Goal: Task Accomplishment & Management: Complete application form

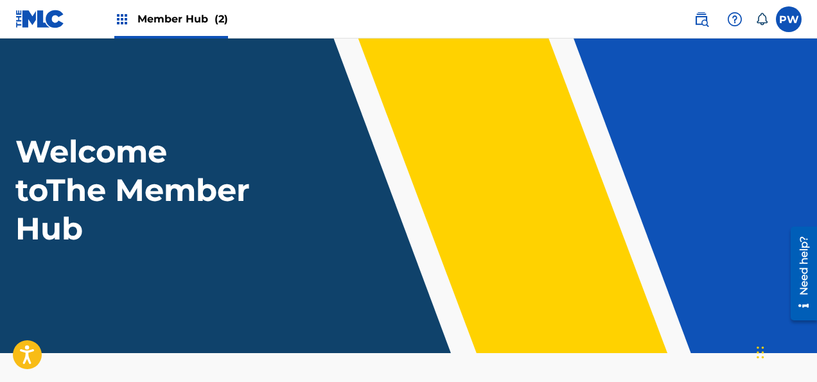
click at [180, 12] on span "Member Hub (2)" at bounding box center [182, 19] width 91 height 15
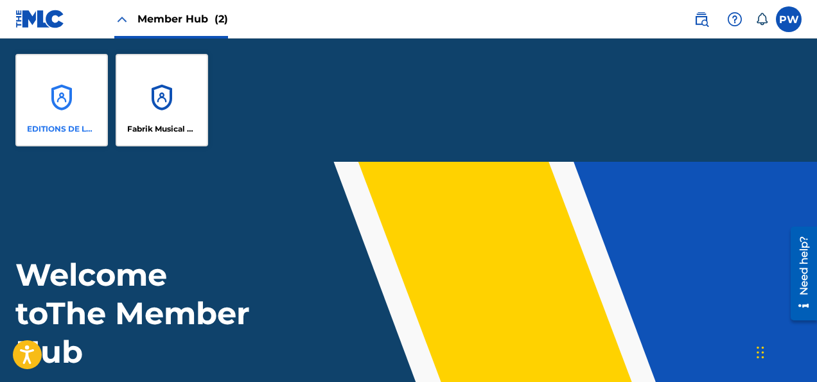
click at [51, 109] on div "EDITIONS DE LA FABRIQUE MUSIQUE" at bounding box center [61, 100] width 92 height 92
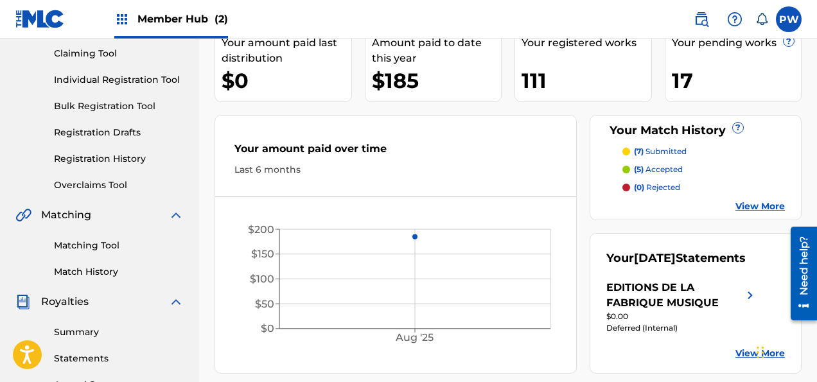
scroll to position [67, 0]
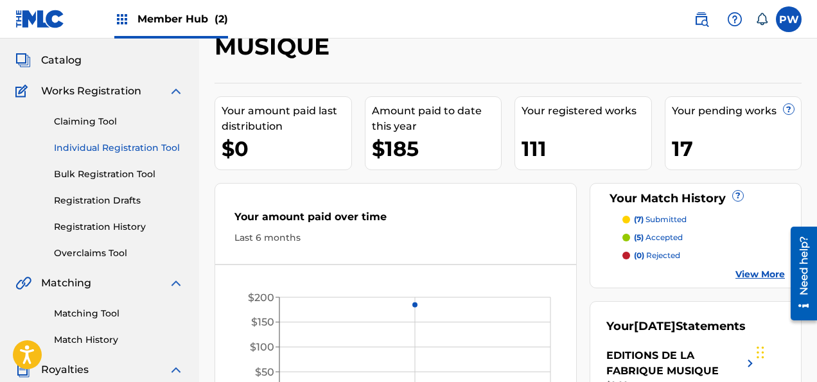
click at [116, 146] on link "Individual Registration Tool" at bounding box center [119, 147] width 130 height 13
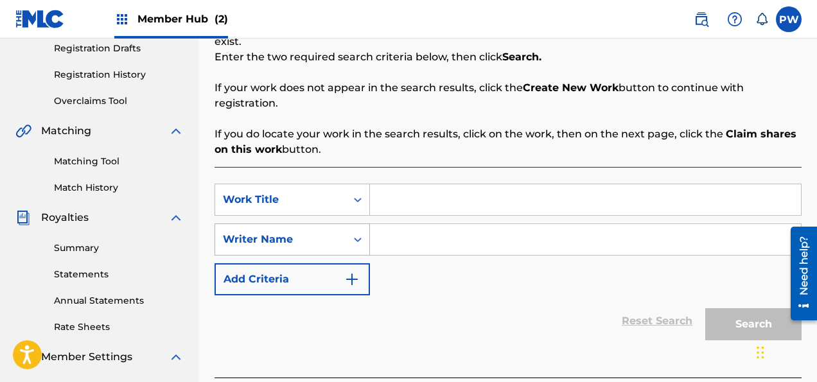
scroll to position [271, 0]
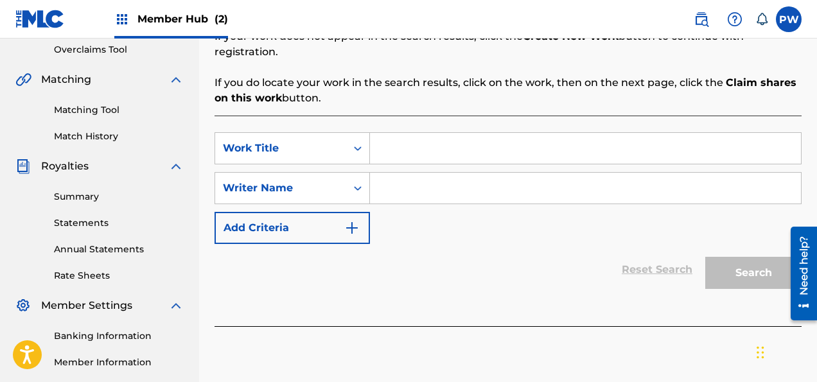
click at [411, 133] on input "Search Form" at bounding box center [585, 148] width 431 height 31
paste input "UN JOUR AFFREUX AVEC LE DIABLE DANS LE BEFFROI"
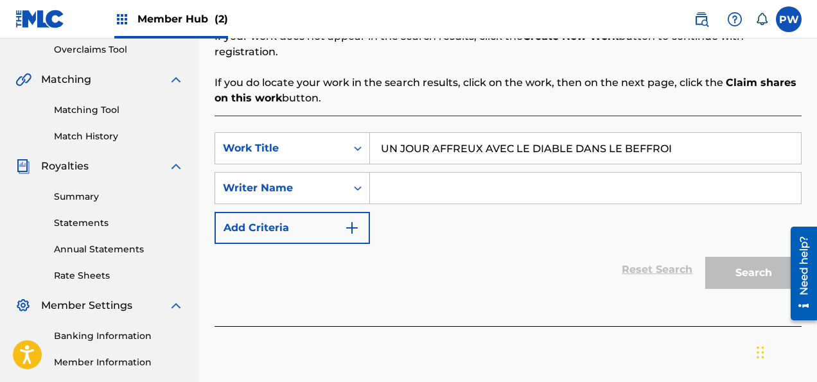
type input "UN JOUR AFFREUX AVEC LE DIABLE DANS LE BEFFROI"
click at [422, 173] on input "Search Form" at bounding box center [585, 188] width 431 height 31
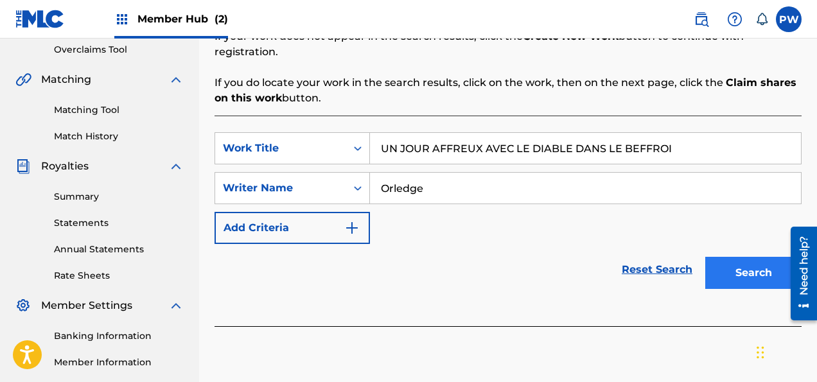
type input "Orledge"
click at [745, 261] on button "Search" at bounding box center [753, 273] width 96 height 32
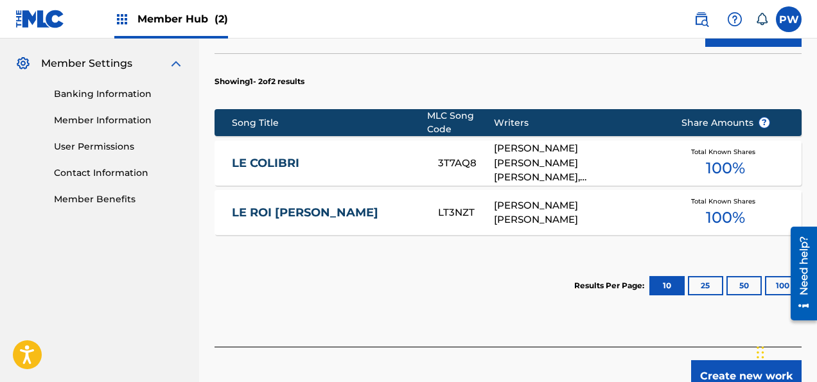
scroll to position [569, 0]
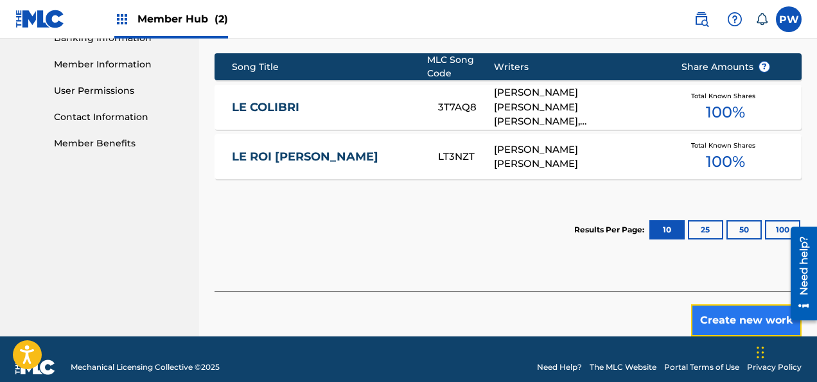
click at [741, 304] on button "Create new work" at bounding box center [746, 320] width 110 height 32
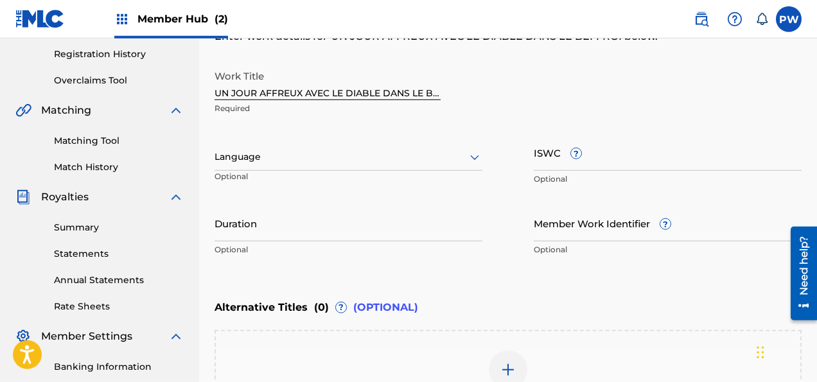
scroll to position [218, 0]
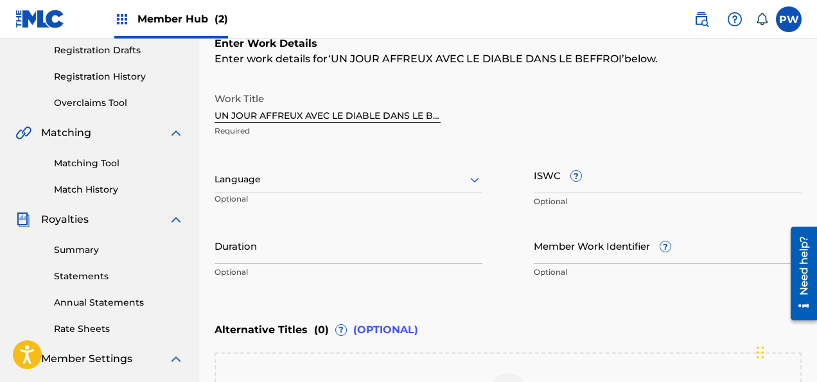
click at [274, 185] on div at bounding box center [348, 179] width 268 height 16
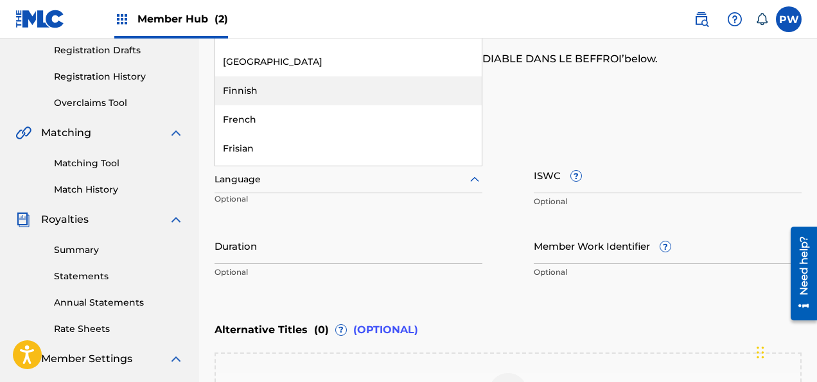
scroll to position [961, 0]
click at [256, 91] on div "French" at bounding box center [348, 95] width 266 height 29
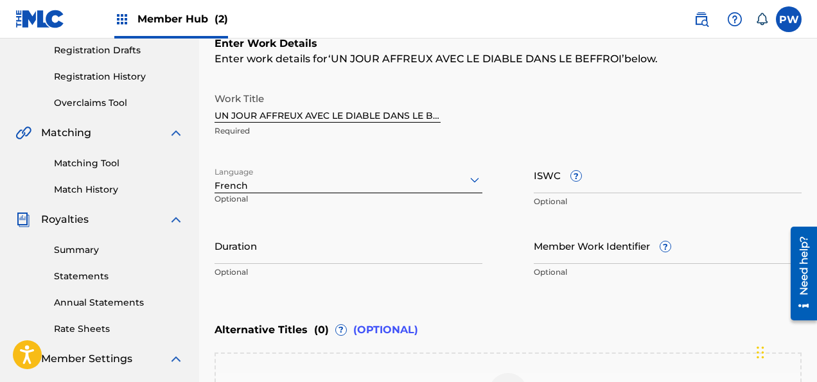
scroll to position [285, 0]
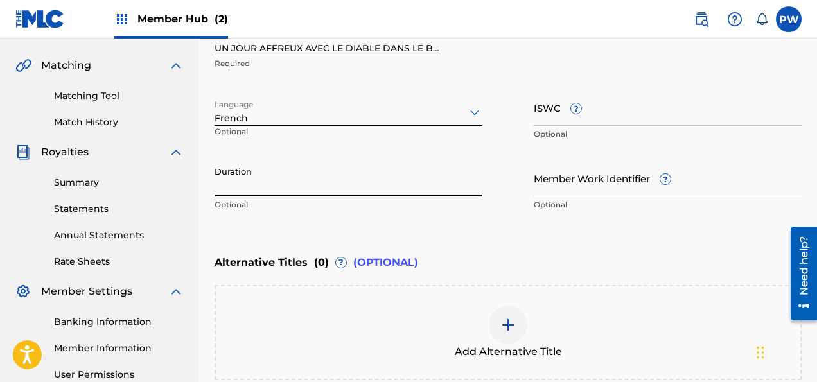
click at [292, 185] on input "Duration" at bounding box center [348, 178] width 268 height 37
type input "11:39"
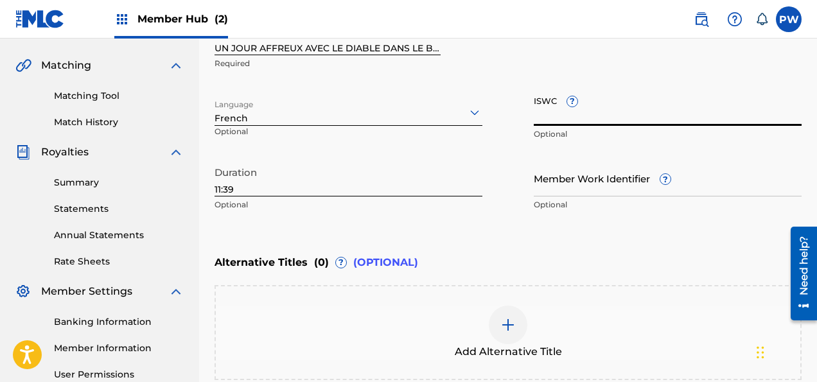
click at [580, 120] on input "ISWC ?" at bounding box center [668, 107] width 268 height 37
paste input "T-931.783.175-7"
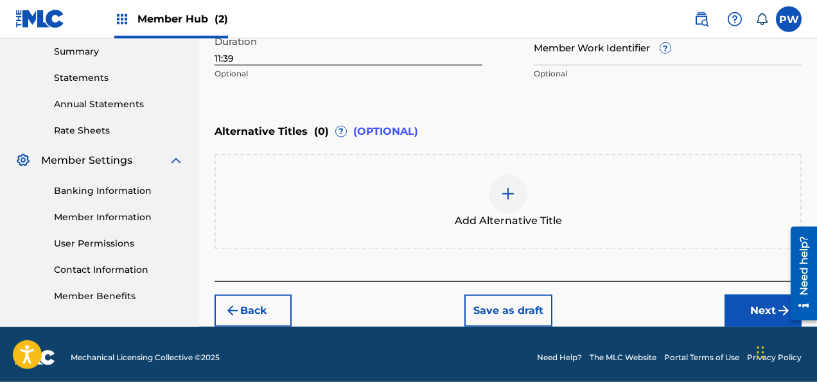
scroll to position [421, 0]
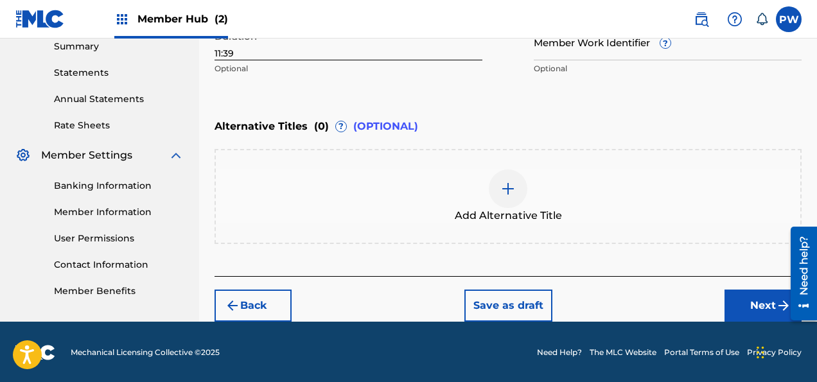
type input "T-931.783.175-7"
click at [497, 204] on div at bounding box center [508, 189] width 39 height 39
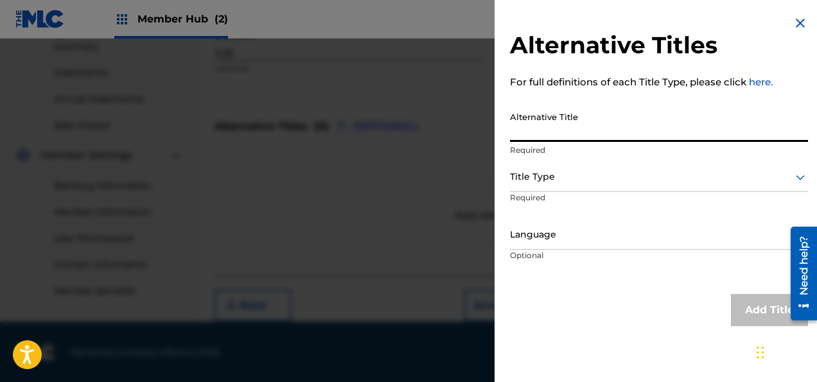
click at [564, 130] on input "Alternative Title" at bounding box center [659, 123] width 298 height 37
paste input "HORRIBLE DAY WITH THE DEVIL IN THE BELLTOWER"
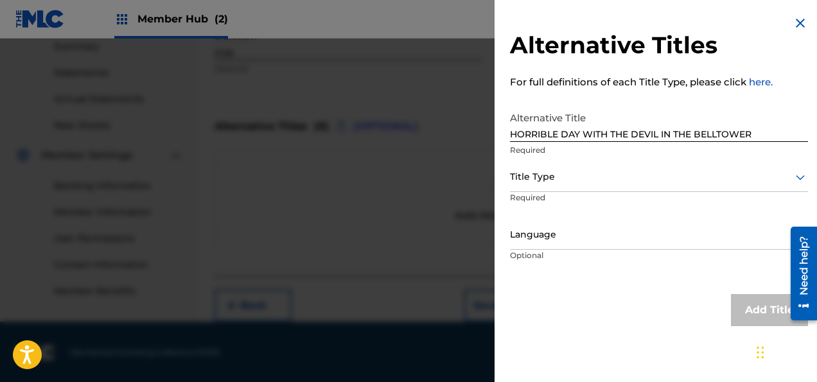
click at [510, 132] on div "Alternative Titles For full definitions of each Title Type, please click here. …" at bounding box center [658, 171] width 329 height 342
click at [512, 132] on input "HORRIBLE DAY WITH THE DEVIL IN THE BELLTOWER" at bounding box center [659, 123] width 298 height 37
type input "A HORRIBLE DAY WITH THE DEVIL IN THE BELLTOWER"
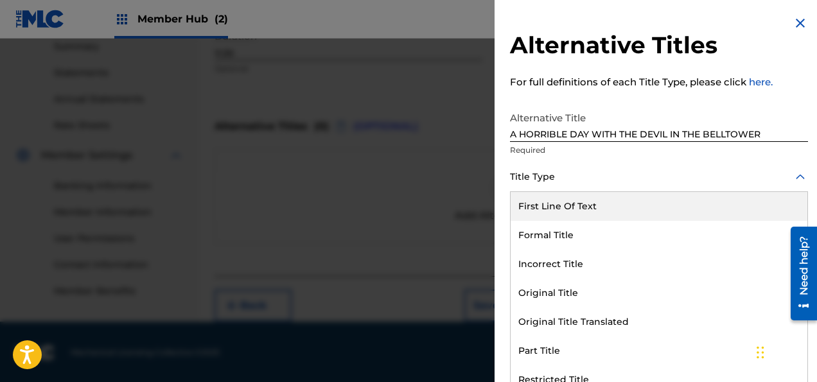
scroll to position [0, 0]
click at [552, 176] on div at bounding box center [659, 177] width 298 height 16
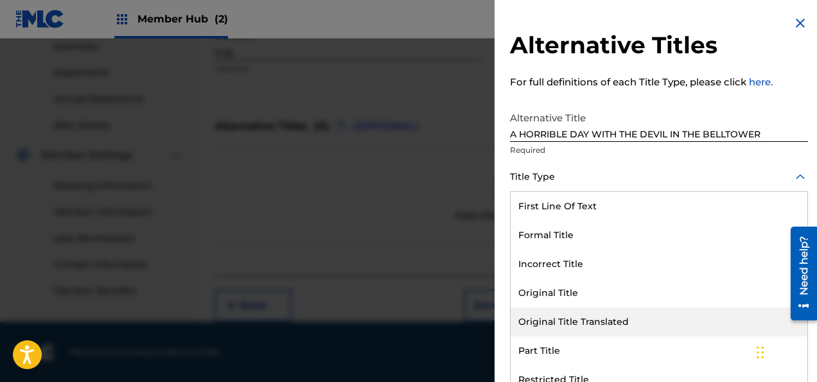
click at [554, 319] on div "Original Title Translated" at bounding box center [658, 322] width 297 height 29
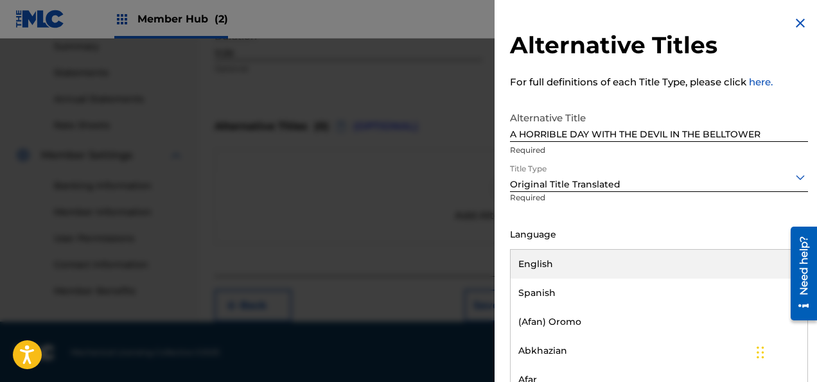
click at [584, 243] on div "Language" at bounding box center [659, 235] width 298 height 29
click at [543, 265] on div "English" at bounding box center [658, 264] width 297 height 29
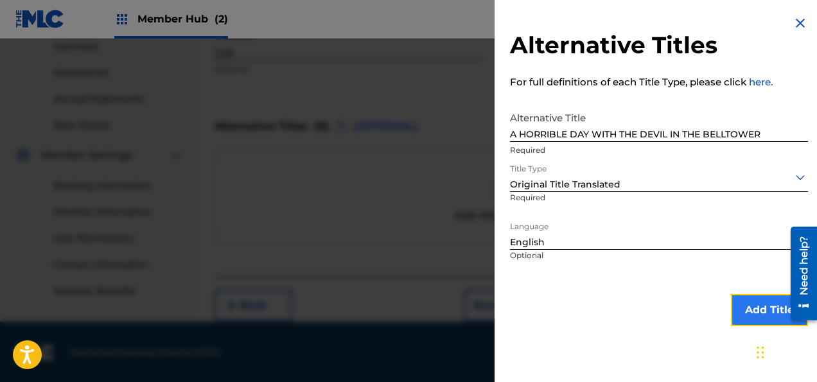
click at [748, 313] on button "Add Title" at bounding box center [769, 310] width 77 height 32
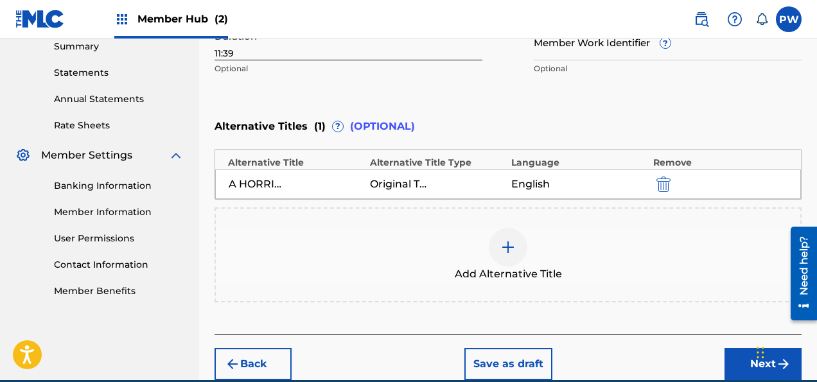
click at [511, 258] on div at bounding box center [508, 247] width 39 height 39
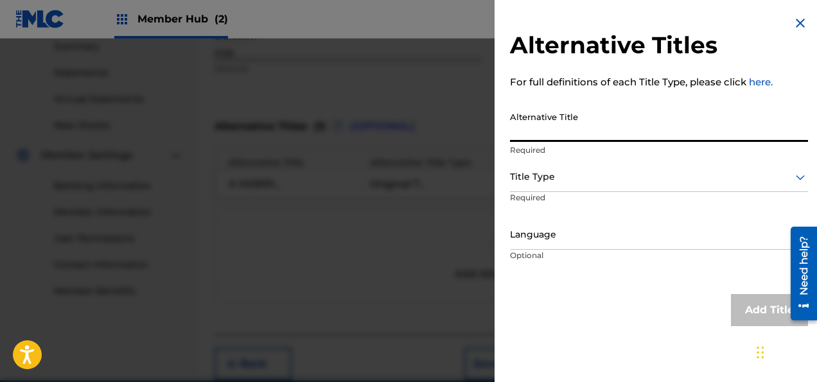
click at [566, 120] on input "Alternative Title" at bounding box center [659, 123] width 298 height 37
paste input "ANTAISIE SUR LE DIABLE DANS LE BEFFROI DEVIL IN THE BELLTOWER FANTASY"
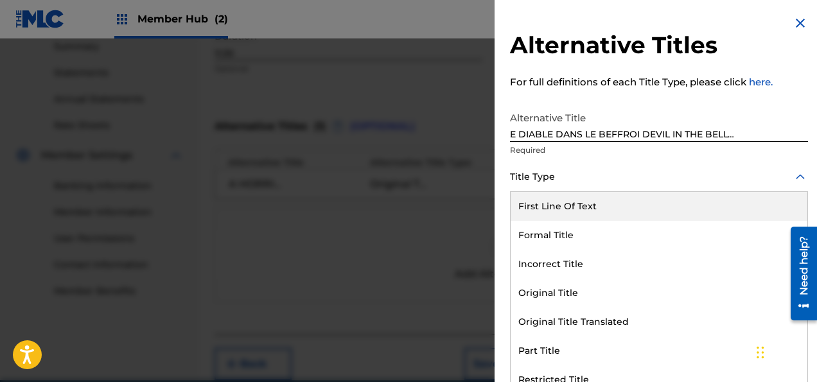
click at [549, 180] on div at bounding box center [659, 177] width 298 height 16
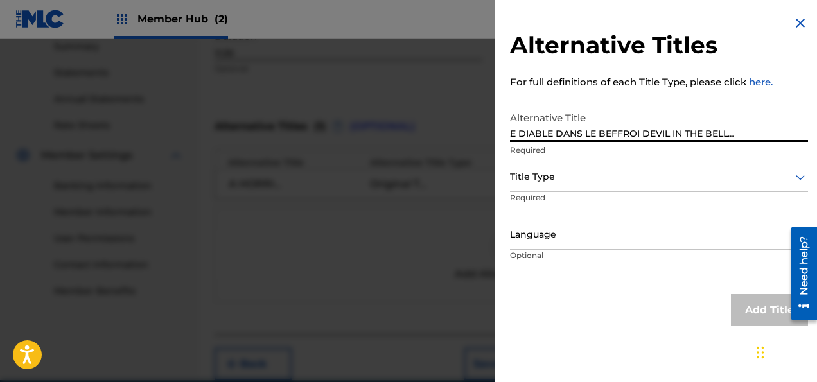
click at [577, 134] on input "ANTAISIE SUR LE DIABLE DANS LE BEFFROI DEVIL IN THE BELLTOWER FANTASY" at bounding box center [659, 123] width 298 height 37
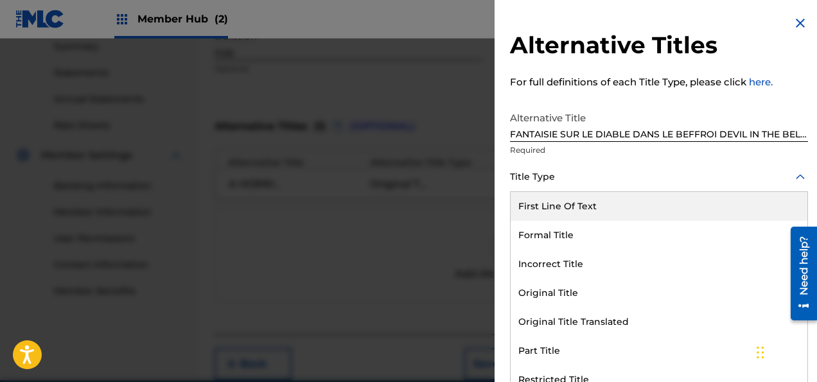
click at [570, 186] on div "Title Type" at bounding box center [659, 177] width 298 height 29
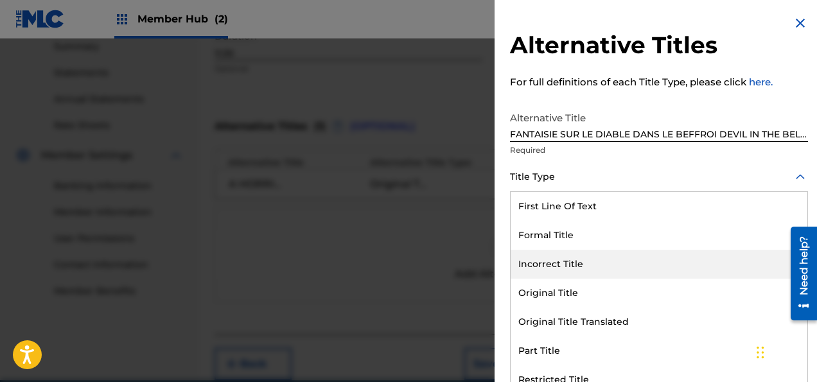
click at [561, 263] on div "Incorrect Title" at bounding box center [658, 264] width 297 height 29
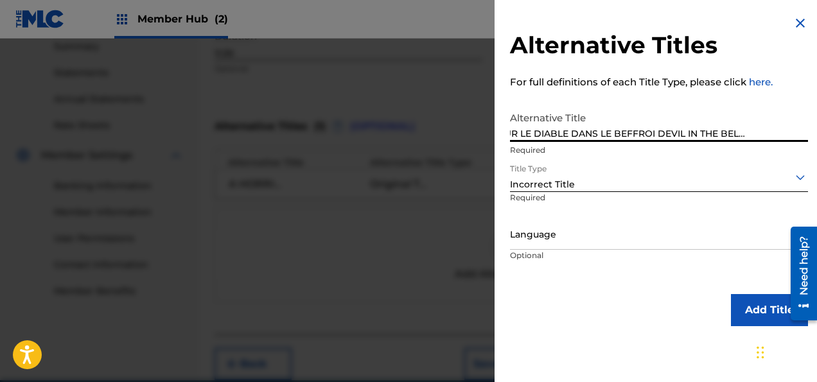
scroll to position [0, 82]
drag, startPoint x: 718, startPoint y: 132, endPoint x: 821, endPoint y: 128, distance: 102.8
click at [808, 128] on input "FANTAISIE SUR LE DIABLE DANS LE BEFFROI DEVIL IN THE BELLTOWER FANTASY" at bounding box center [659, 123] width 298 height 37
type input "FANTAISIE SUR LE DIABLE DANS LE BEFFROI"
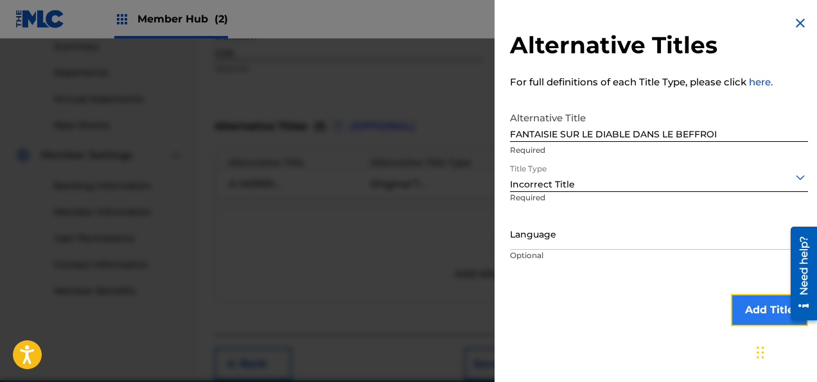
click at [772, 315] on button "Add Title" at bounding box center [769, 310] width 77 height 32
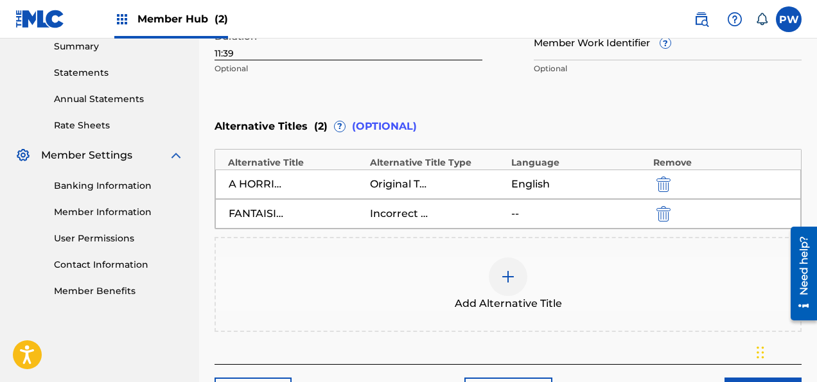
click at [505, 302] on span "Add Alternative Title" at bounding box center [508, 303] width 107 height 15
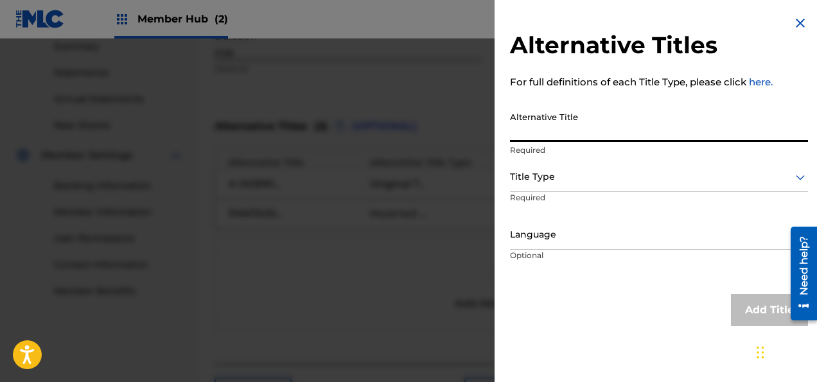
click at [561, 132] on input "Alternative Title" at bounding box center [659, 123] width 298 height 37
paste input "DEVIL IN THE BELLTOWER FANTASY"
type input "DEVIL IN THE BELLTOWER FANTASY"
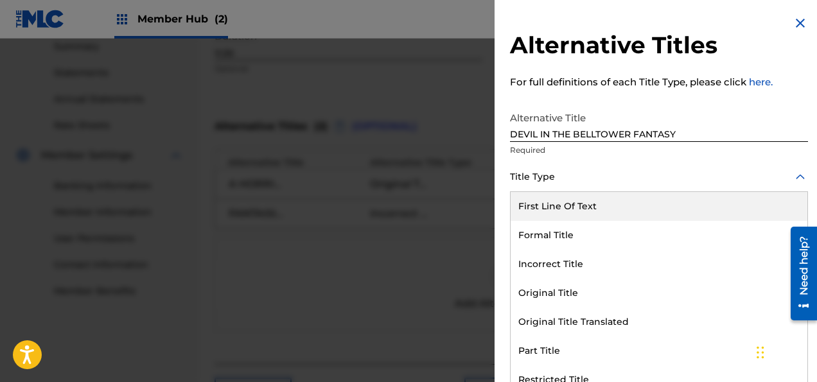
click at [548, 182] on div at bounding box center [659, 177] width 298 height 16
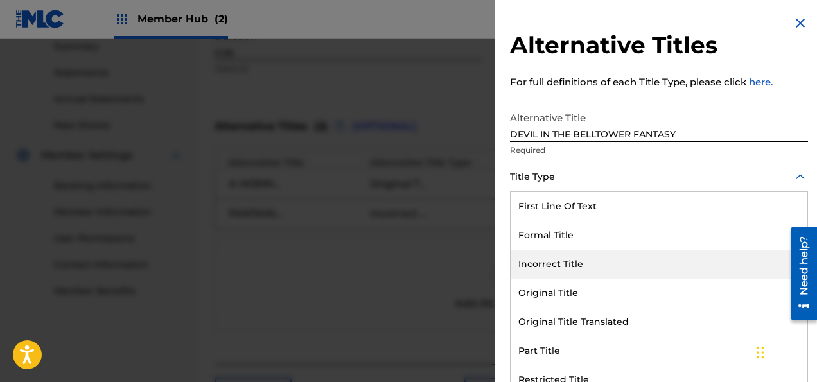
click at [553, 266] on div "Incorrect Title" at bounding box center [658, 264] width 297 height 29
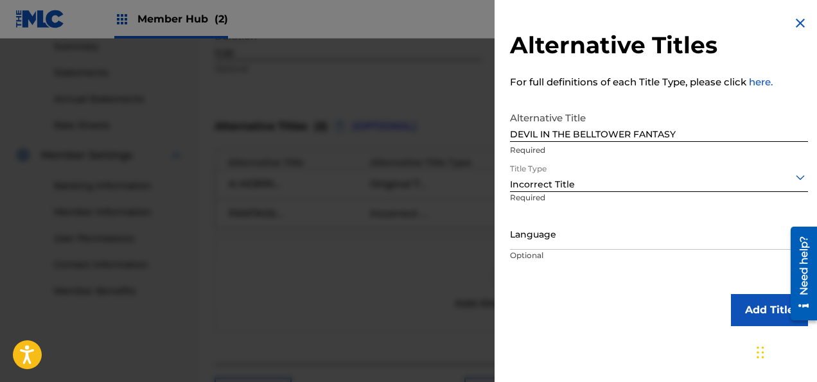
click at [543, 245] on div "Language" at bounding box center [659, 235] width 298 height 29
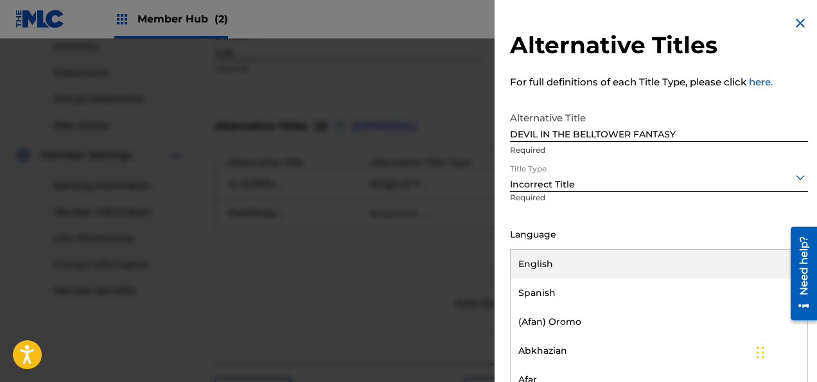
click at [546, 266] on div "English" at bounding box center [658, 264] width 297 height 29
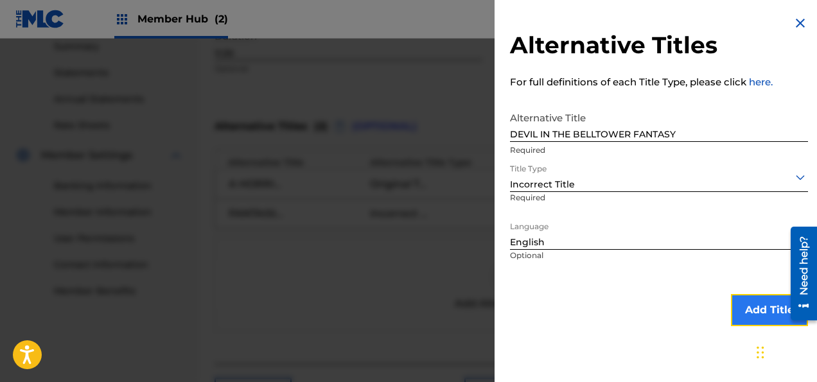
click at [751, 307] on button "Add Title" at bounding box center [769, 310] width 77 height 32
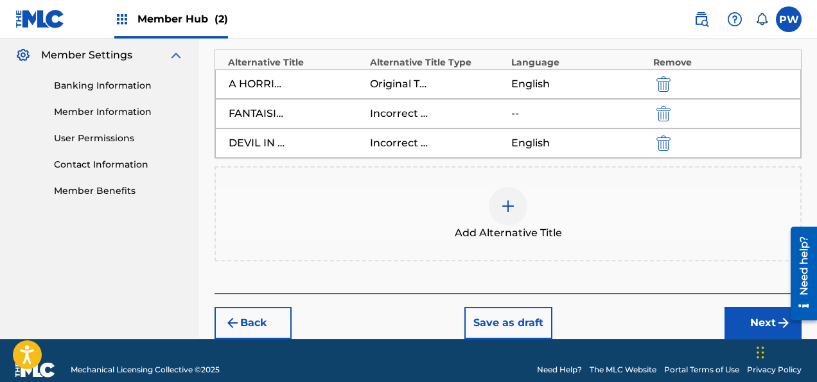
scroll to position [538, 0]
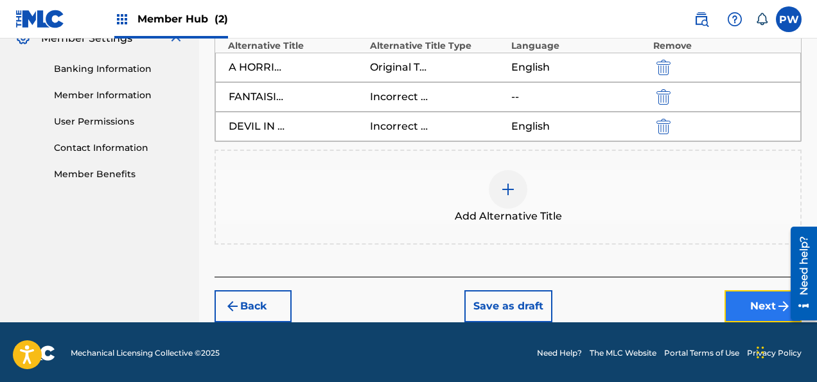
click at [772, 303] on button "Next" at bounding box center [762, 306] width 77 height 32
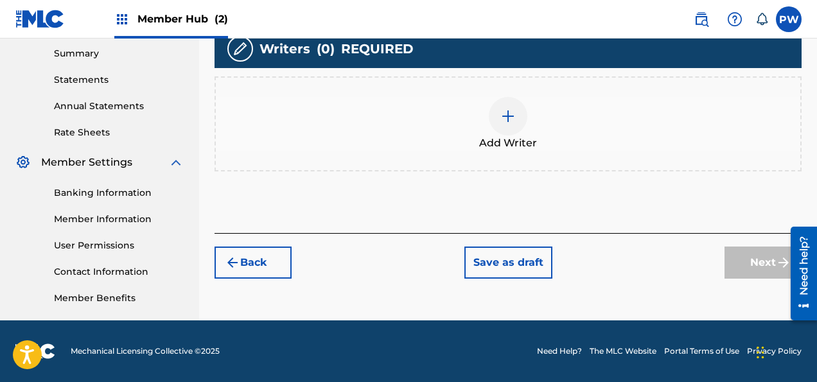
scroll to position [414, 0]
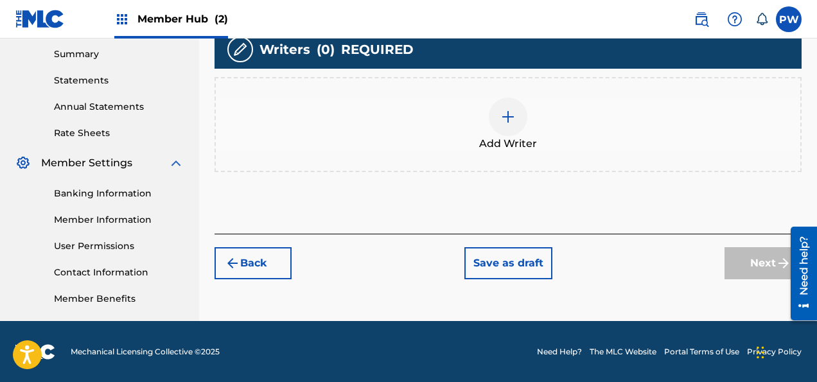
click at [509, 123] on img at bounding box center [507, 116] width 15 height 15
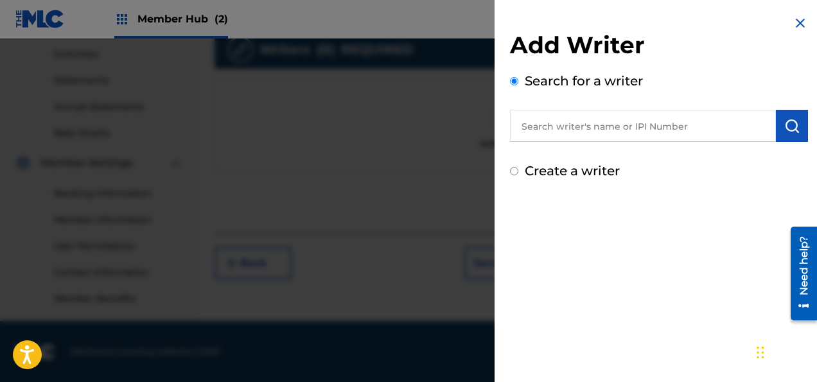
click at [574, 123] on input "text" at bounding box center [643, 126] width 266 height 32
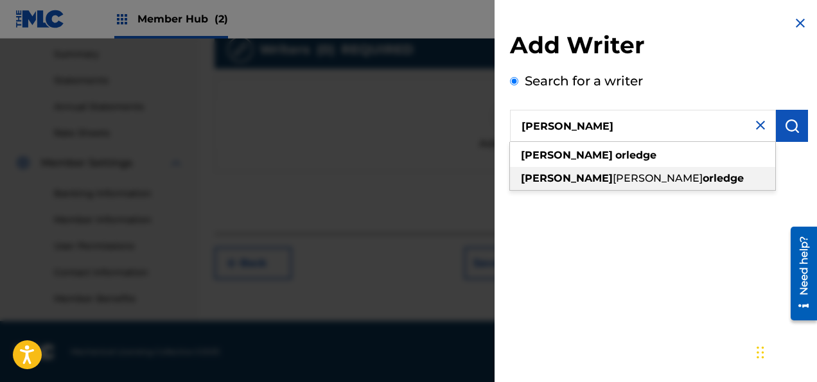
click at [613, 177] on span "[PERSON_NAME]" at bounding box center [658, 178] width 90 height 12
type input "[PERSON_NAME] [PERSON_NAME]"
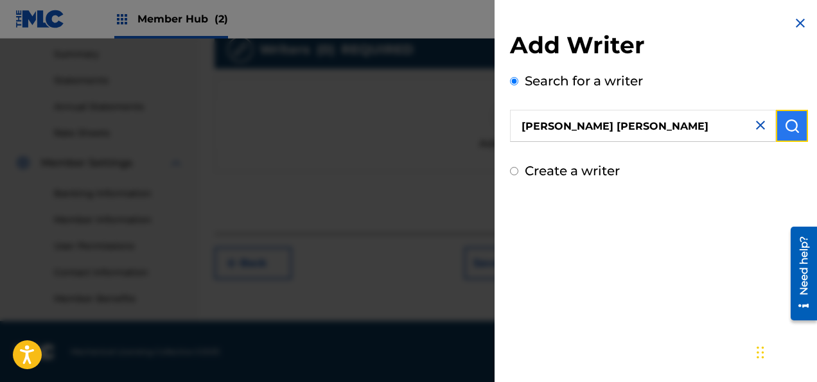
click at [784, 123] on img "submit" at bounding box center [791, 125] width 15 height 15
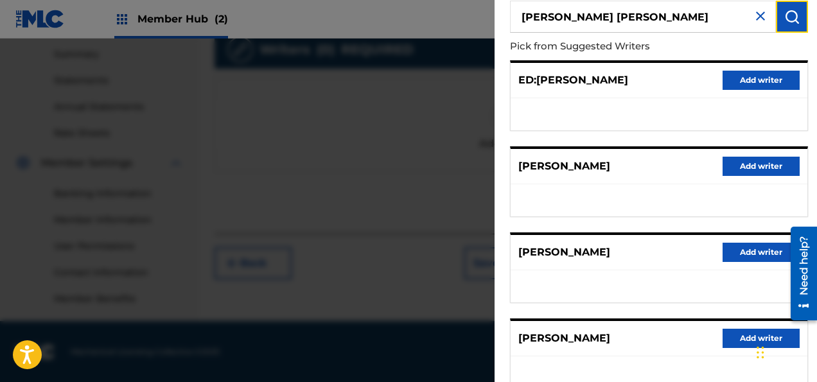
scroll to position [148, 0]
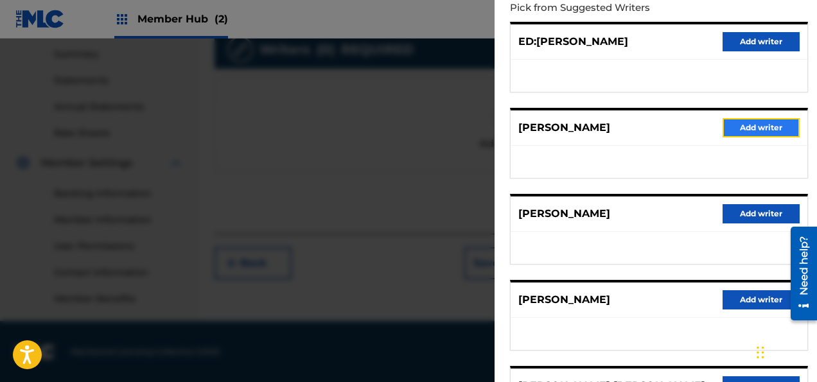
click at [745, 124] on button "Add writer" at bounding box center [760, 127] width 77 height 19
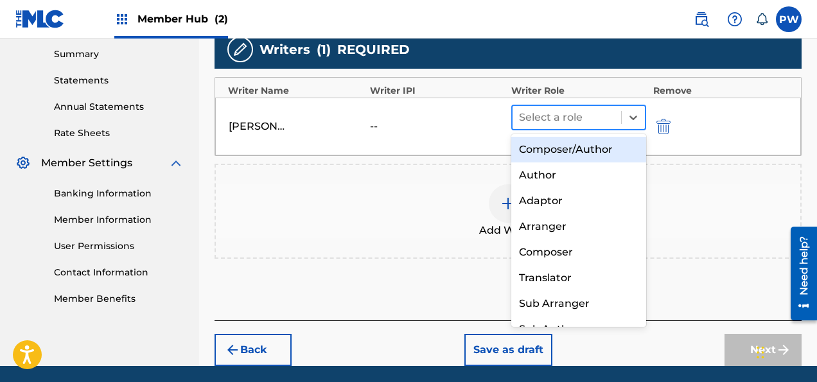
click at [587, 119] on div at bounding box center [567, 118] width 96 height 18
click at [569, 148] on div "Composer/Author" at bounding box center [578, 150] width 135 height 26
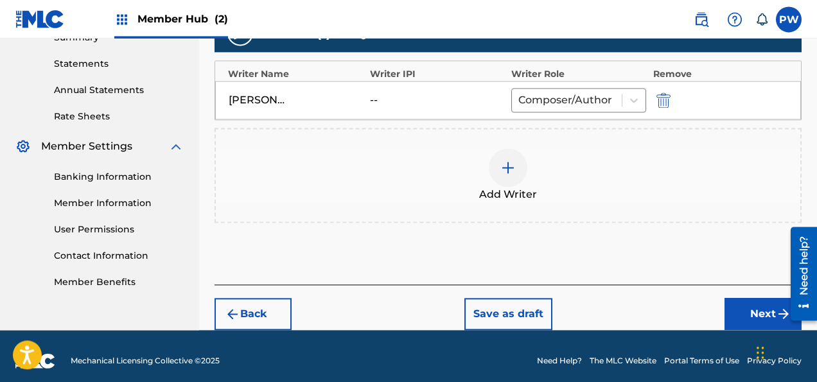
scroll to position [439, 0]
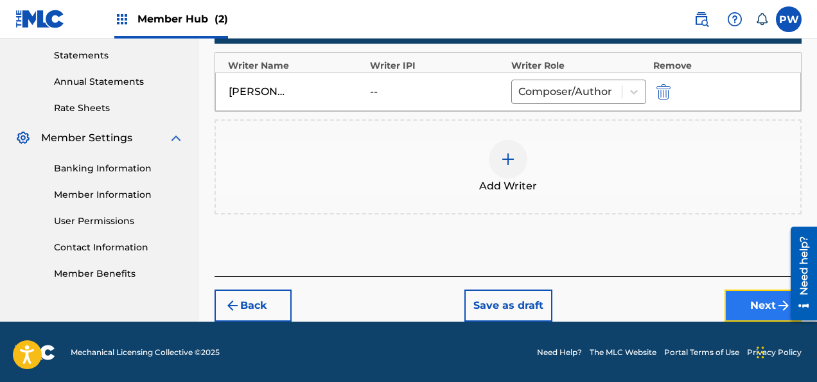
click at [754, 304] on button "Next" at bounding box center [762, 306] width 77 height 32
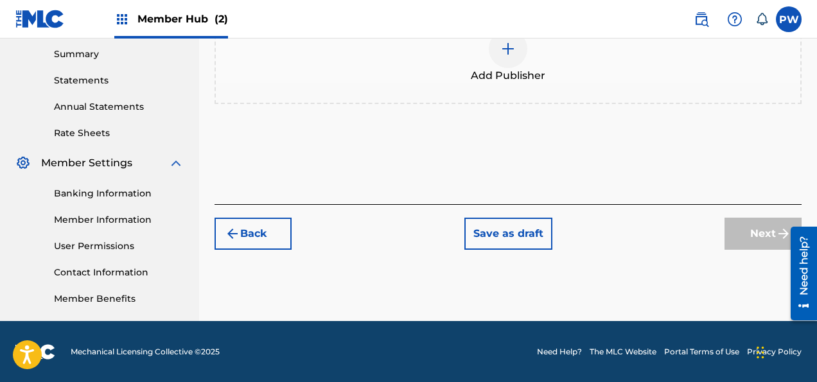
click at [507, 63] on div at bounding box center [508, 49] width 39 height 39
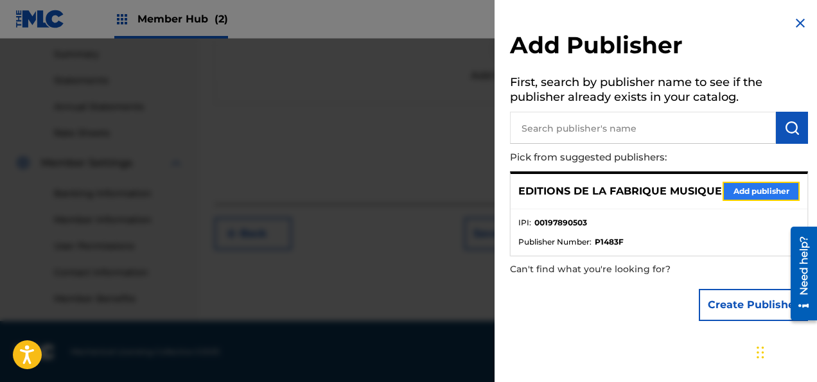
click at [760, 200] on button "Add publisher" at bounding box center [760, 191] width 77 height 19
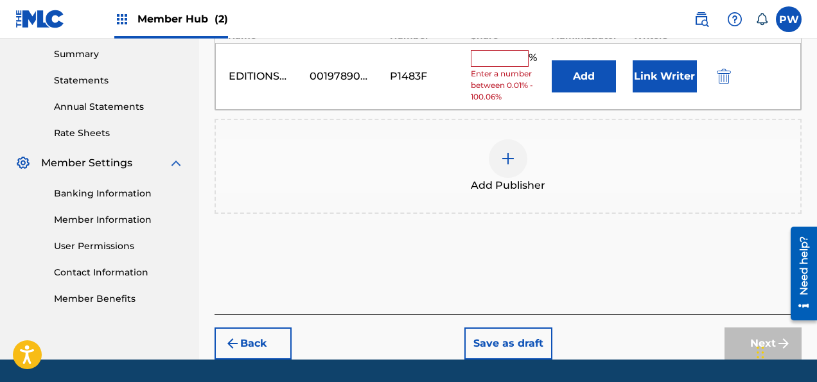
click at [511, 57] on input "text" at bounding box center [500, 58] width 58 height 17
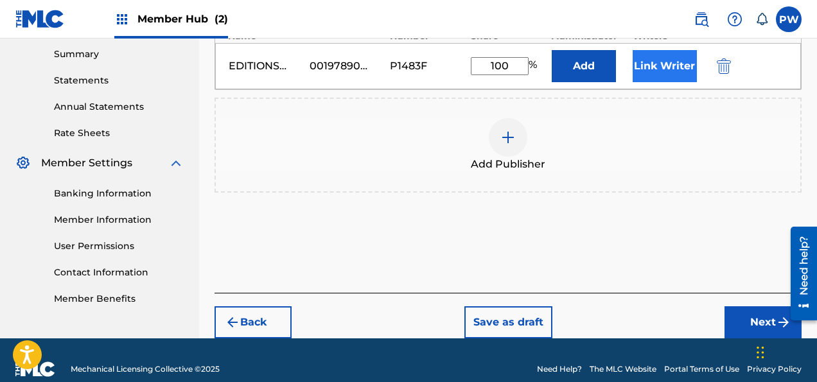
type input "100"
click at [650, 68] on button "Link Writer" at bounding box center [664, 66] width 64 height 32
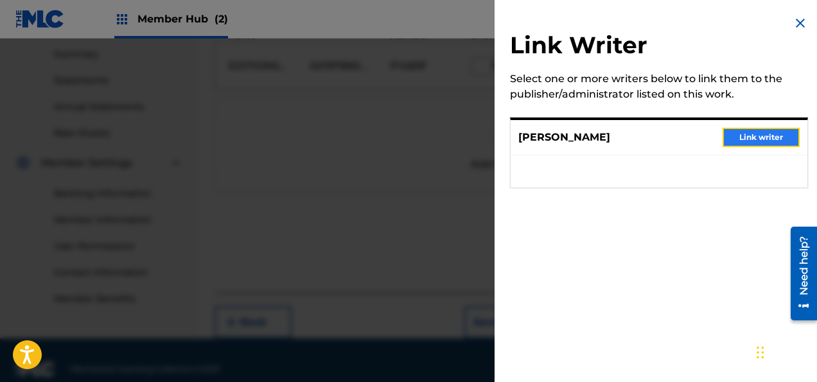
click at [745, 136] on button "Link writer" at bounding box center [760, 137] width 77 height 19
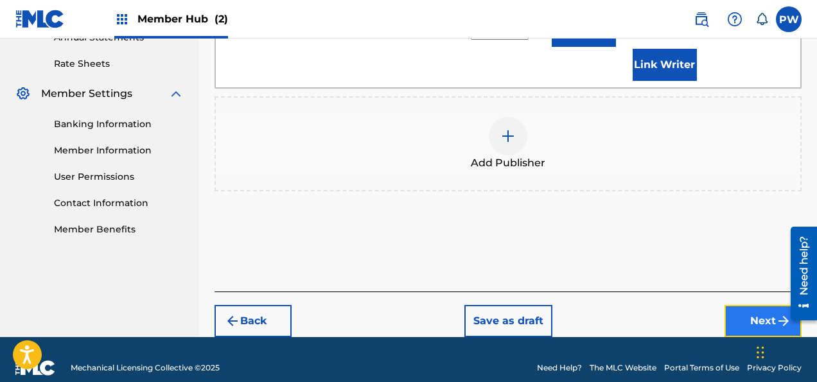
click at [772, 305] on button "Next" at bounding box center [762, 321] width 77 height 32
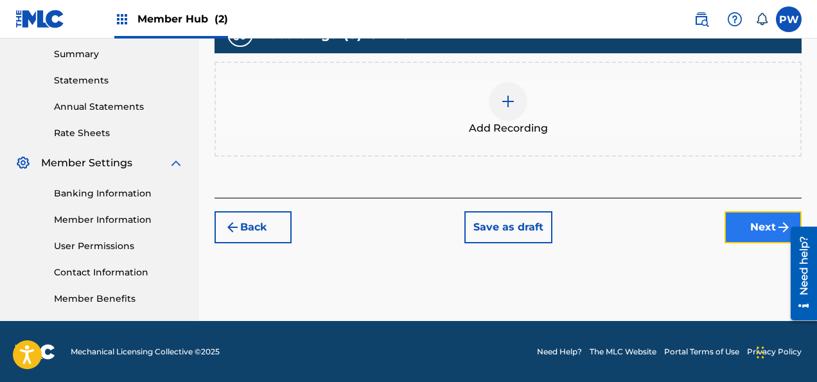
click at [771, 227] on button "Next" at bounding box center [762, 227] width 77 height 32
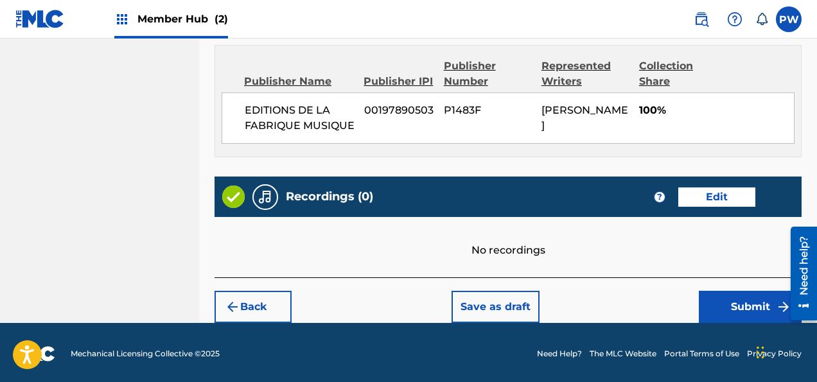
scroll to position [966, 0]
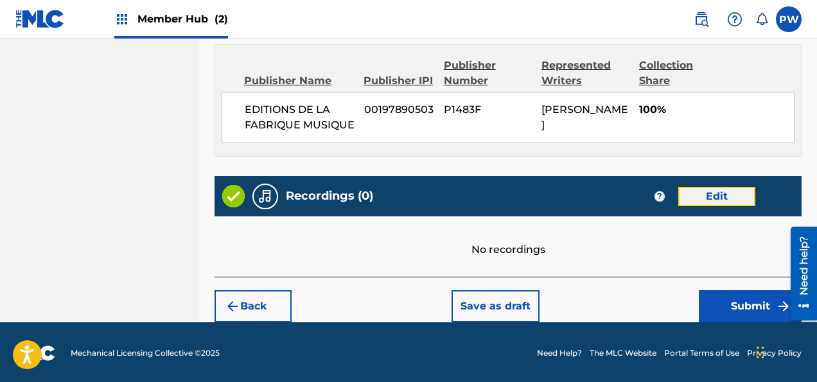
click at [712, 194] on button "Edit" at bounding box center [716, 196] width 77 height 19
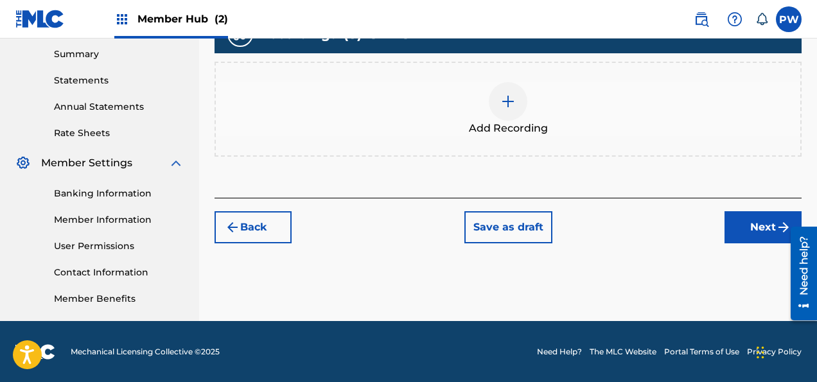
click at [511, 103] on img at bounding box center [507, 101] width 15 height 15
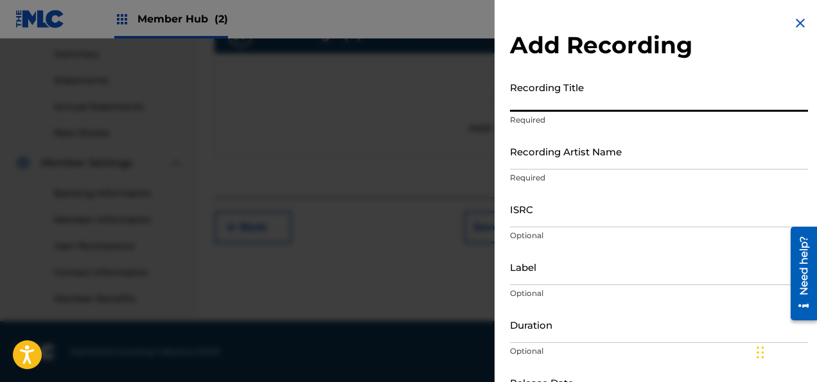
click at [546, 96] on input "Recording Title" at bounding box center [659, 93] width 298 height 37
paste input "Un jour affreux avec le diable dans le beffroi"
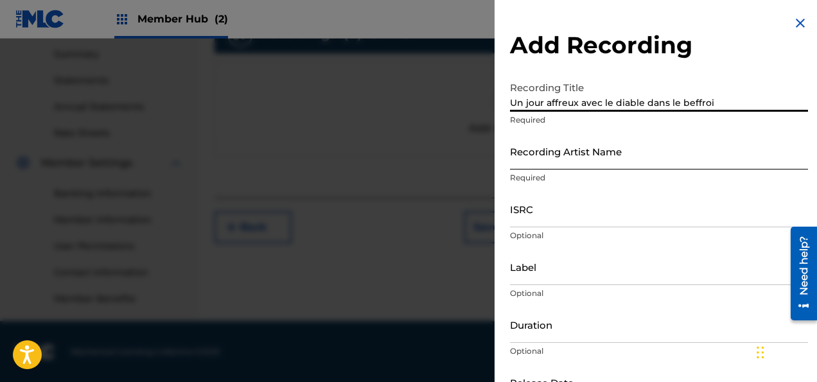
type input "Un jour affreux avec le diable dans le beffroi"
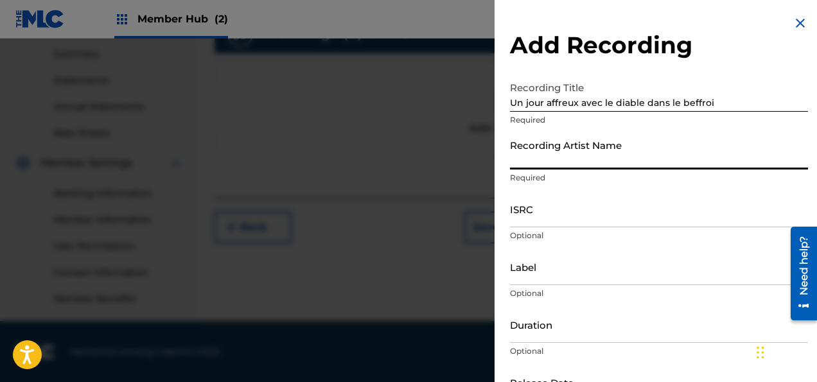
click at [529, 163] on input "Recording Artist Name" at bounding box center [659, 151] width 298 height 37
type input "[PERSON_NAME]"
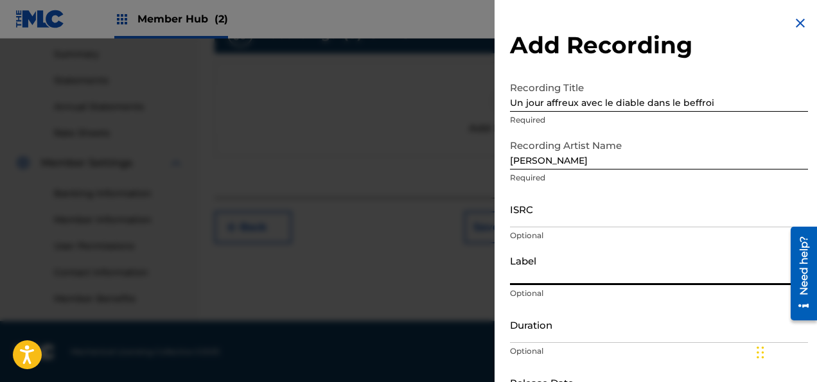
click at [548, 272] on input "Label" at bounding box center [659, 266] width 298 height 37
type input "Grand Piano"
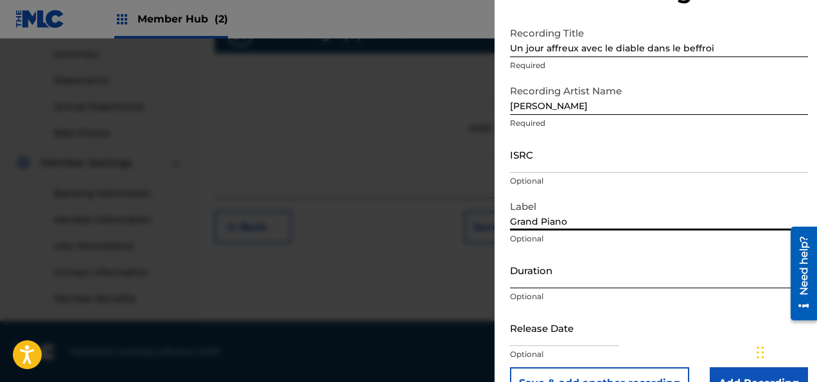
scroll to position [87, 0]
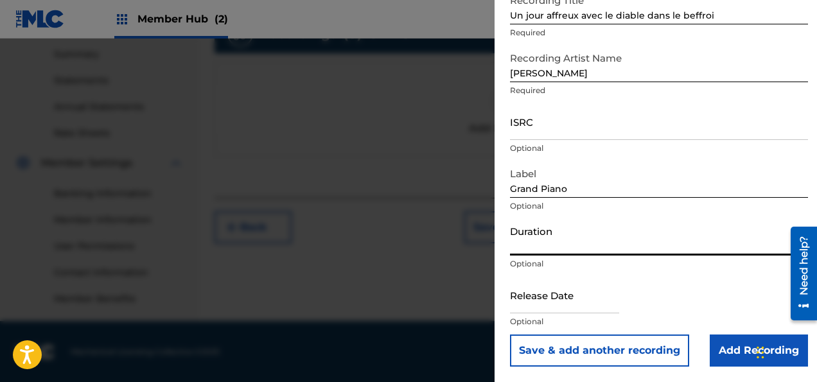
click at [546, 245] on input "Duration" at bounding box center [659, 237] width 298 height 37
type input "11:38"
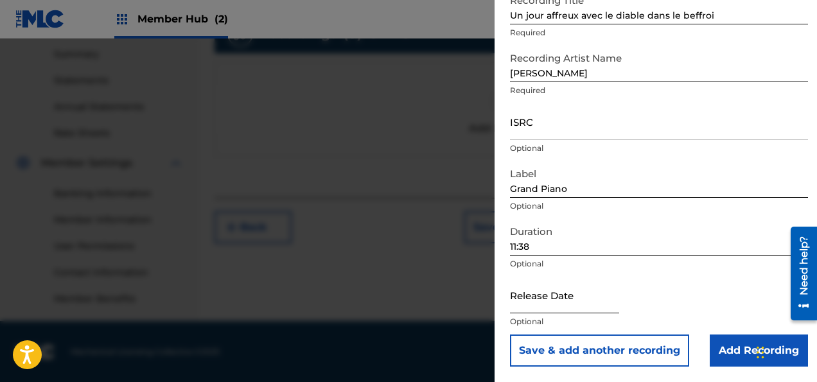
click at [584, 308] on input "text" at bounding box center [564, 295] width 109 height 37
select select "8"
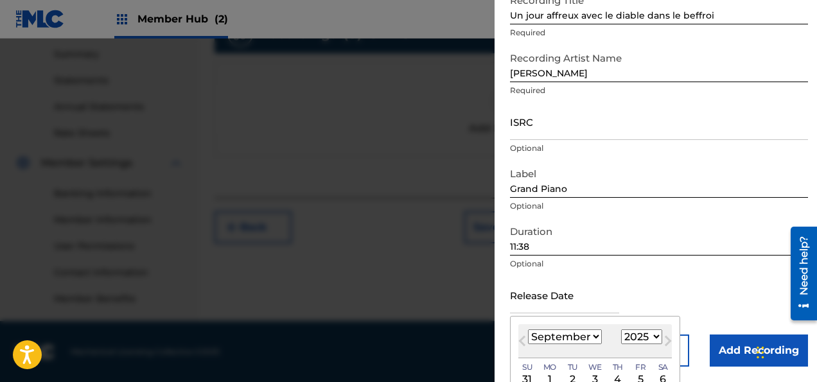
select select "2020"
click option "2020" at bounding box center [0, 0] width 0 height 0
click at [528, 329] on select "January February March April May June July August September October November De…" at bounding box center [565, 336] width 74 height 15
select select "2"
click option "March" at bounding box center [0, 0] width 0 height 0
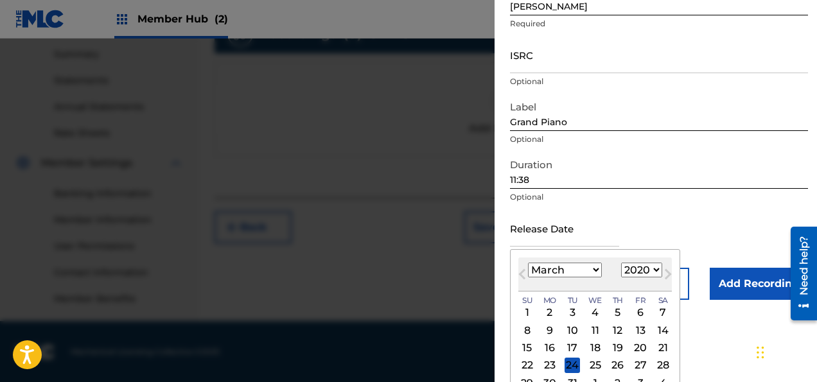
scroll to position [189, 0]
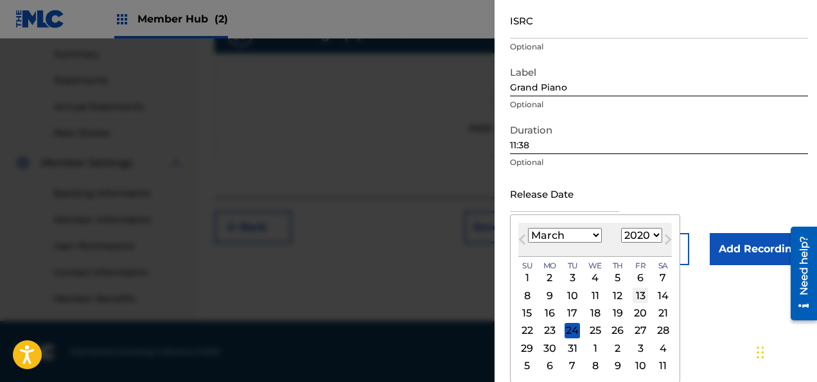
click at [641, 294] on div "13" at bounding box center [639, 295] width 15 height 15
type input "[DATE]"
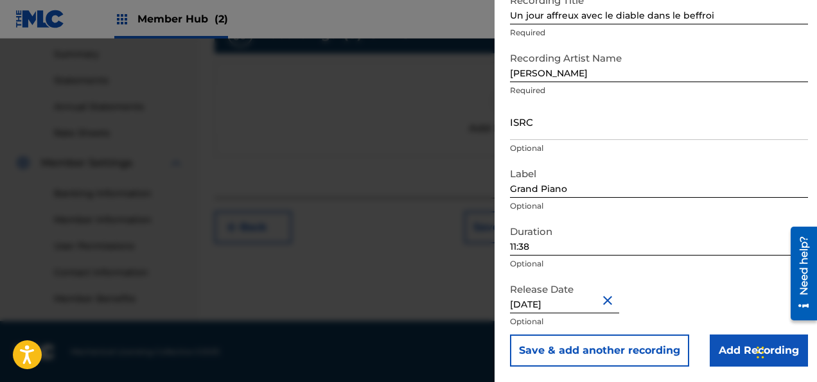
scroll to position [87, 0]
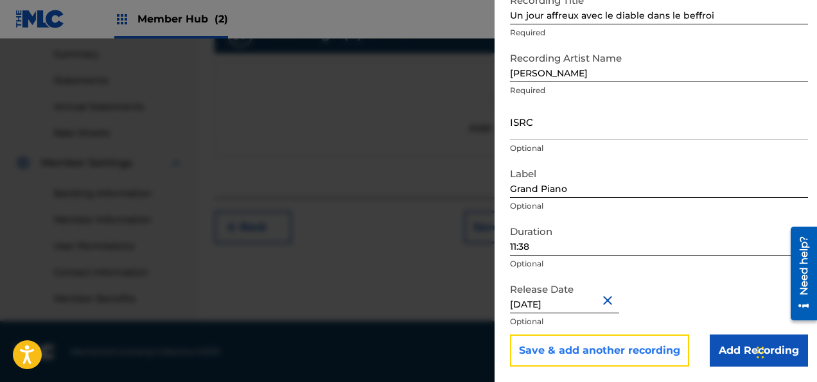
click at [615, 354] on button "Save & add another recording" at bounding box center [599, 351] width 179 height 32
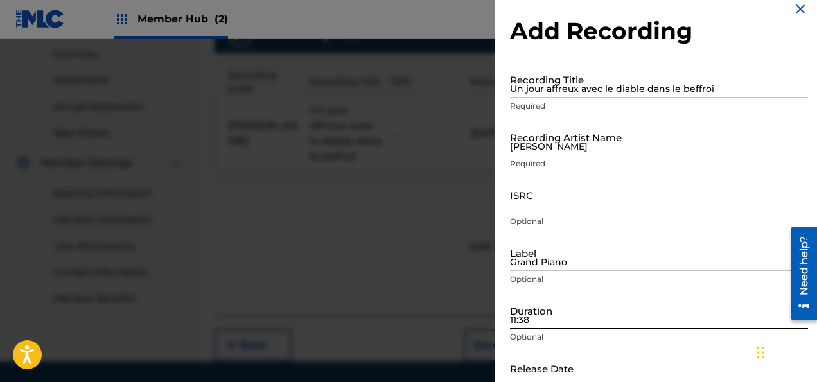
scroll to position [13, 0]
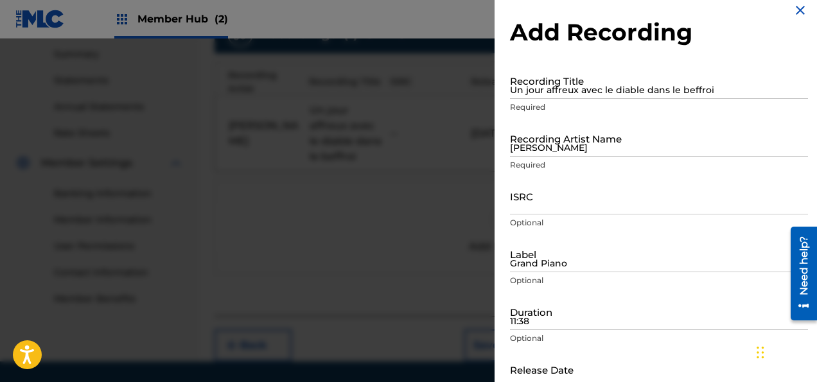
click at [801, 13] on img at bounding box center [799, 10] width 15 height 15
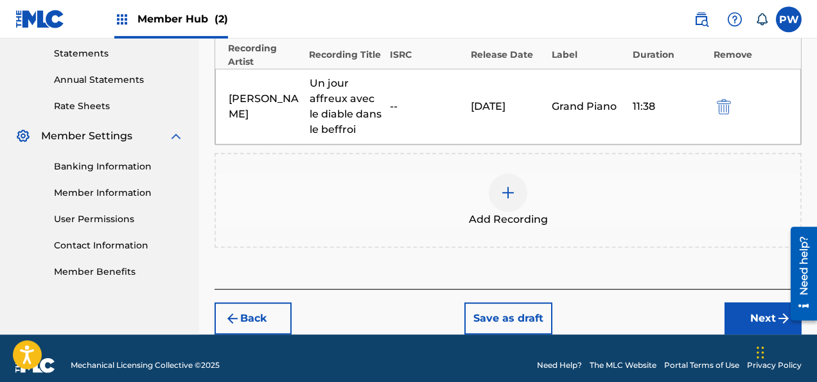
scroll to position [453, 0]
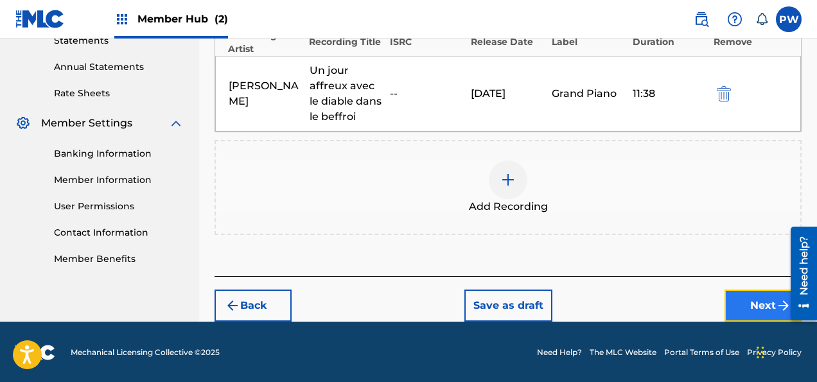
click at [765, 306] on button "Next" at bounding box center [762, 306] width 77 height 32
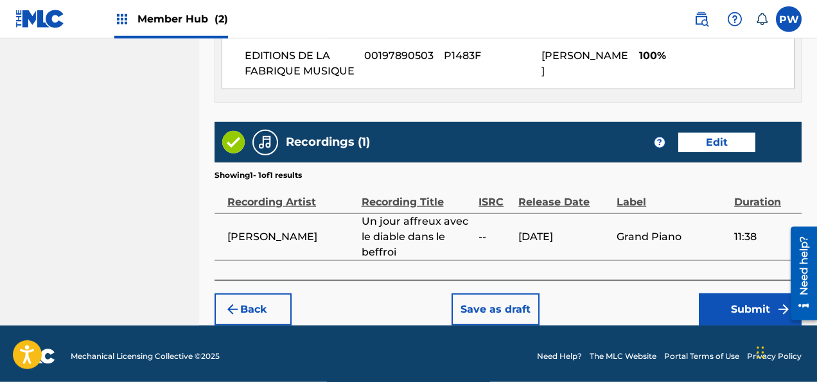
scroll to position [1022, 0]
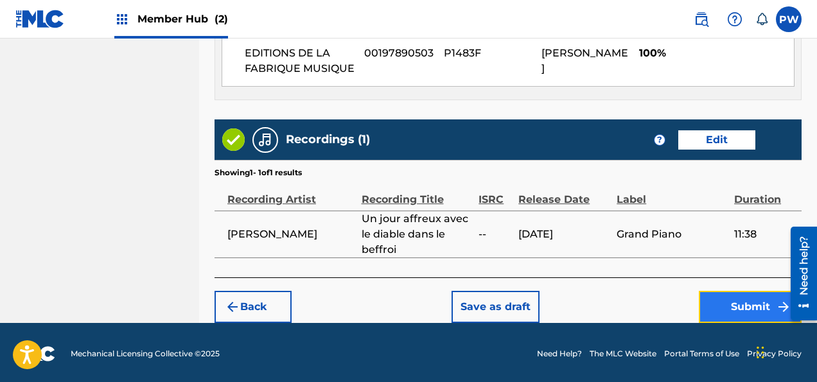
click at [733, 301] on button "Submit" at bounding box center [750, 307] width 103 height 32
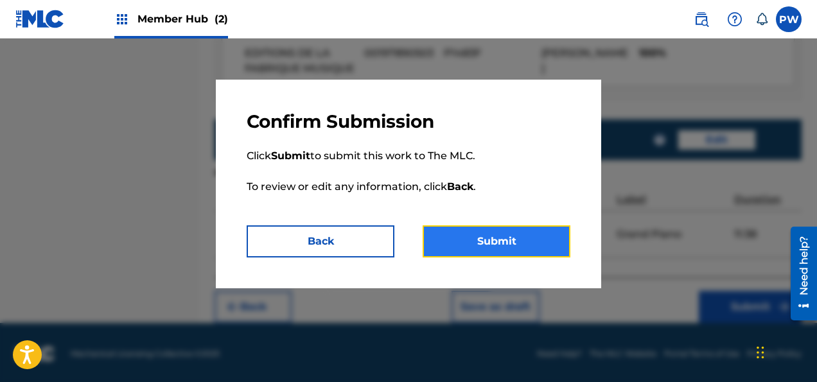
click at [458, 235] on button "Submit" at bounding box center [496, 241] width 148 height 32
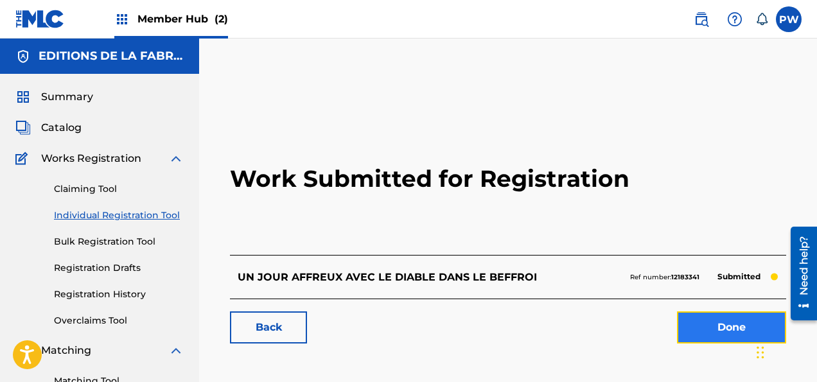
click at [718, 327] on link "Done" at bounding box center [731, 327] width 109 height 32
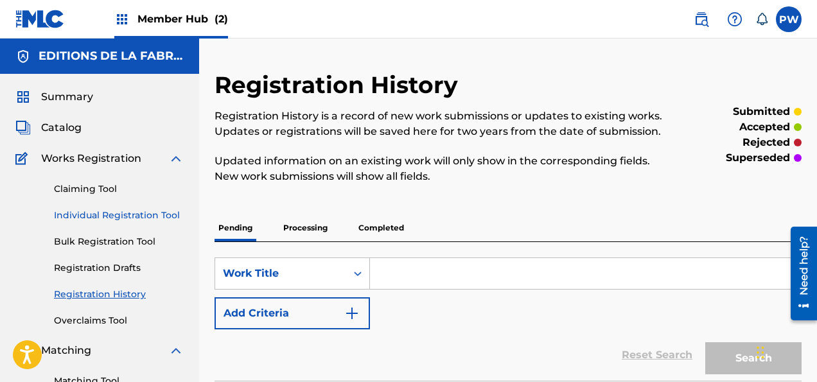
click at [132, 212] on link "Individual Registration Tool" at bounding box center [119, 215] width 130 height 13
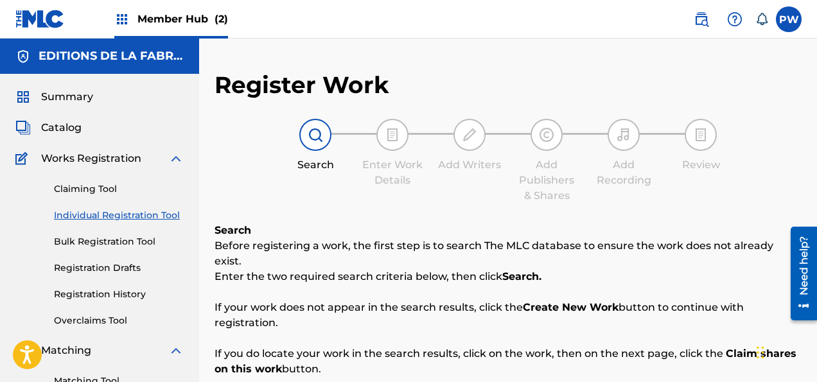
scroll to position [203, 0]
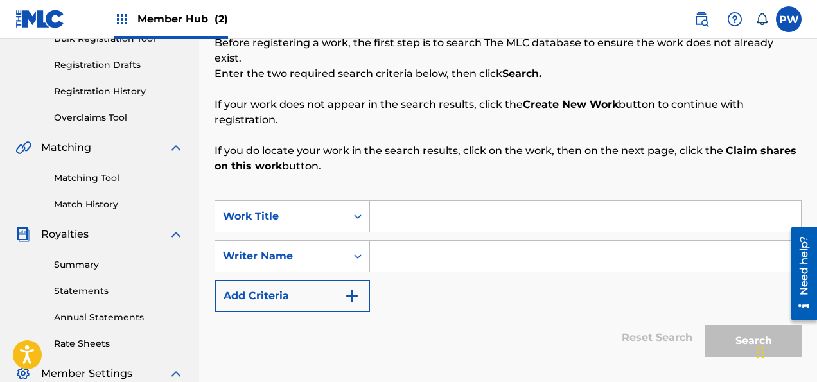
drag, startPoint x: 397, startPoint y: 194, endPoint x: 415, endPoint y: 199, distance: 18.7
click at [399, 201] on input "Search Form" at bounding box center [585, 216] width 431 height 31
type input "A Night in the House of [PERSON_NAME]"
click at [433, 241] on input "Search Form" at bounding box center [585, 256] width 431 height 31
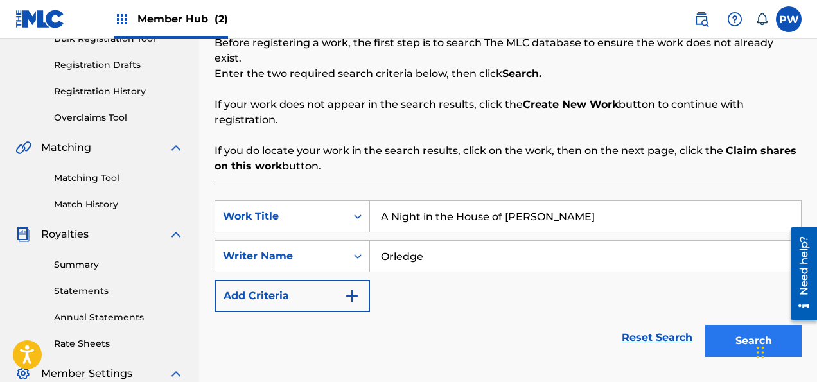
type input "Orledge"
click at [738, 330] on button "Search" at bounding box center [753, 341] width 96 height 32
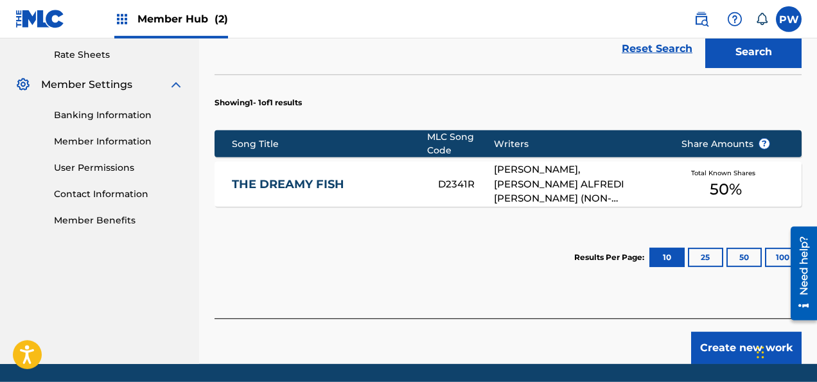
scroll to position [519, 0]
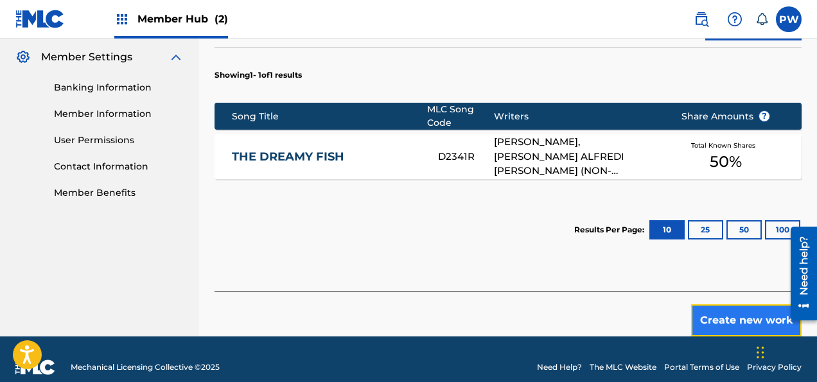
click at [724, 304] on button "Create new work" at bounding box center [746, 320] width 110 height 32
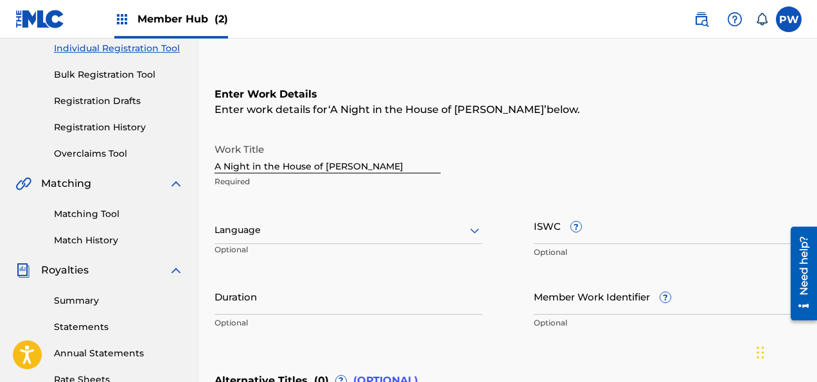
scroll to position [150, 0]
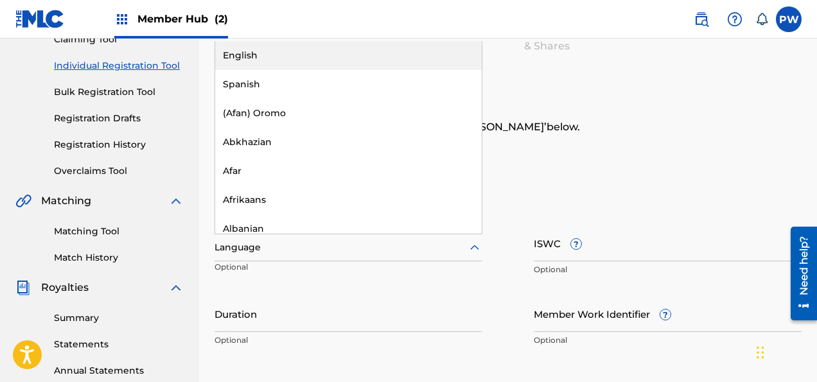
click at [273, 254] on div at bounding box center [348, 247] width 268 height 16
click at [247, 57] on div "English" at bounding box center [348, 55] width 266 height 29
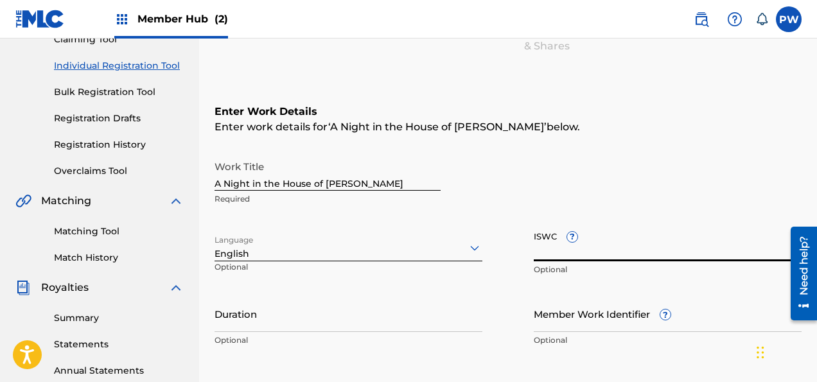
click at [579, 252] on input "ISWC ?" at bounding box center [668, 243] width 268 height 37
paste input "T-931.783.370-8"
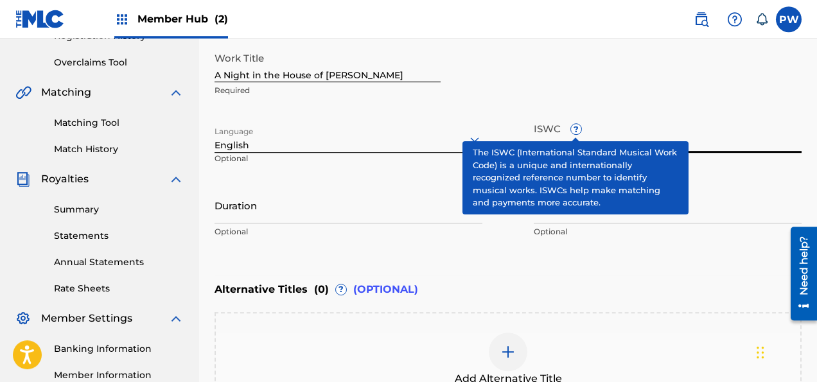
scroll to position [285, 0]
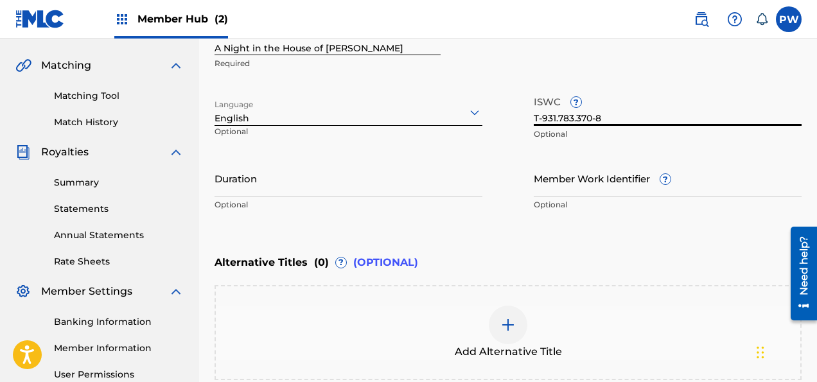
type input "T-931.783.370-8"
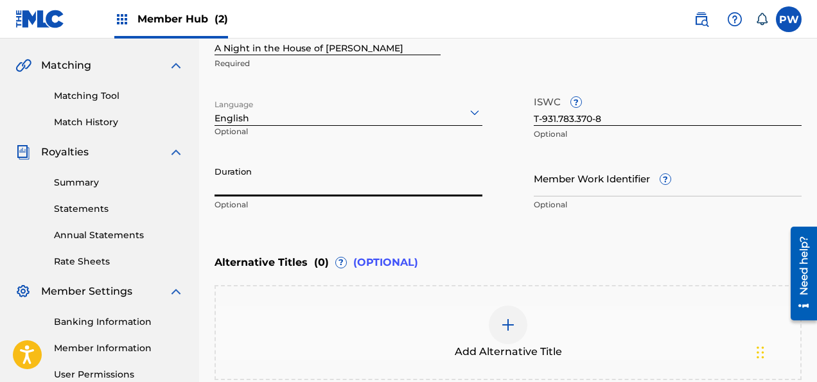
click at [356, 186] on input "Duration" at bounding box center [348, 178] width 268 height 37
type input "07:00"
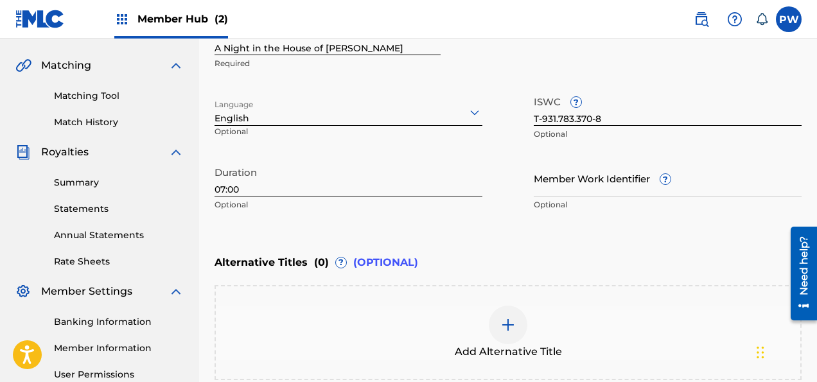
click at [392, 266] on span "(OPTIONAL)" at bounding box center [385, 262] width 65 height 15
click at [493, 341] on div "Add Alternative Title" at bounding box center [508, 333] width 584 height 54
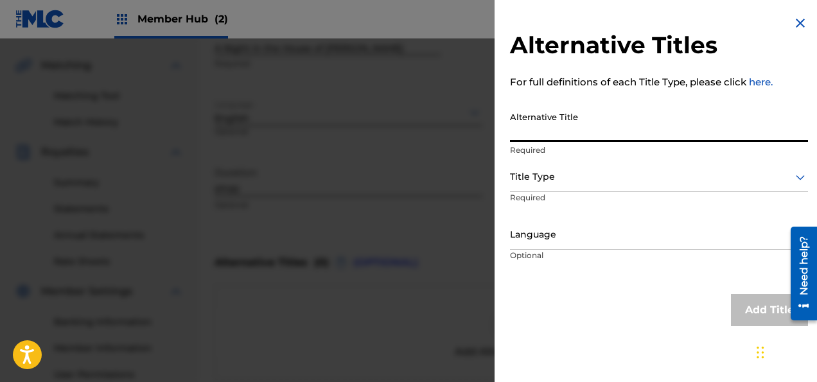
click at [570, 132] on input "Alternative Title" at bounding box center [659, 123] width 298 height 37
paste input "FANTASY ON THE FALL OF THE HOUSE OF [PERSON_NAME]"
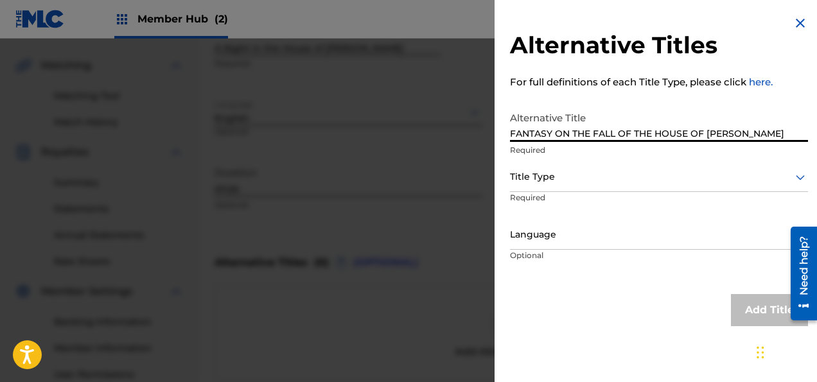
type input "FANTASY ON THE FALL OF THE HOUSE OF [PERSON_NAME]"
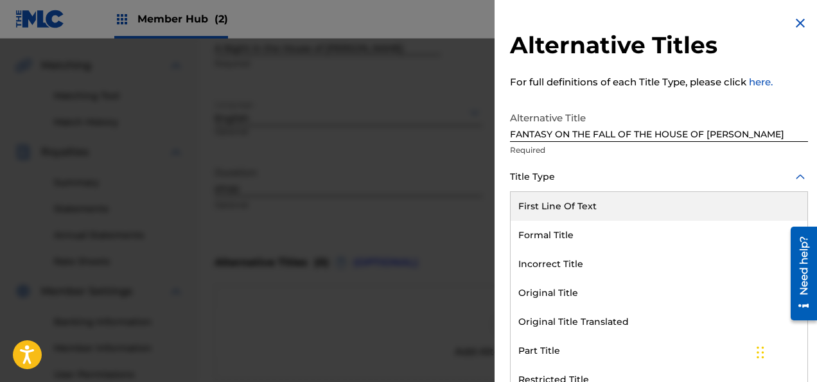
scroll to position [0, 0]
click at [561, 177] on div at bounding box center [659, 177] width 298 height 16
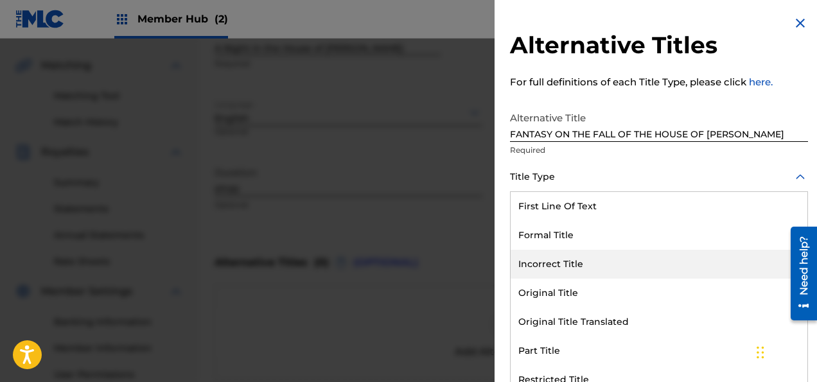
click at [544, 264] on div "Incorrect Title" at bounding box center [658, 264] width 297 height 29
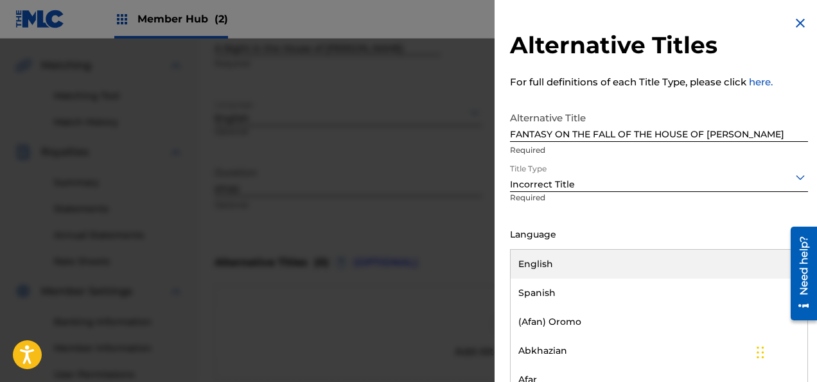
click at [553, 247] on div "Language" at bounding box center [659, 235] width 298 height 29
click at [548, 262] on div "English" at bounding box center [658, 264] width 297 height 29
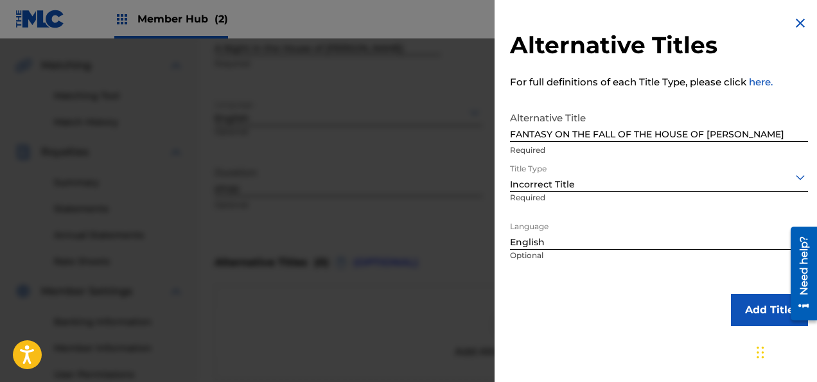
scroll to position [421, 0]
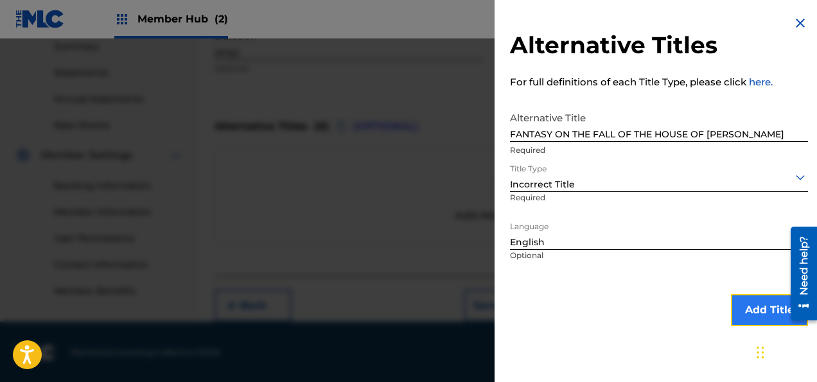
click at [749, 310] on button "Add Title" at bounding box center [769, 310] width 77 height 32
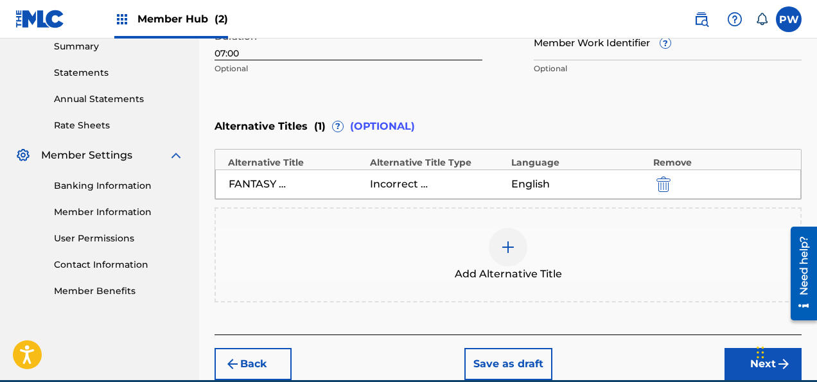
click at [492, 274] on span "Add Alternative Title" at bounding box center [508, 273] width 107 height 15
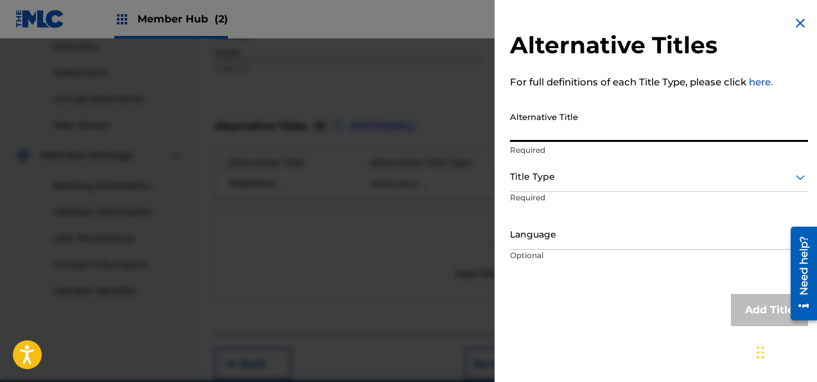
click at [575, 136] on input "Alternative Title" at bounding box center [659, 123] width 298 height 37
paste input "FANTAISIE SUR LA CHUTE DE LA MAISON [PERSON_NAME]"
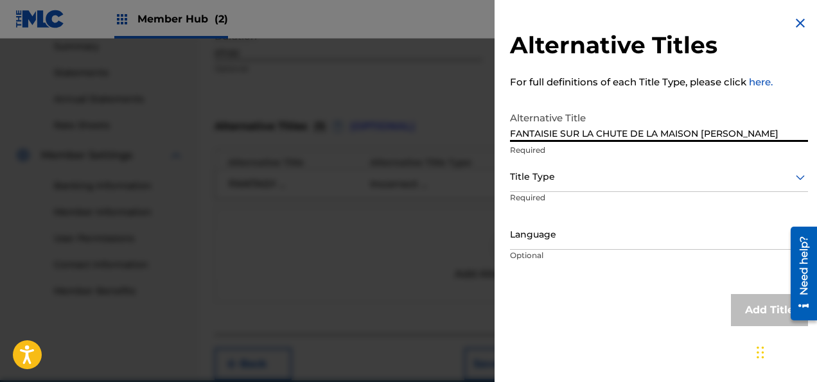
type input "FANTAISIE SUR LA CHUTE DE LA MAISON [PERSON_NAME]"
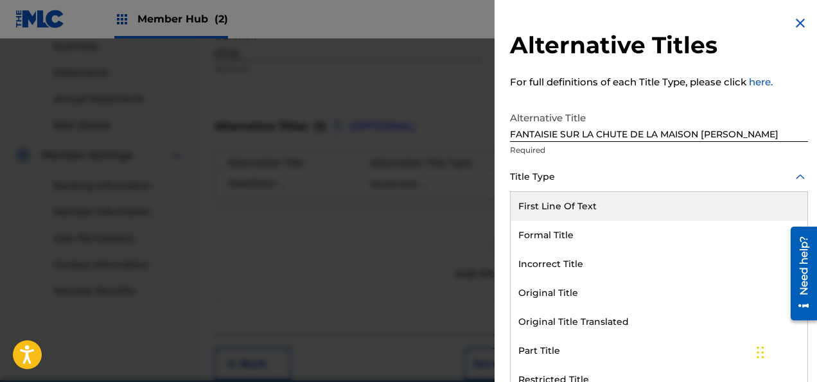
click at [559, 183] on div at bounding box center [659, 177] width 298 height 16
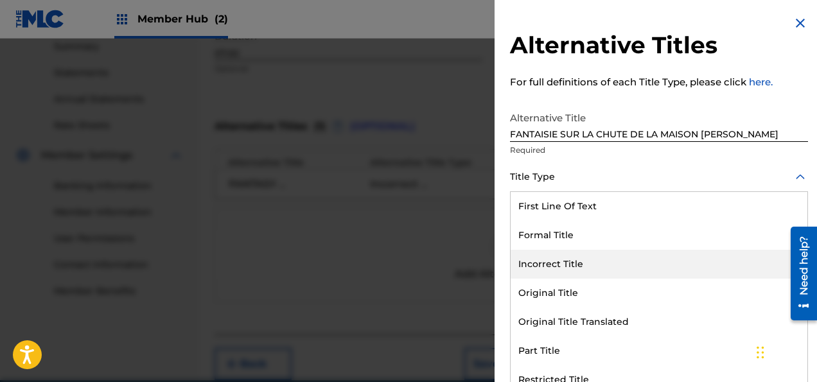
click at [561, 259] on div "Incorrect Title" at bounding box center [658, 264] width 297 height 29
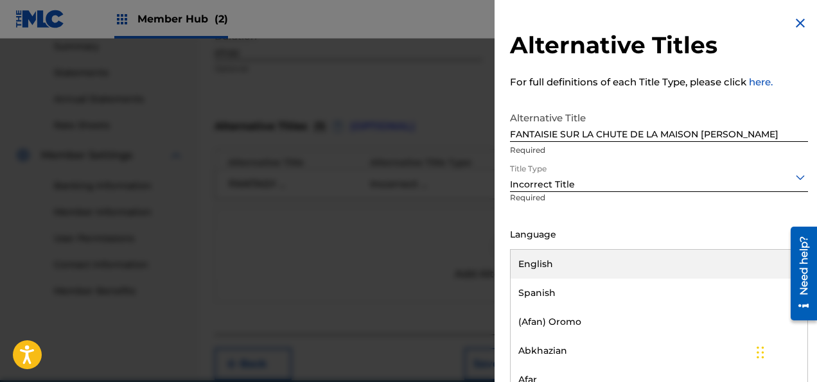
click at [559, 240] on div at bounding box center [659, 235] width 298 height 16
type input "fr"
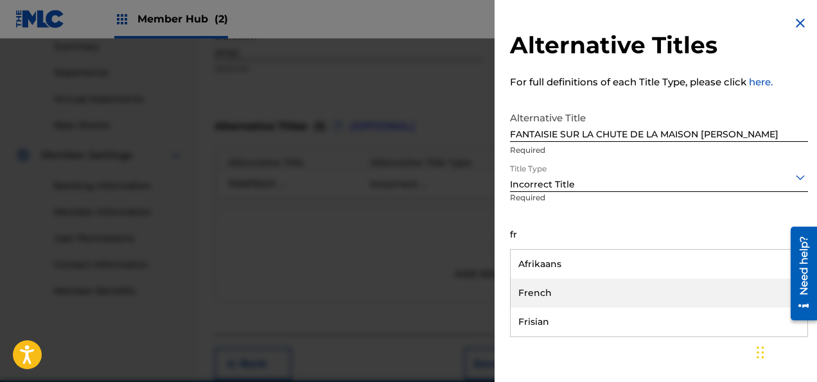
click at [550, 292] on div "French" at bounding box center [658, 293] width 297 height 29
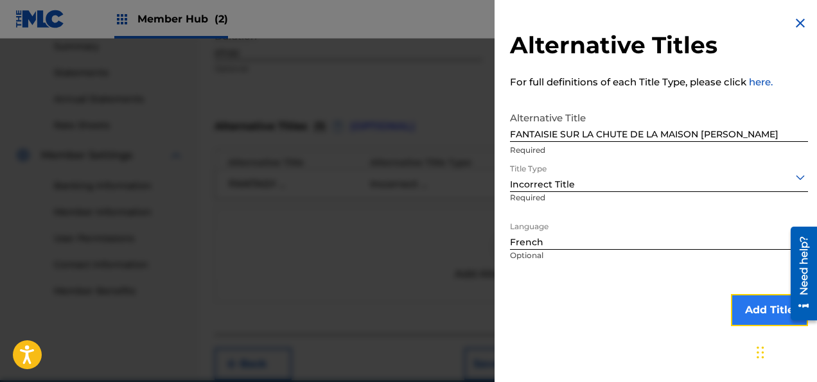
click at [769, 317] on button "Add Title" at bounding box center [769, 310] width 77 height 32
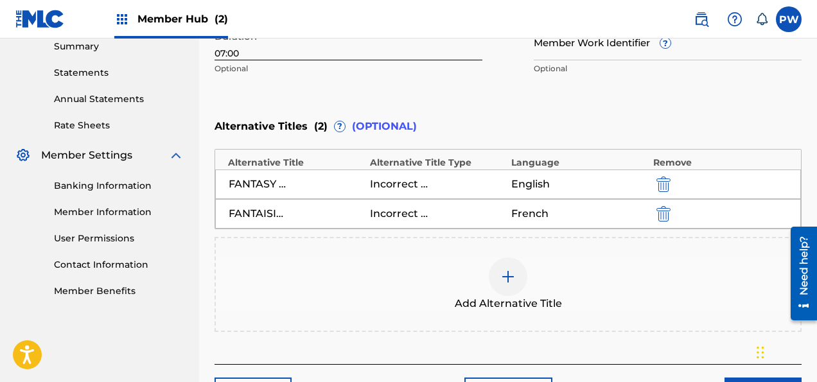
click at [482, 302] on span "Add Alternative Title" at bounding box center [508, 303] width 107 height 15
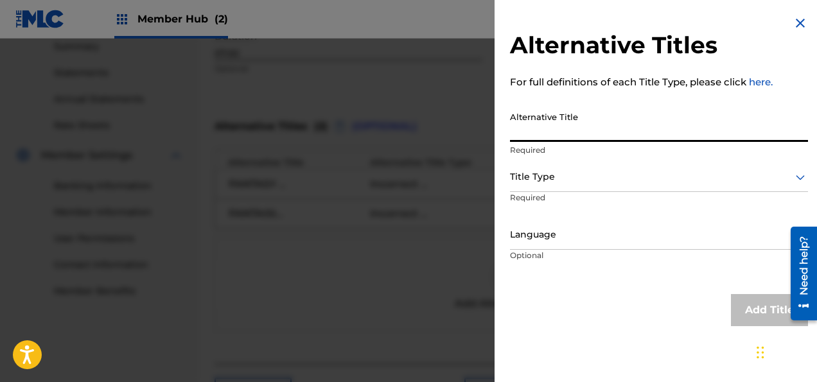
click at [541, 126] on input "Alternative Title" at bounding box center [659, 123] width 298 height 37
type input "Night In the House of [PERSON_NAME]"
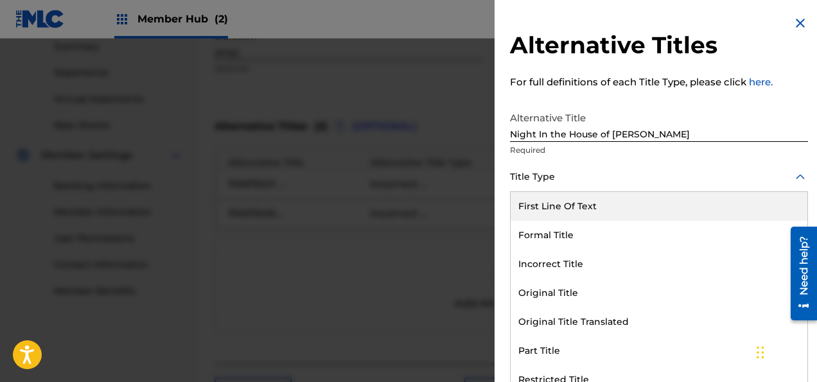
click at [545, 174] on div at bounding box center [659, 177] width 298 height 16
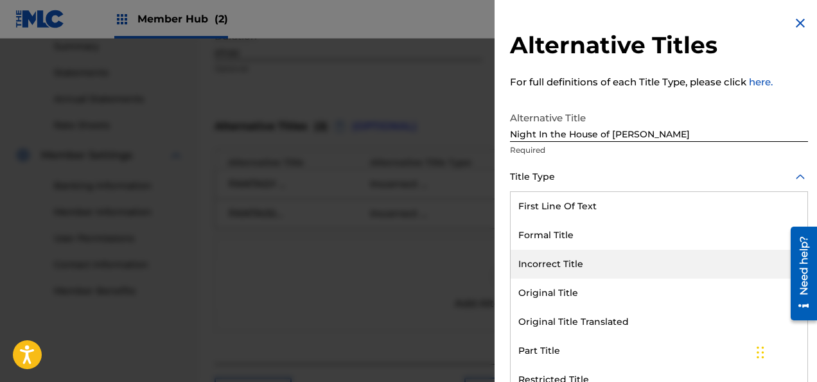
click at [572, 263] on div "Incorrect Title" at bounding box center [658, 264] width 297 height 29
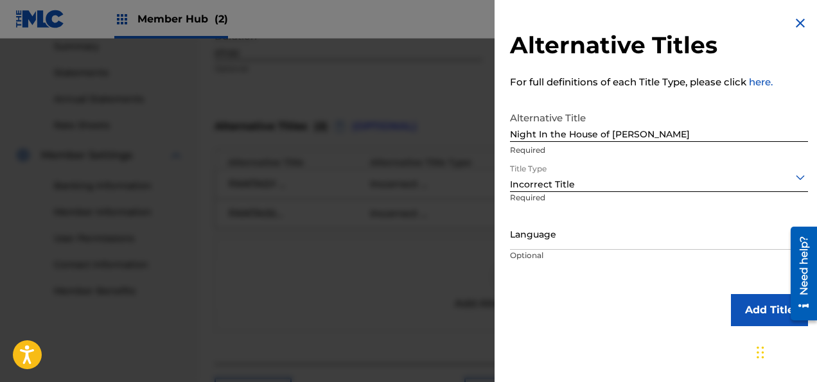
click at [564, 247] on div "Language" at bounding box center [659, 235] width 298 height 29
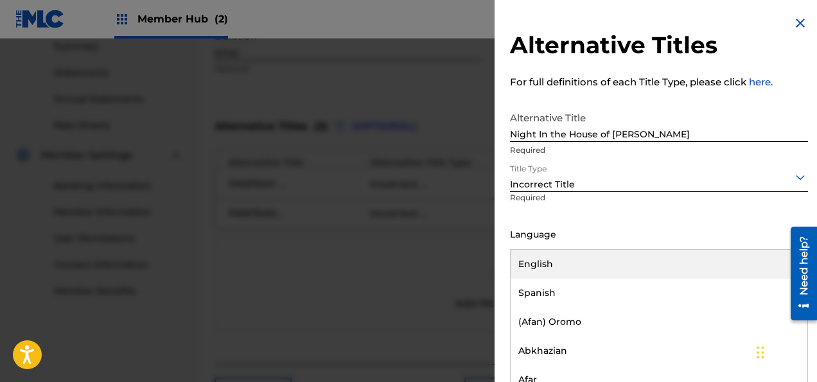
click at [550, 261] on div "English" at bounding box center [658, 264] width 297 height 29
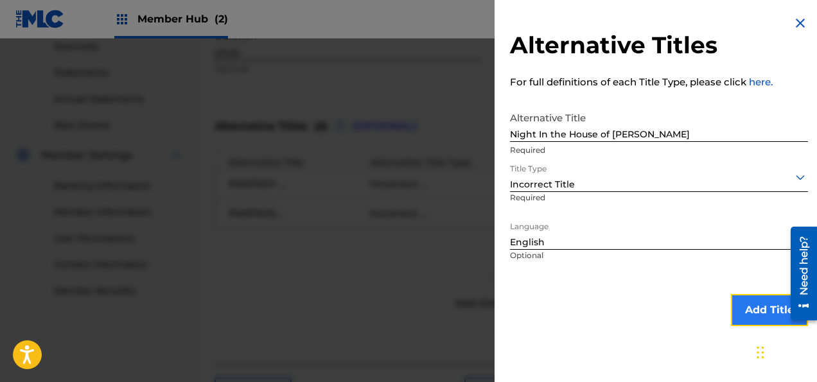
click at [752, 309] on button "Add Title" at bounding box center [769, 310] width 77 height 32
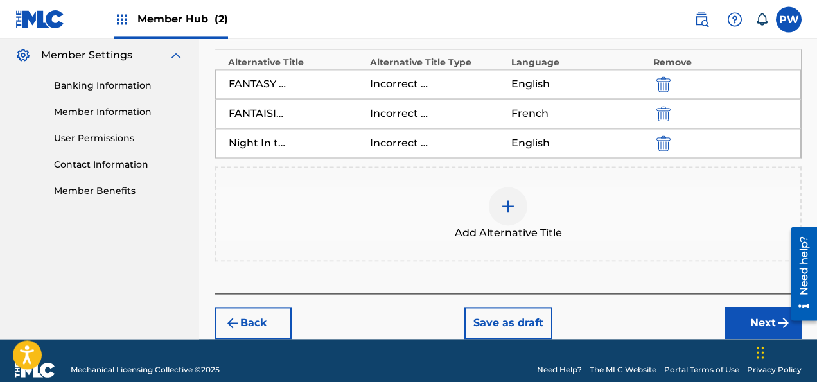
scroll to position [538, 0]
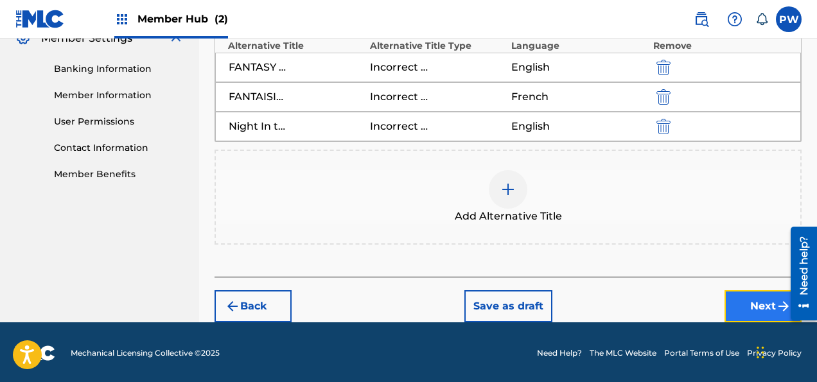
click at [747, 305] on button "Next" at bounding box center [762, 306] width 77 height 32
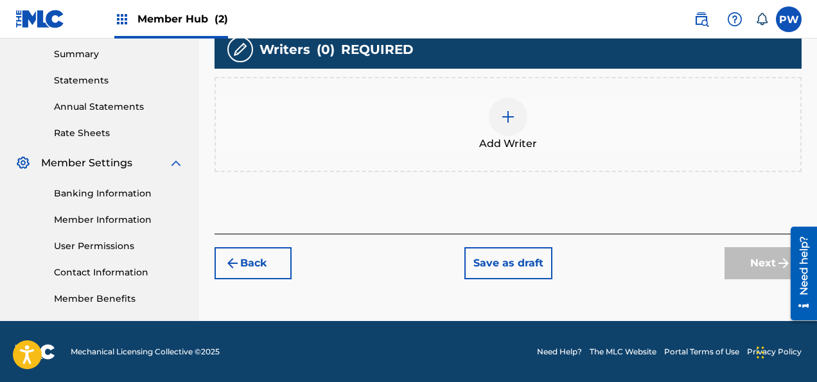
click at [523, 98] on div "Add Writer" at bounding box center [508, 125] width 584 height 54
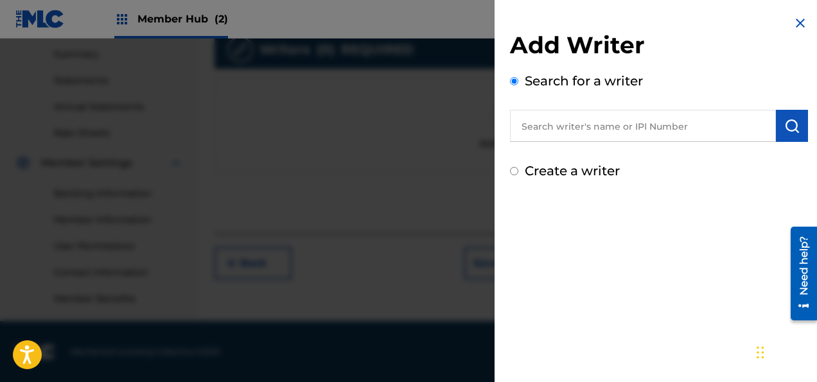
click at [613, 119] on input "text" at bounding box center [643, 126] width 266 height 32
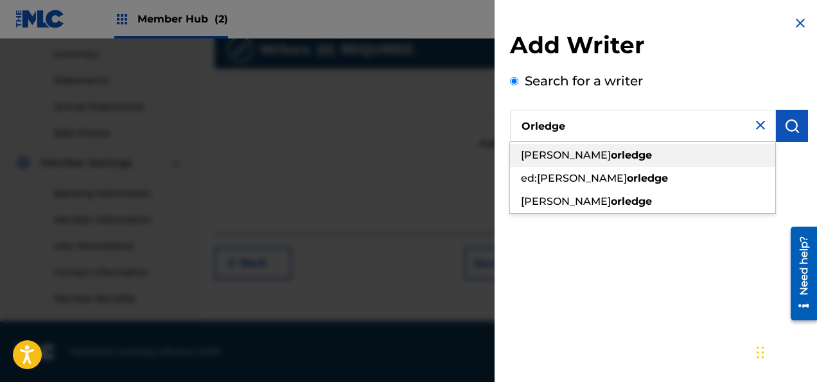
click at [602, 155] on span "[PERSON_NAME]" at bounding box center [566, 155] width 90 height 12
type input "[PERSON_NAME] [PERSON_NAME]"
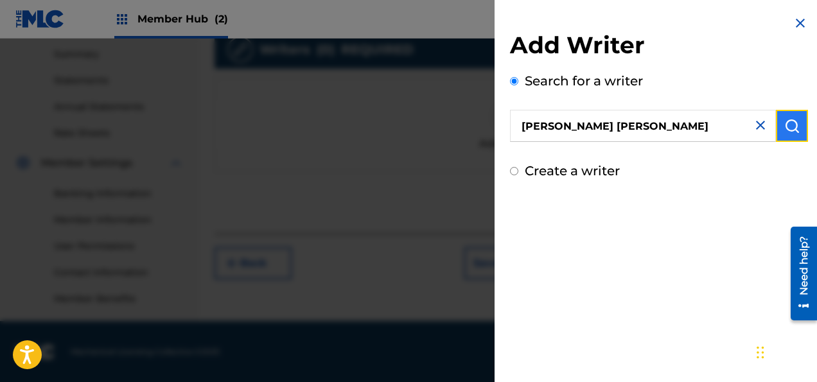
click at [796, 127] on button "submit" at bounding box center [792, 126] width 32 height 32
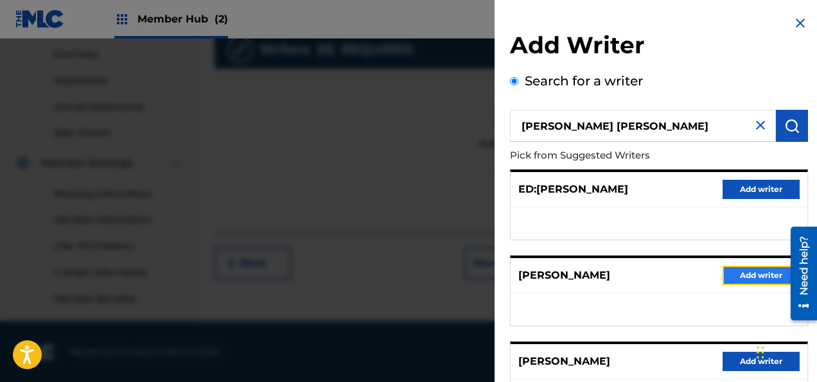
click at [744, 277] on button "Add writer" at bounding box center [760, 275] width 77 height 19
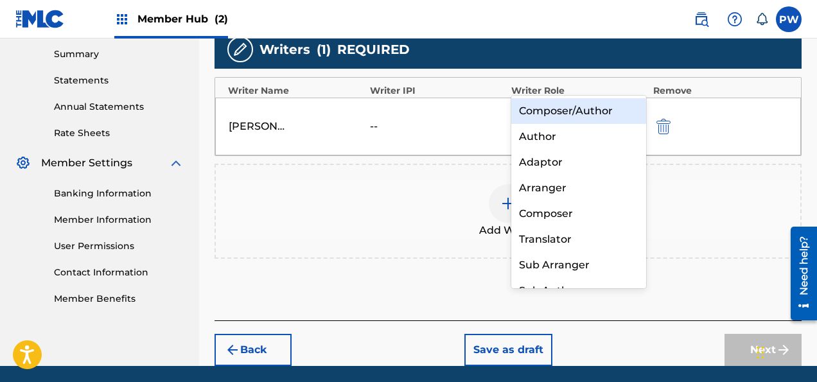
click at [561, 109] on div at bounding box center [567, 118] width 96 height 18
click at [561, 105] on div "Composer/Author" at bounding box center [578, 111] width 135 height 26
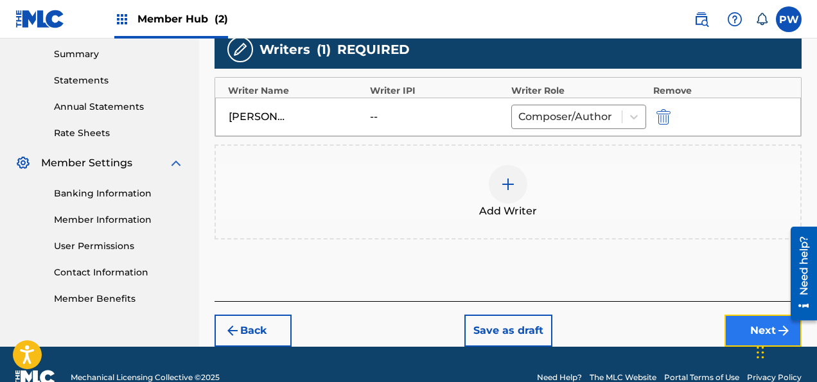
click at [765, 315] on button "Next" at bounding box center [762, 331] width 77 height 32
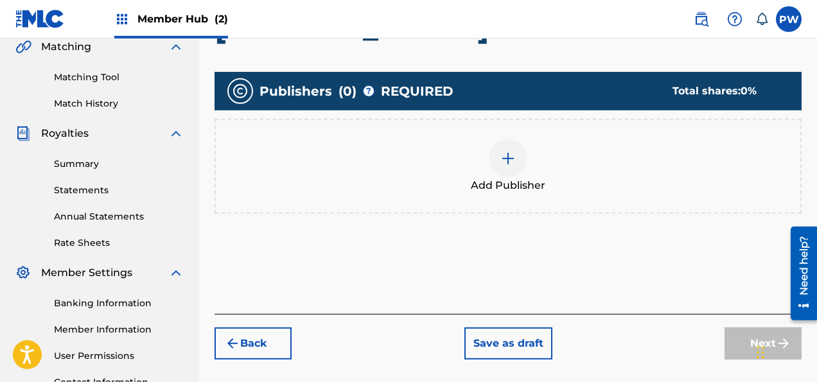
scroll to position [329, 0]
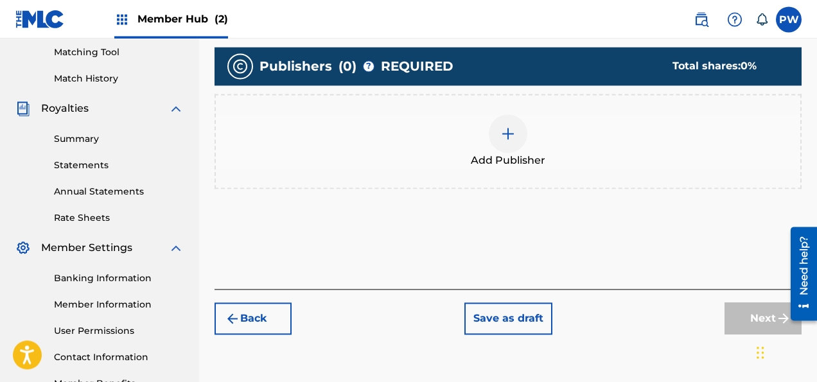
click at [514, 153] on span "Add Publisher" at bounding box center [508, 160] width 74 height 15
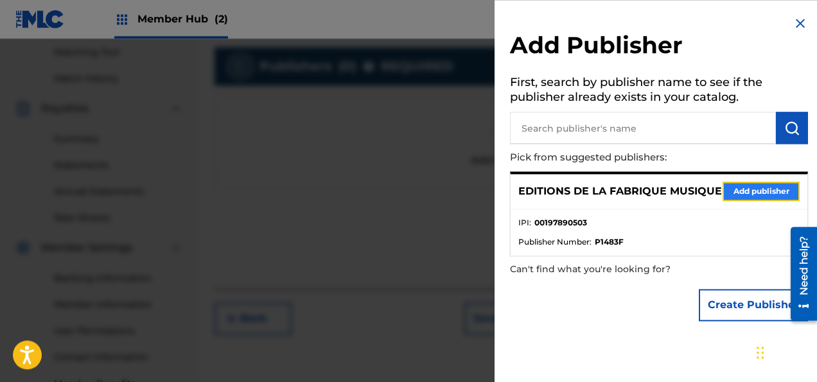
click at [744, 195] on button "Add publisher" at bounding box center [760, 191] width 77 height 19
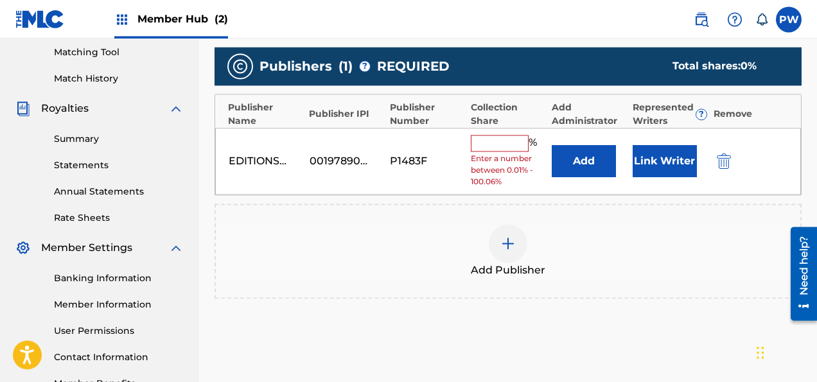
click at [482, 135] on input "text" at bounding box center [500, 143] width 58 height 17
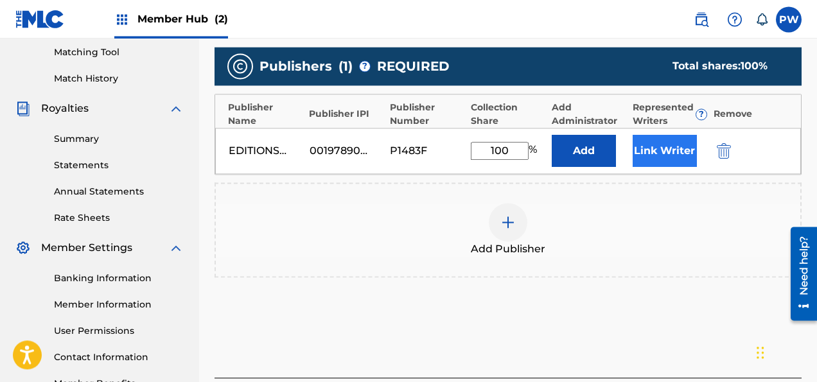
type input "100"
click at [673, 135] on button "Link Writer" at bounding box center [664, 151] width 64 height 32
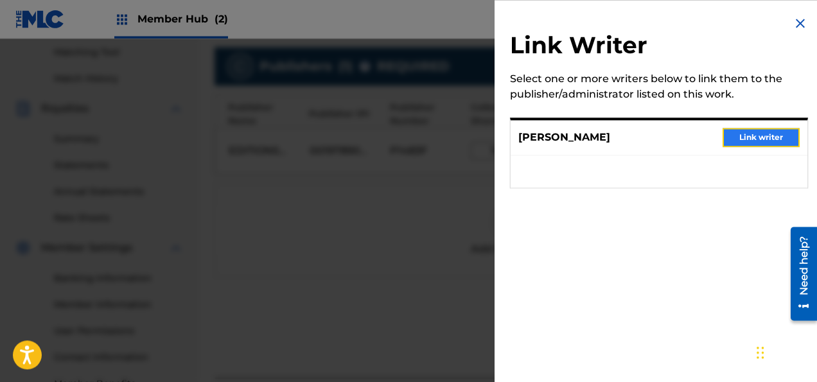
click at [758, 139] on button "Link writer" at bounding box center [760, 137] width 77 height 19
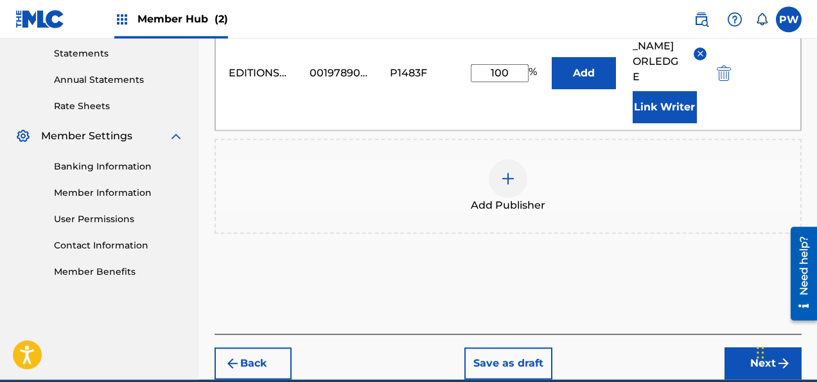
scroll to position [444, 0]
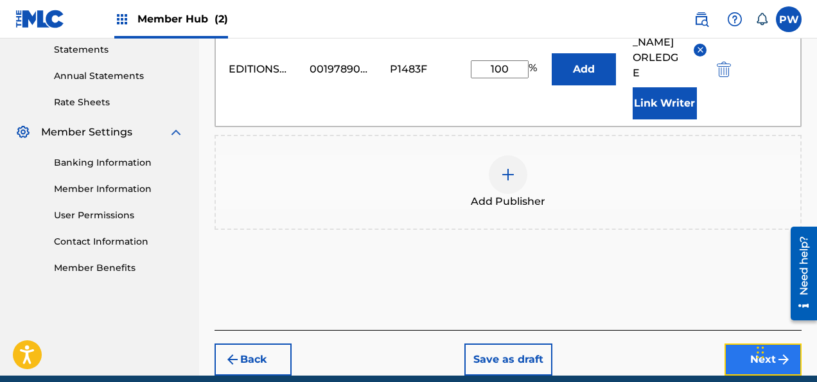
click at [753, 344] on button "Next" at bounding box center [762, 360] width 77 height 32
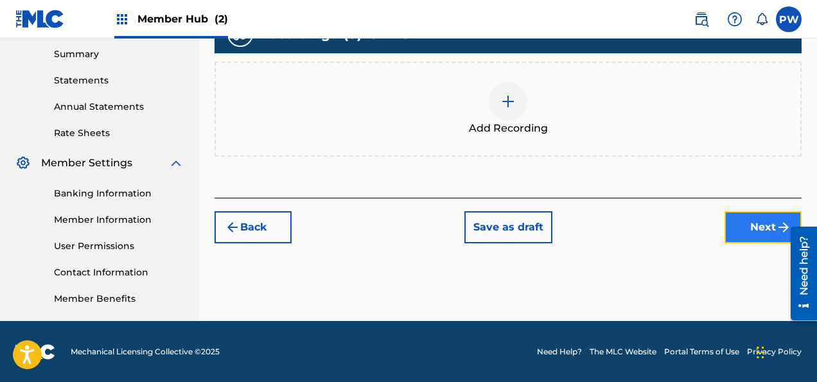
click at [753, 211] on button "Next" at bounding box center [762, 227] width 77 height 32
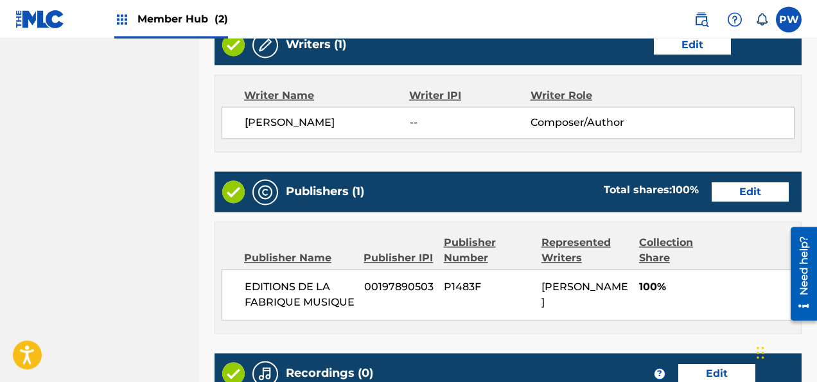
scroll to position [896, 0]
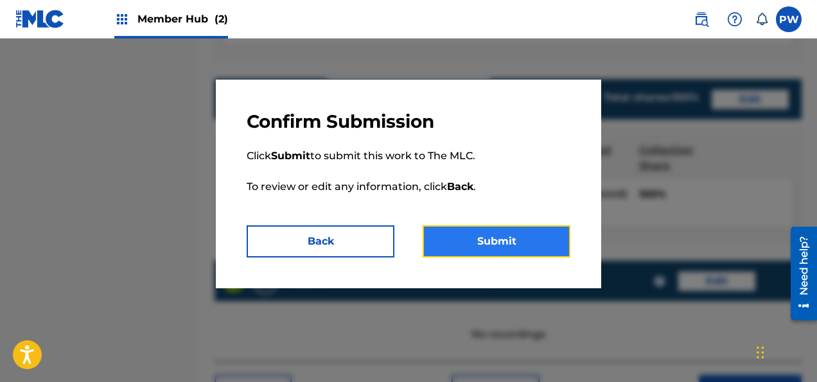
click at [503, 243] on button "Submit" at bounding box center [496, 241] width 148 height 32
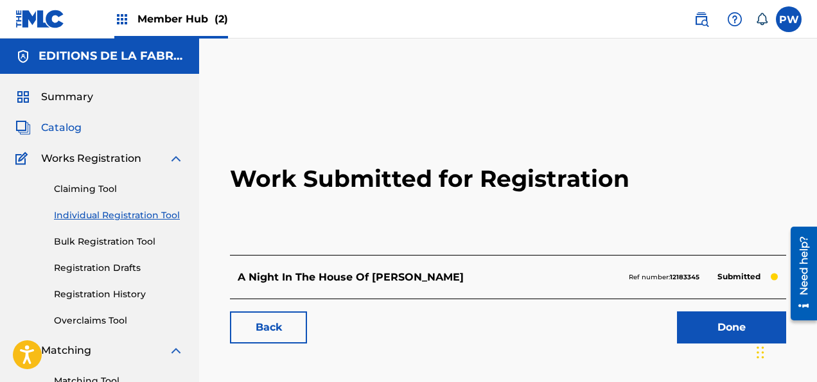
click at [60, 126] on span "Catalog" at bounding box center [61, 127] width 40 height 15
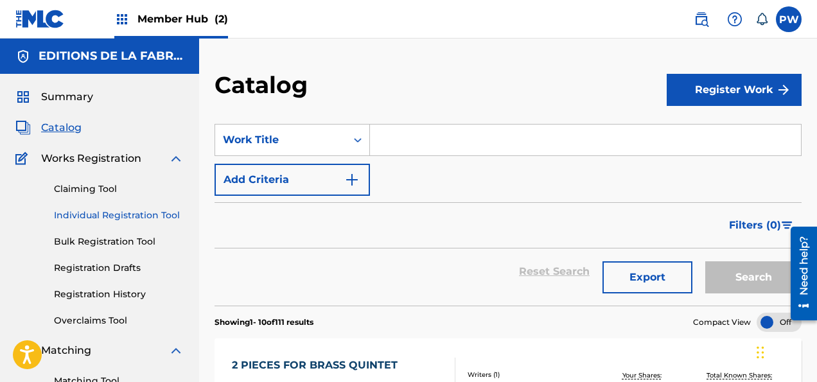
click at [119, 217] on link "Individual Registration Tool" at bounding box center [119, 215] width 130 height 13
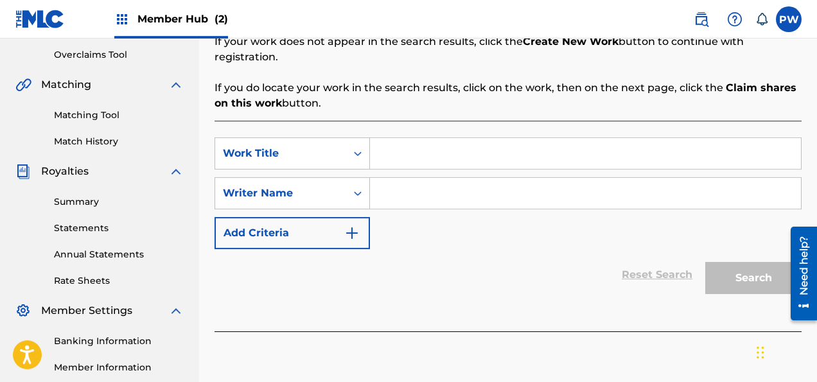
scroll to position [271, 0]
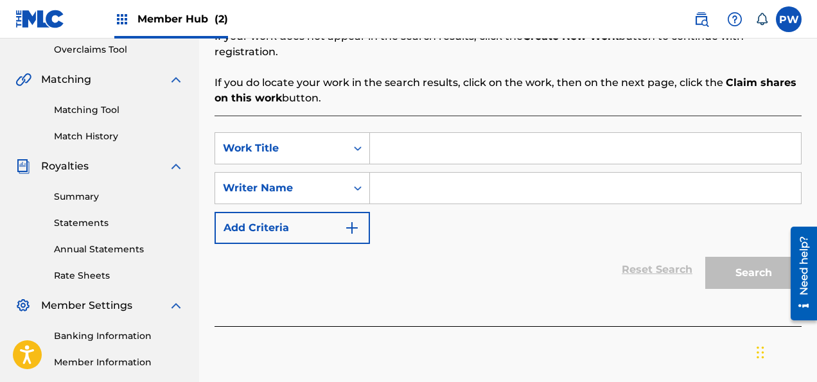
click at [442, 133] on input "Search Form" at bounding box center [585, 148] width 431 height 31
paste input "NO-JA-LI-OU LE PALAIS DU SILENCE"
type input "NO-JA-LI-OU LE PALAIS DU SILENCE"
click at [433, 177] on input "Search Form" at bounding box center [585, 188] width 431 height 31
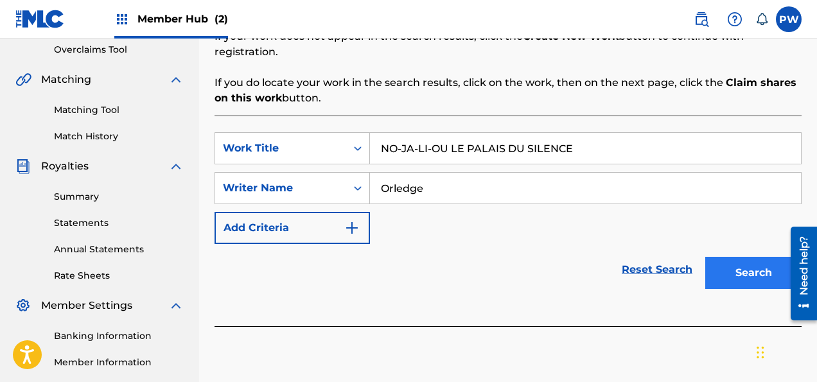
type input "Orledge"
click at [735, 257] on button "Search" at bounding box center [753, 273] width 96 height 32
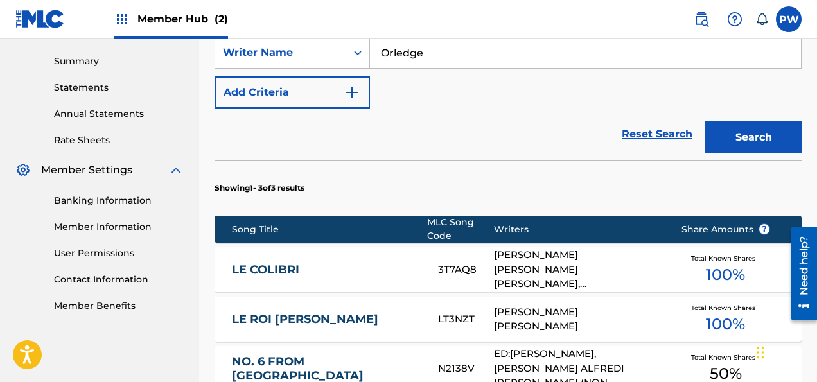
scroll to position [618, 0]
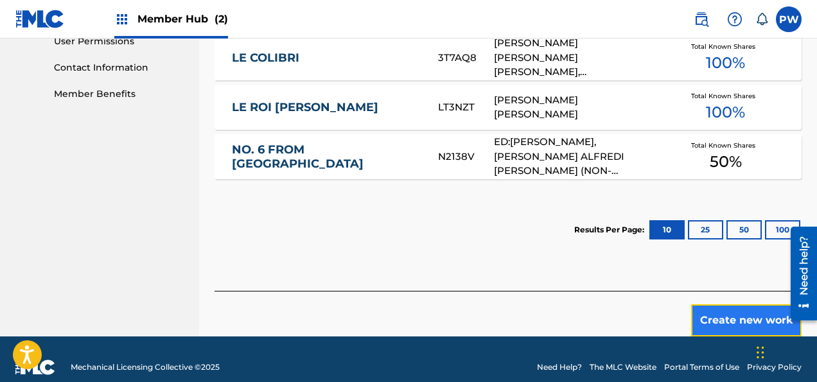
click at [733, 304] on button "Create new work" at bounding box center [746, 320] width 110 height 32
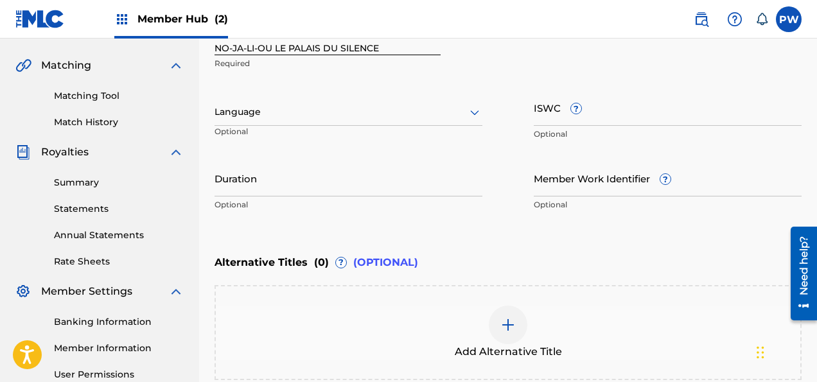
scroll to position [218, 0]
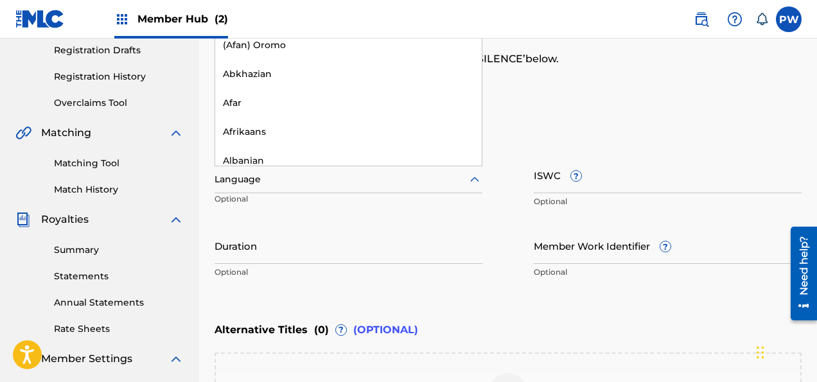
click at [297, 189] on div "Language" at bounding box center [348, 179] width 268 height 27
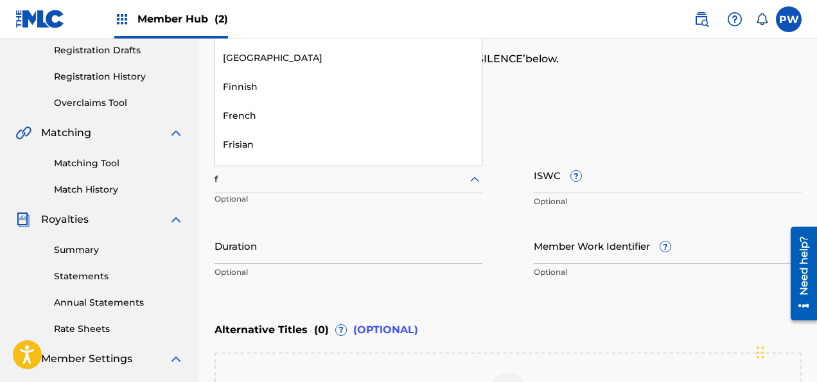
scroll to position [16, 0]
type input "fr"
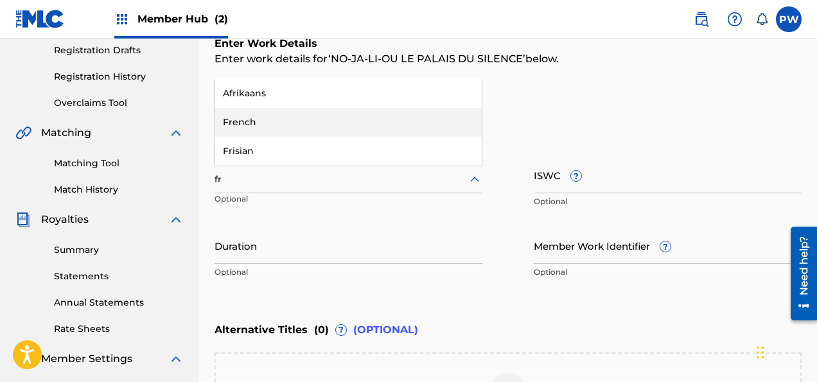
click at [266, 123] on div "French" at bounding box center [348, 122] width 266 height 29
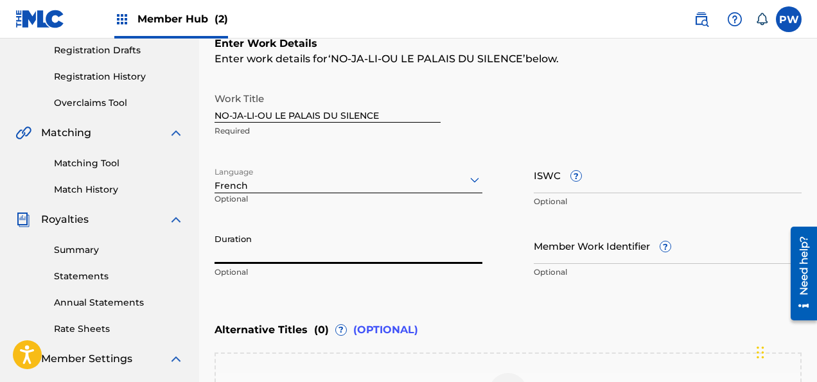
click at [294, 252] on input "Duration" at bounding box center [348, 245] width 268 height 37
type input "17:30"
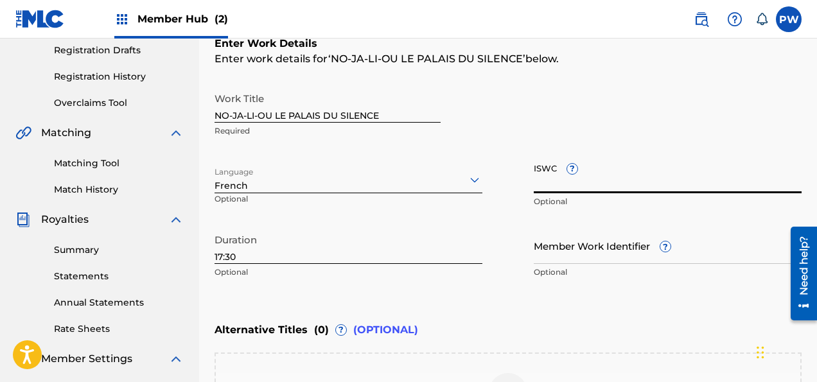
click at [568, 177] on input "ISWC ?" at bounding box center [668, 175] width 268 height 37
paste input "T-931.850.383-2"
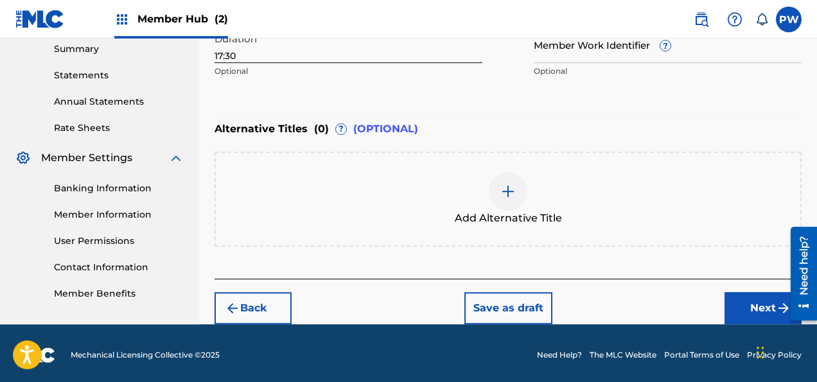
scroll to position [421, 0]
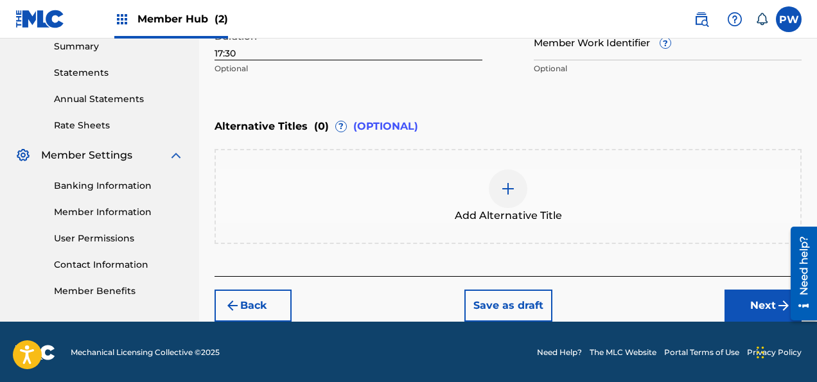
type input "T-931.850.383-2"
click at [490, 210] on span "Add Alternative Title" at bounding box center [508, 215] width 107 height 15
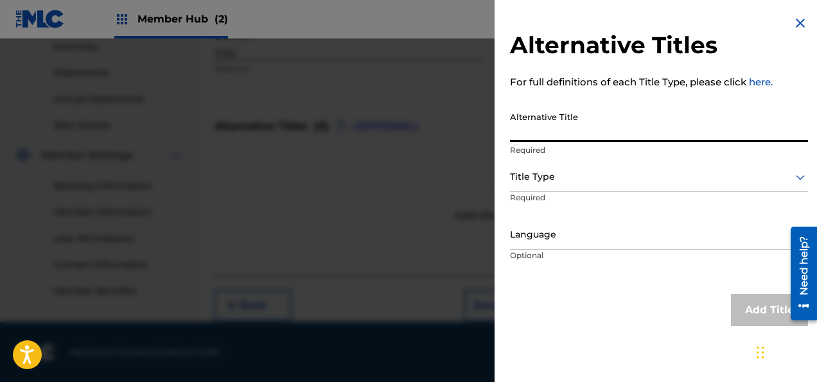
click at [569, 122] on input "Alternative Title" at bounding box center [659, 123] width 298 height 37
paste input "NO [PERSON_NAME] OR THE PALACE OF SILENCE"
type input "NO [PERSON_NAME] OR THE PALACE OF SILENCE"
click at [546, 188] on div "Title Type" at bounding box center [659, 177] width 298 height 29
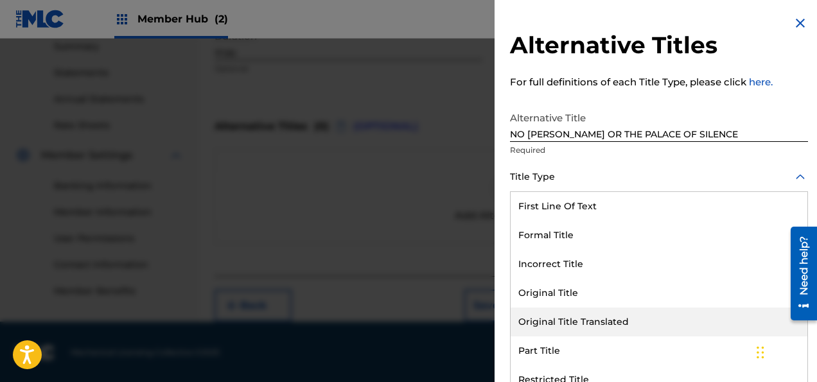
click at [556, 320] on div "Original Title Translated" at bounding box center [658, 322] width 297 height 29
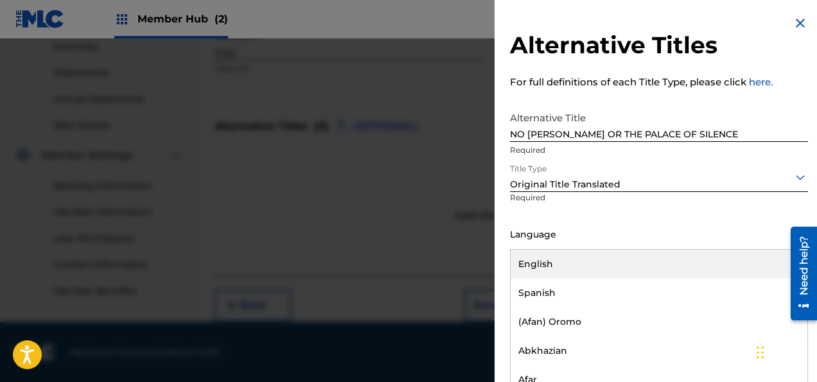
click at [546, 236] on div at bounding box center [659, 235] width 298 height 16
click at [543, 261] on div "English" at bounding box center [658, 264] width 297 height 29
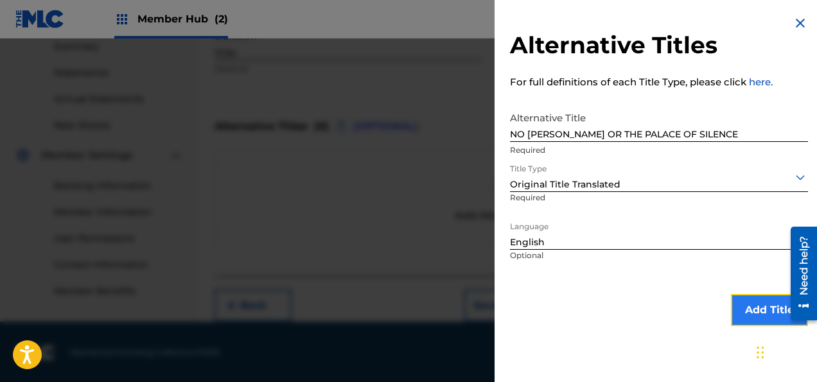
click at [753, 309] on button "Add Title" at bounding box center [769, 310] width 77 height 32
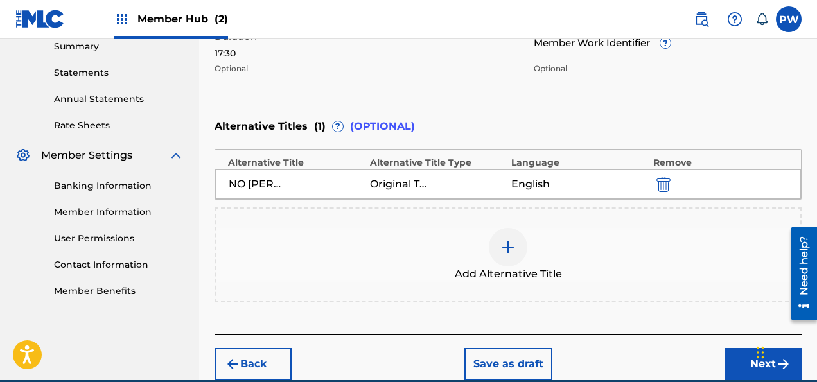
click at [521, 248] on div at bounding box center [508, 247] width 39 height 39
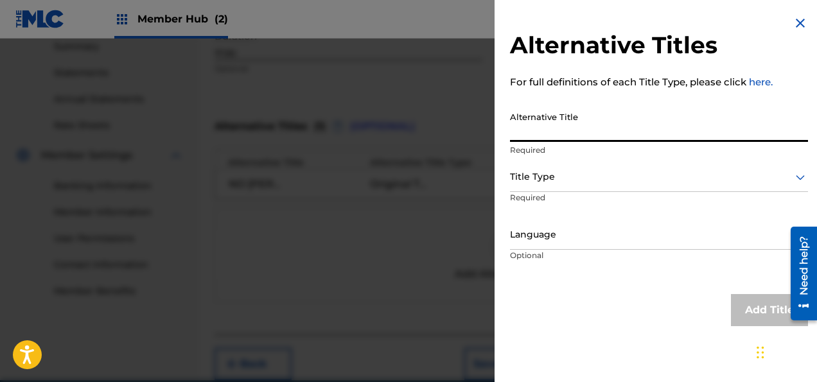
click at [556, 137] on input "Alternative Title" at bounding box center [659, 123] width 298 height 37
paste input "NO [PERSON_NAME]"
type input "NO [PERSON_NAME]"
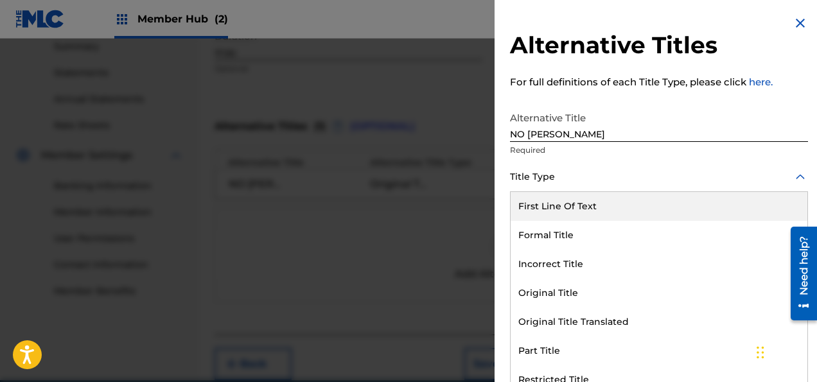
click at [552, 183] on div at bounding box center [659, 177] width 298 height 16
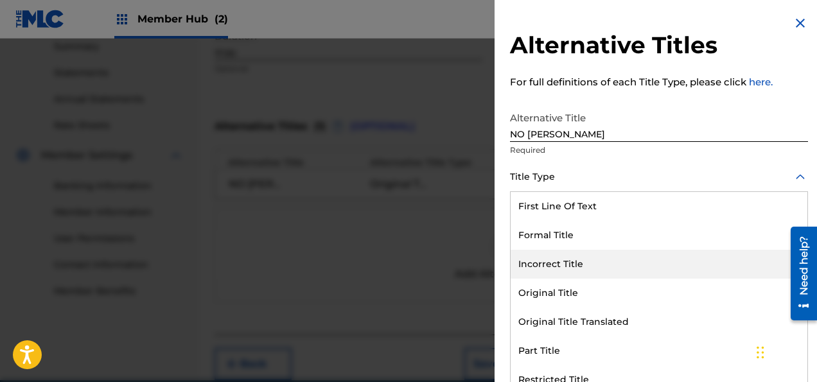
click at [564, 263] on div "Incorrect Title" at bounding box center [658, 264] width 297 height 29
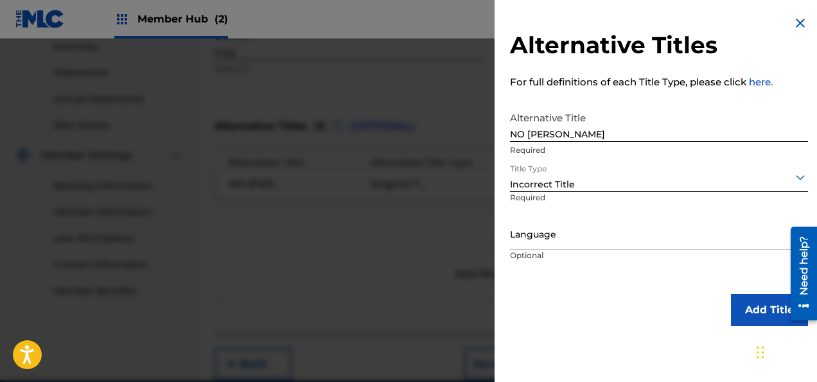
click at [555, 252] on p "Optional" at bounding box center [558, 264] width 96 height 29
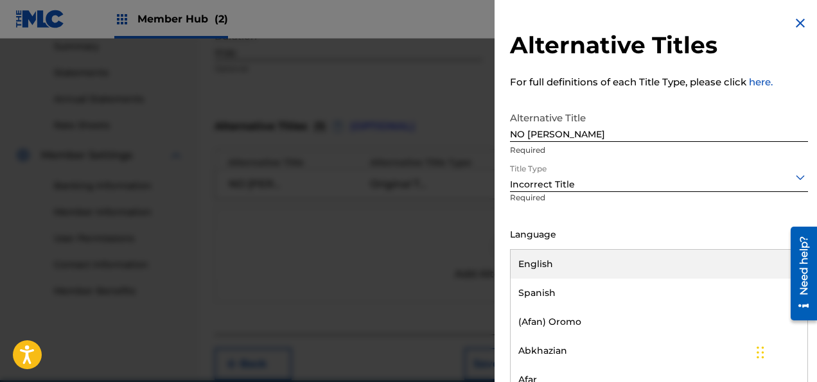
click at [553, 242] on div at bounding box center [659, 235] width 298 height 16
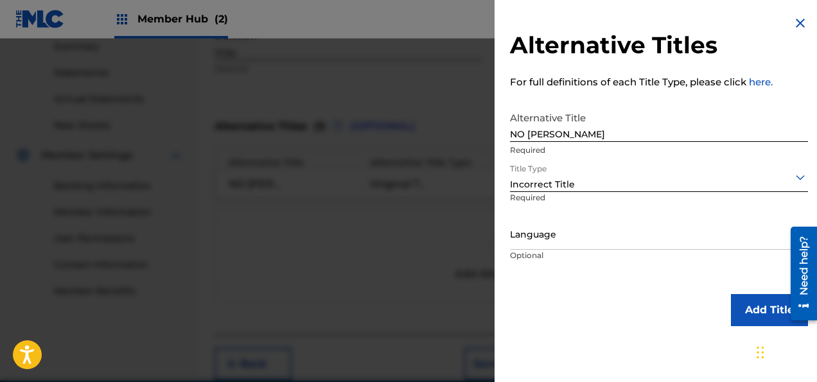
click at [591, 193] on p "Required" at bounding box center [557, 206] width 94 height 29
click at [756, 309] on button "Add Title" at bounding box center [769, 310] width 77 height 32
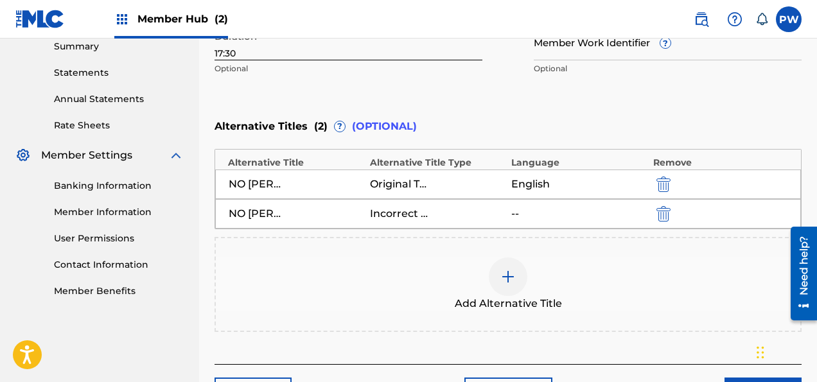
click at [484, 300] on span "Add Alternative Title" at bounding box center [508, 303] width 107 height 15
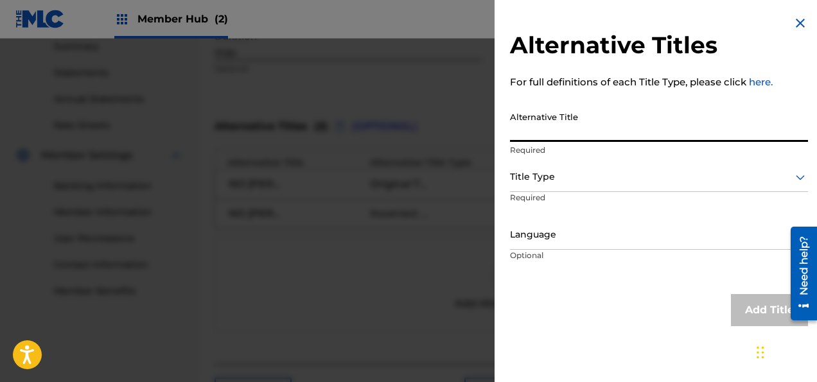
click at [544, 123] on input "Alternative Title" at bounding box center [659, 123] width 298 height 37
paste input "LE PALAIS DU SILENCE"
type input "LE PALAIS DU SILENCE"
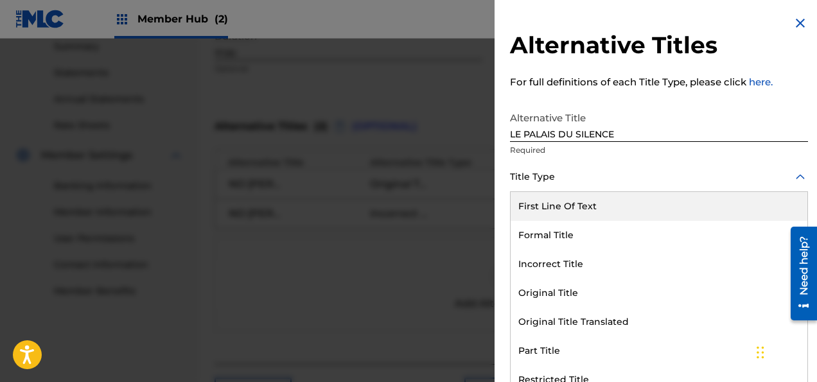
click at [556, 181] on div at bounding box center [659, 177] width 298 height 16
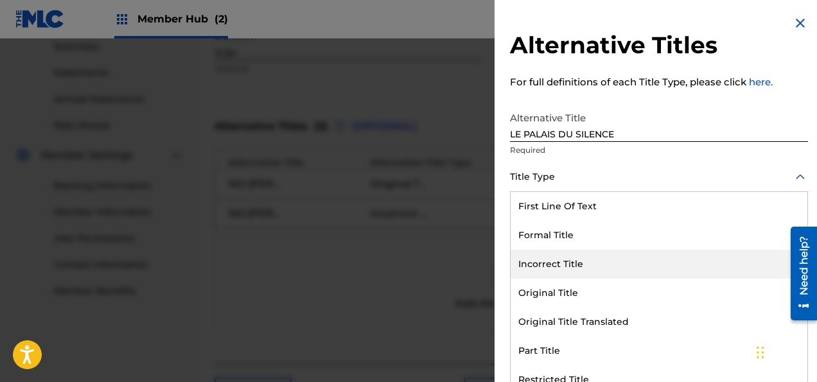
click at [559, 266] on div "Incorrect Title" at bounding box center [658, 264] width 297 height 29
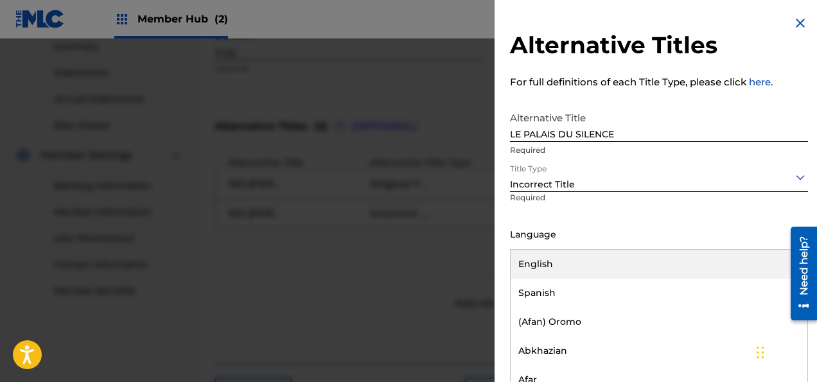
click at [553, 247] on div "Language" at bounding box center [659, 235] width 298 height 29
type input "fre"
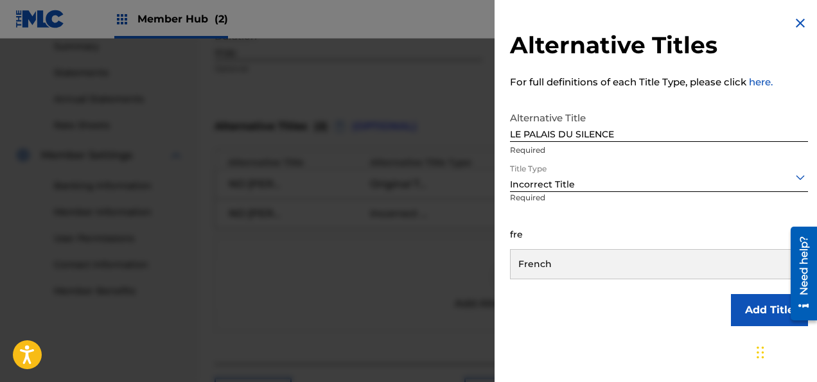
click at [528, 263] on div "French" at bounding box center [658, 264] width 297 height 29
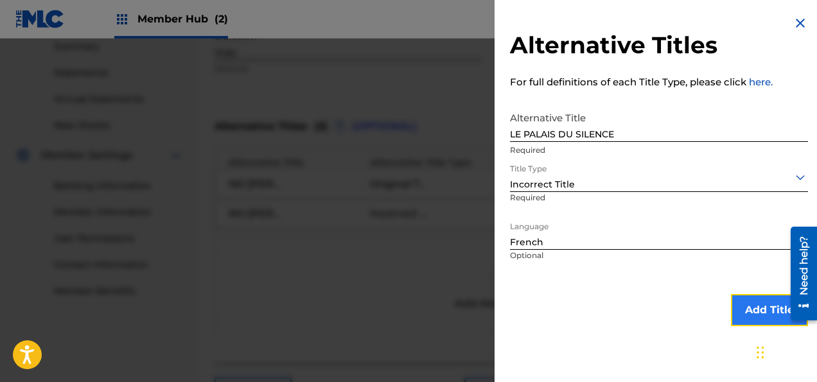
click at [756, 308] on button "Add Title" at bounding box center [769, 310] width 77 height 32
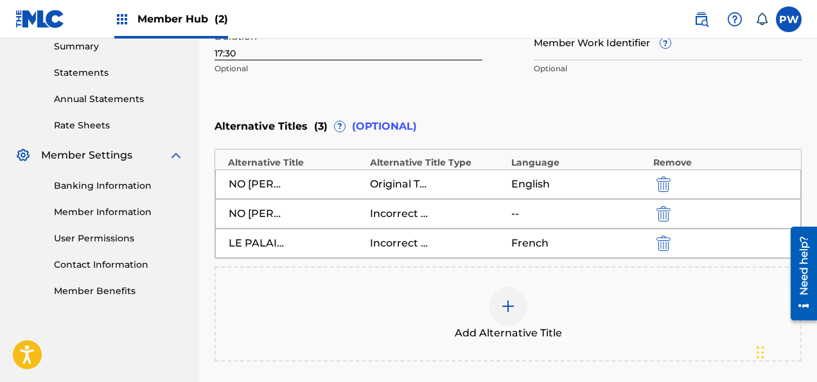
click at [515, 315] on div at bounding box center [508, 306] width 39 height 39
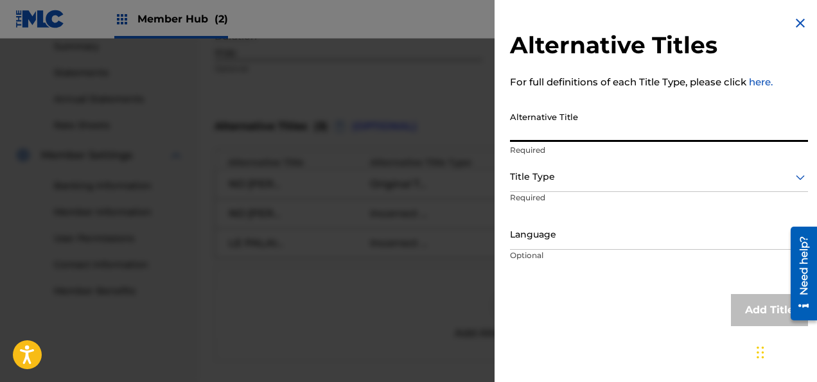
click at [551, 132] on input "Alternative Title" at bounding box center [659, 123] width 298 height 37
type input "The Palace of Silence"
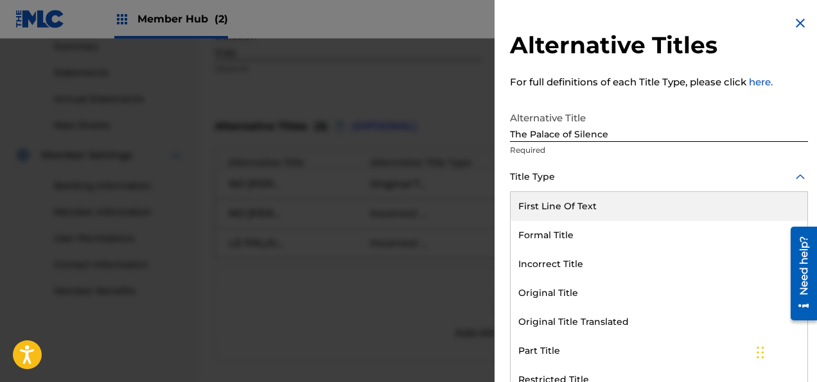
click at [538, 184] on div at bounding box center [659, 177] width 298 height 16
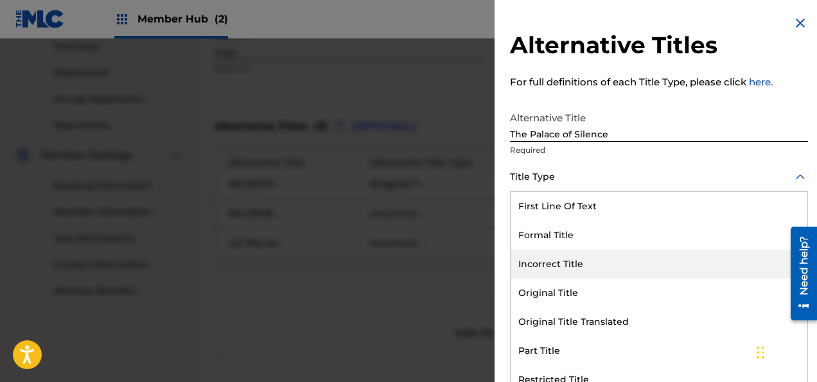
click at [560, 266] on div "Incorrect Title" at bounding box center [658, 264] width 297 height 29
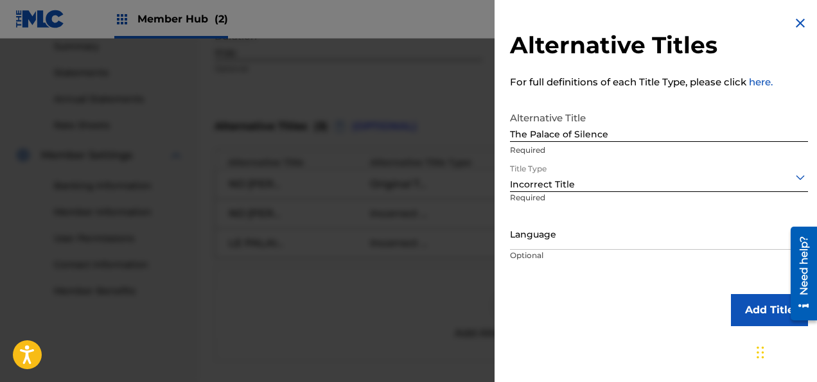
click at [542, 235] on div at bounding box center [659, 235] width 298 height 16
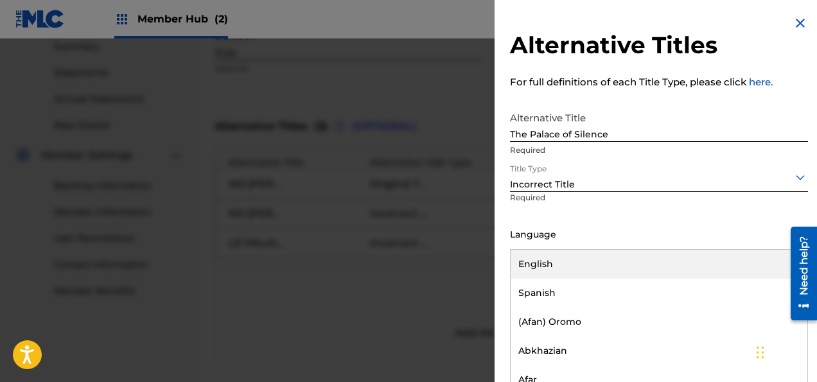
click at [548, 263] on div "English" at bounding box center [658, 264] width 297 height 29
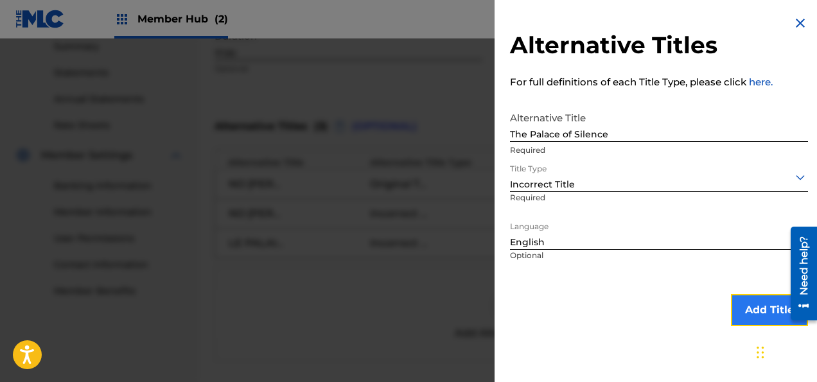
click at [751, 312] on button "Add Title" at bounding box center [769, 310] width 77 height 32
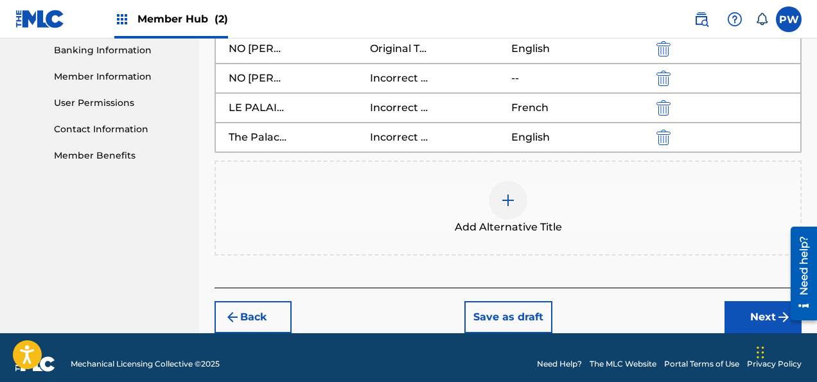
scroll to position [568, 0]
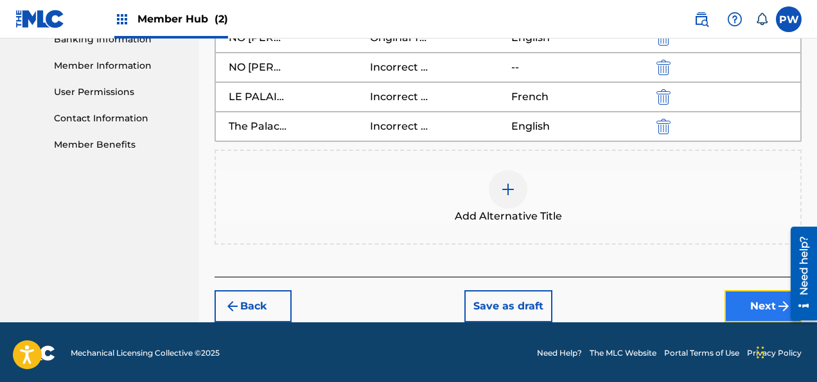
click at [748, 304] on button "Next" at bounding box center [762, 306] width 77 height 32
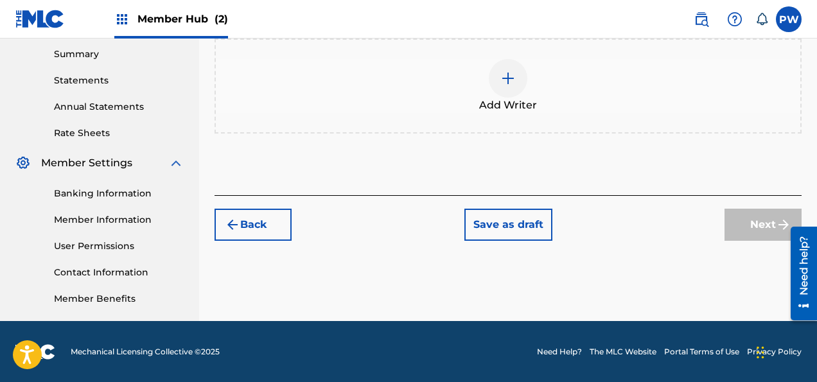
click at [510, 93] on div at bounding box center [508, 78] width 39 height 39
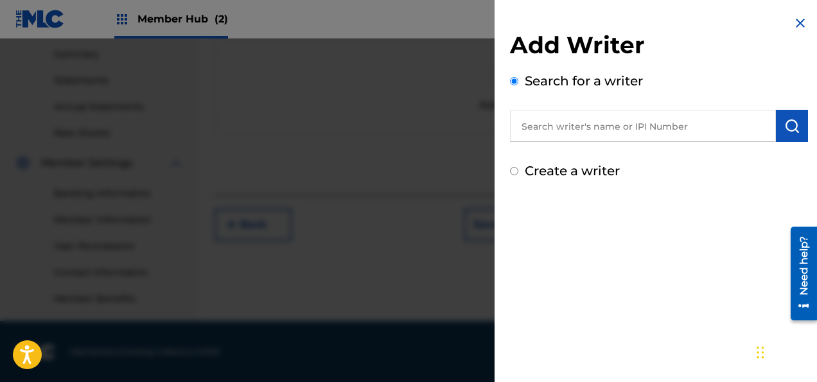
click at [559, 120] on input "text" at bounding box center [643, 126] width 266 height 32
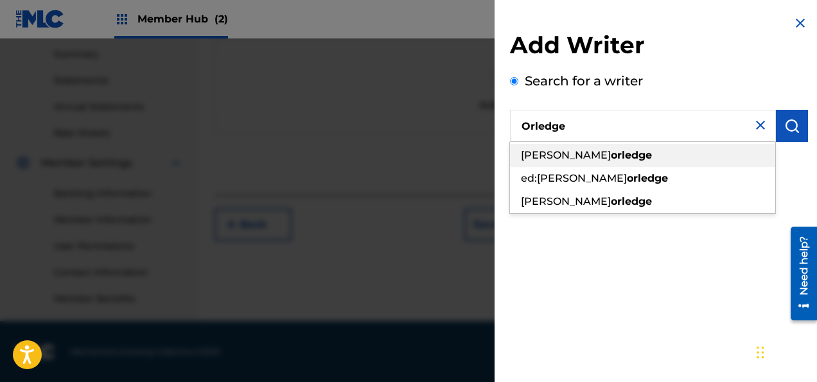
click at [615, 149] on div "[PERSON_NAME] [PERSON_NAME]" at bounding box center [642, 155] width 265 height 23
type input "[PERSON_NAME] [PERSON_NAME]"
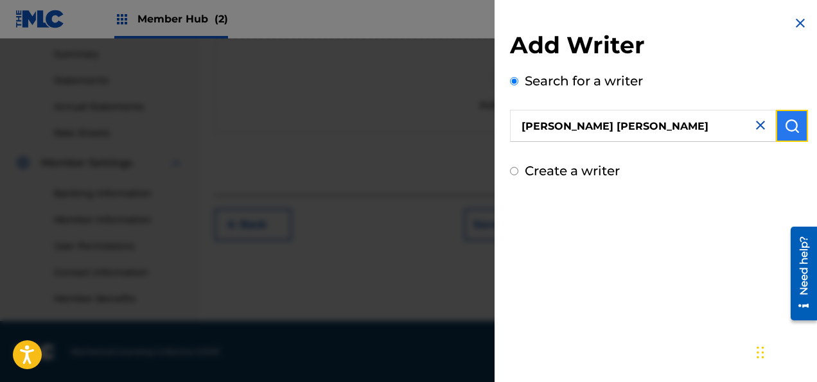
click at [786, 121] on img "submit" at bounding box center [791, 125] width 15 height 15
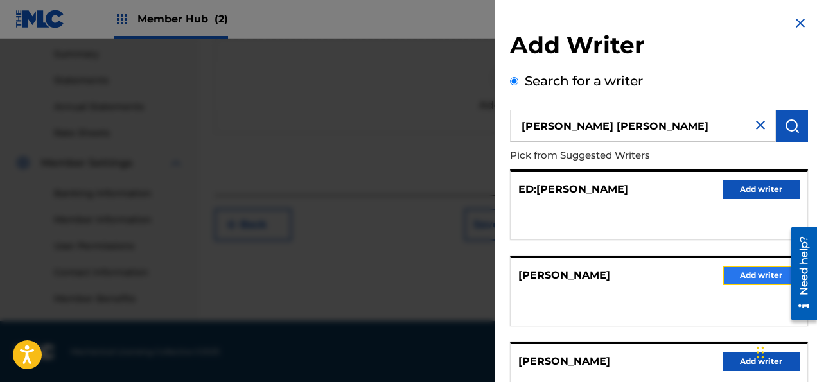
click at [746, 274] on button "Add writer" at bounding box center [760, 275] width 77 height 19
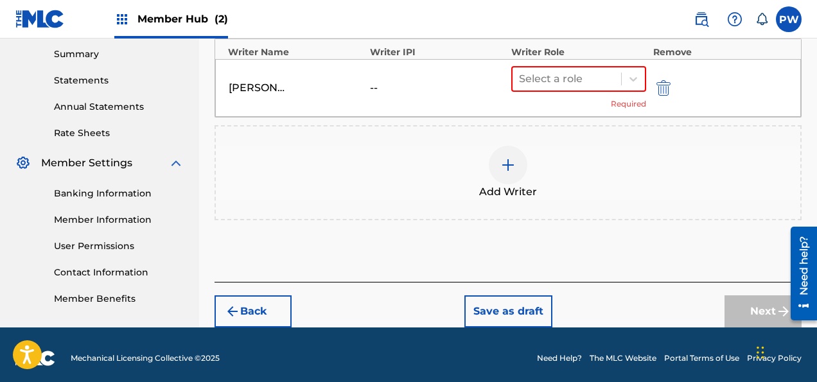
scroll to position [419, 0]
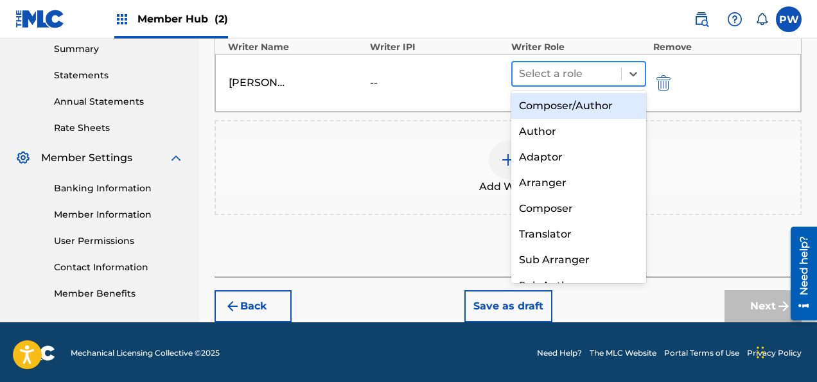
click at [580, 71] on div at bounding box center [567, 74] width 96 height 18
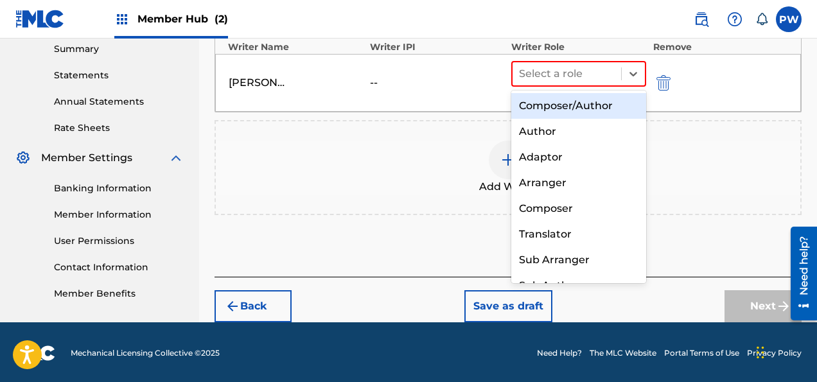
click at [558, 105] on div "Composer/Author" at bounding box center [578, 106] width 135 height 26
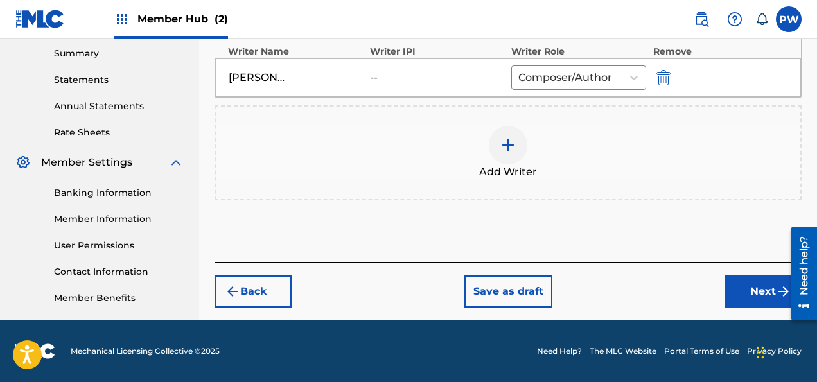
scroll to position [414, 0]
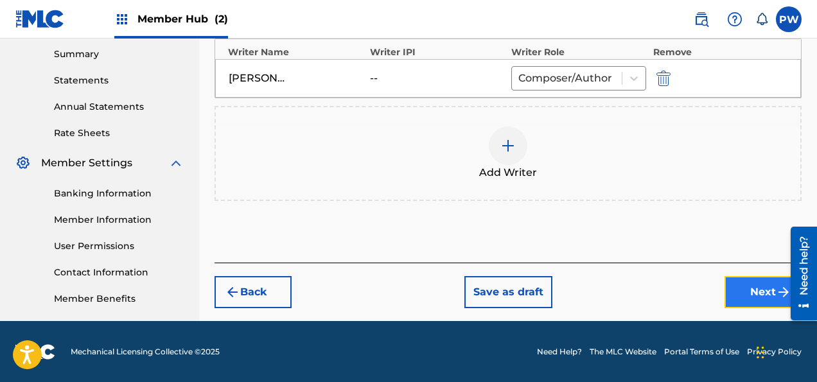
click at [749, 290] on button "Next" at bounding box center [762, 292] width 77 height 32
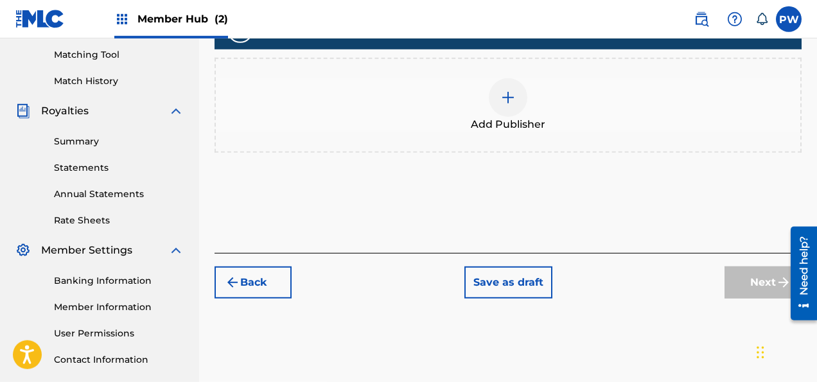
scroll to position [329, 0]
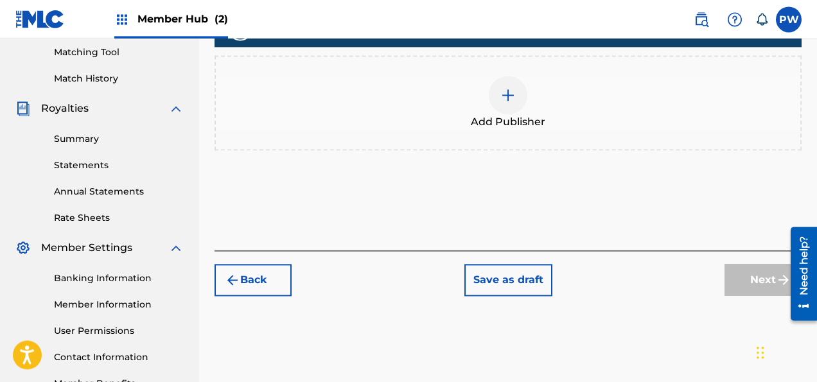
click at [500, 112] on div "Add Publisher" at bounding box center [508, 103] width 584 height 54
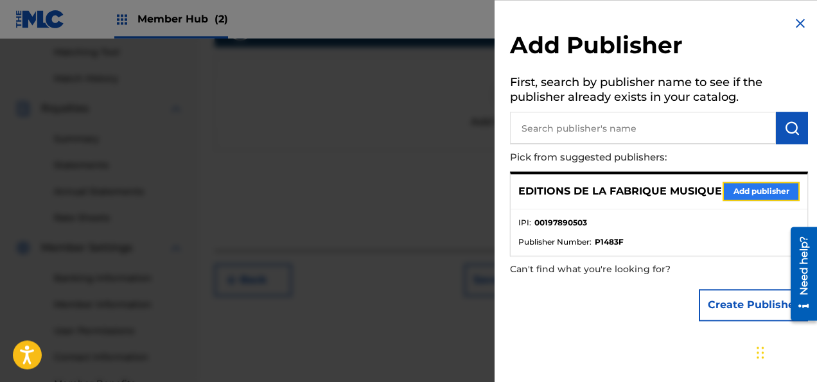
click at [745, 190] on button "Add publisher" at bounding box center [760, 191] width 77 height 19
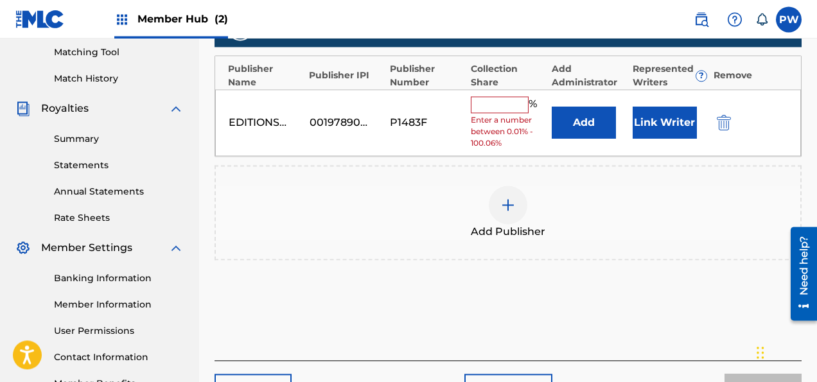
click at [510, 99] on input "text" at bounding box center [500, 104] width 58 height 17
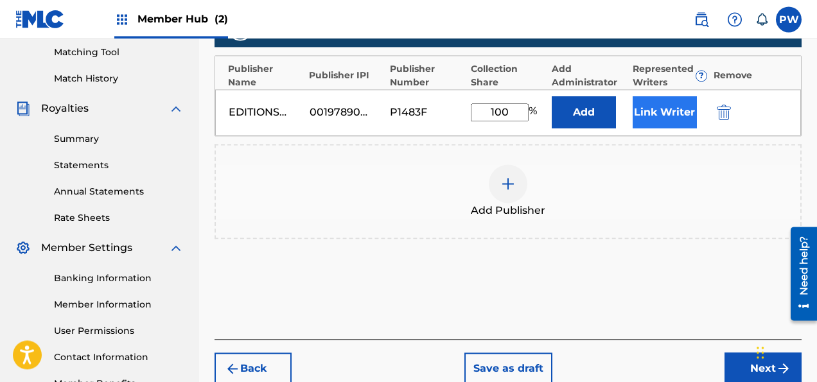
type input "100"
click at [670, 110] on button "Link Writer" at bounding box center [664, 112] width 64 height 32
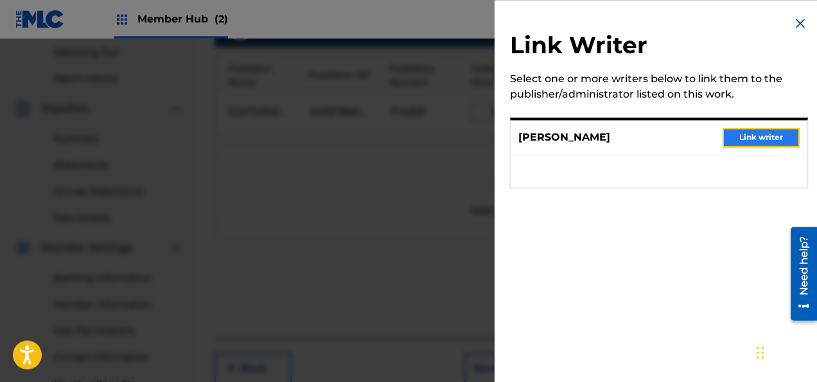
click at [760, 135] on button "Link writer" at bounding box center [760, 137] width 77 height 19
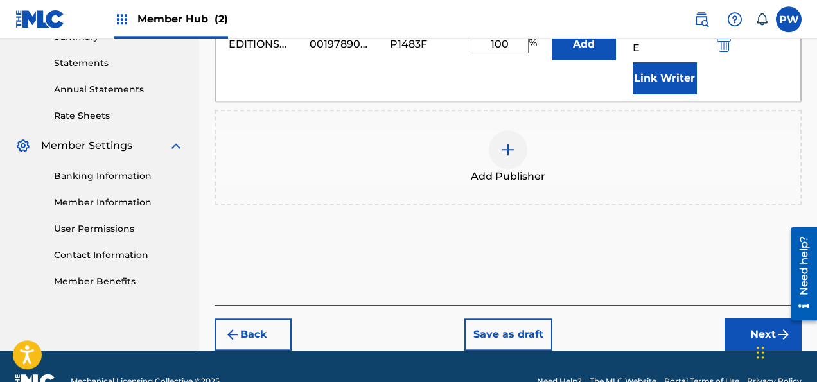
scroll to position [444, 0]
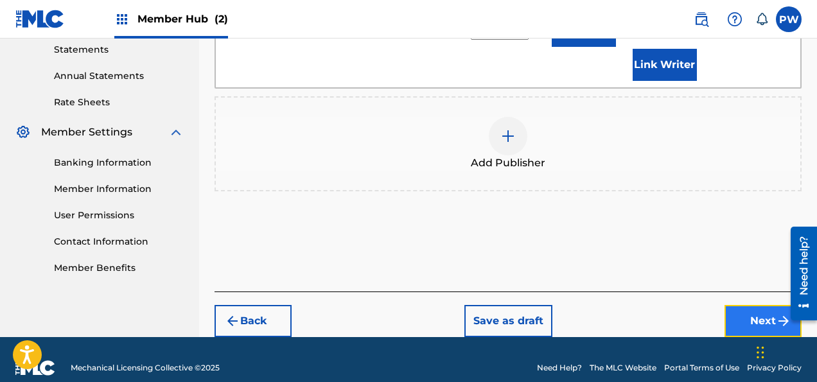
click at [749, 305] on button "Next" at bounding box center [762, 321] width 77 height 32
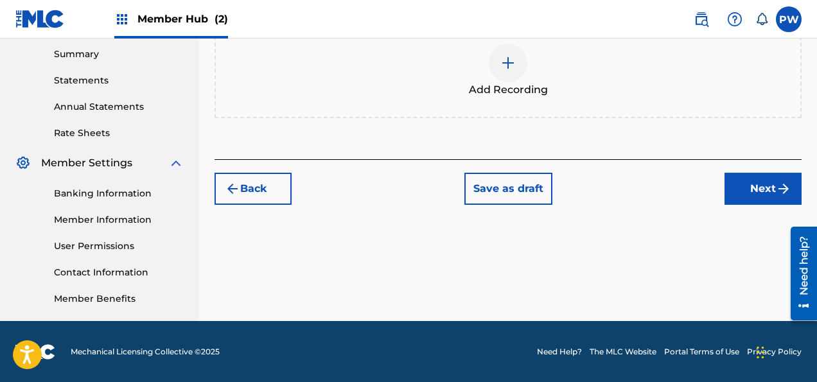
click at [515, 73] on div at bounding box center [508, 63] width 39 height 39
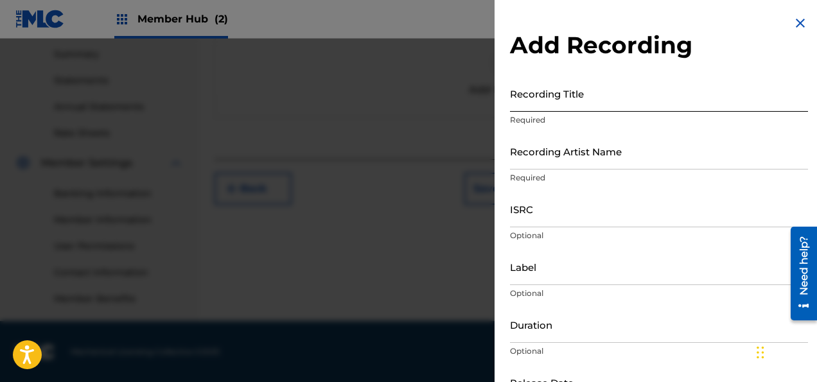
click at [561, 98] on input "Recording Title" at bounding box center [659, 93] width 298 height 37
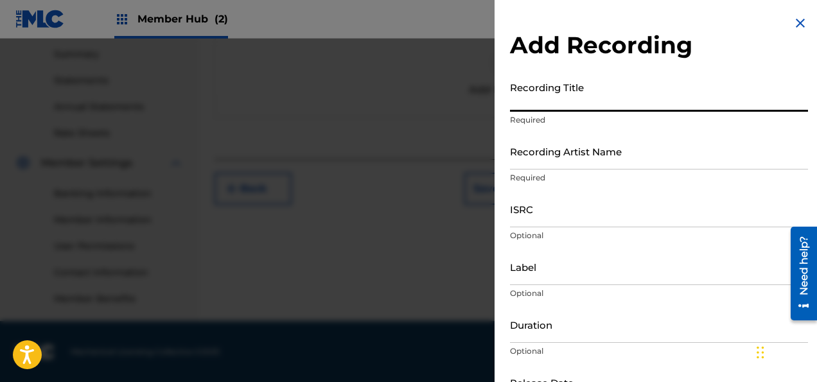
paste input "No-ja-la ou le palais du silence"
type input "No-ja-la ou le palais du silence"
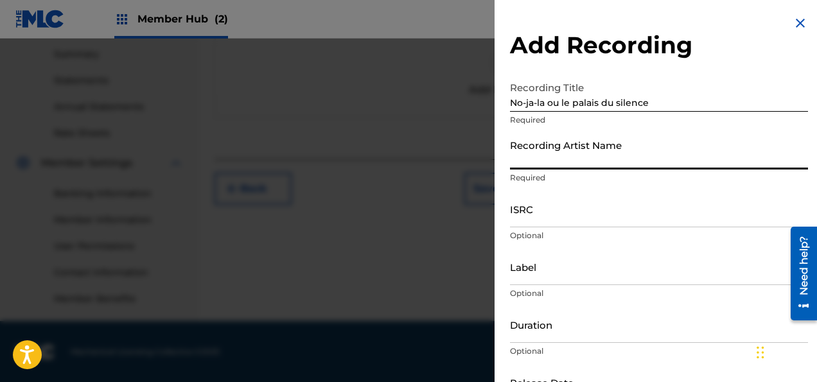
click at [566, 157] on input "Recording Artist Name" at bounding box center [659, 151] width 298 height 37
paste input "Cardiff University Symphony Orchestra and Chorus · [PERSON_NAME]"
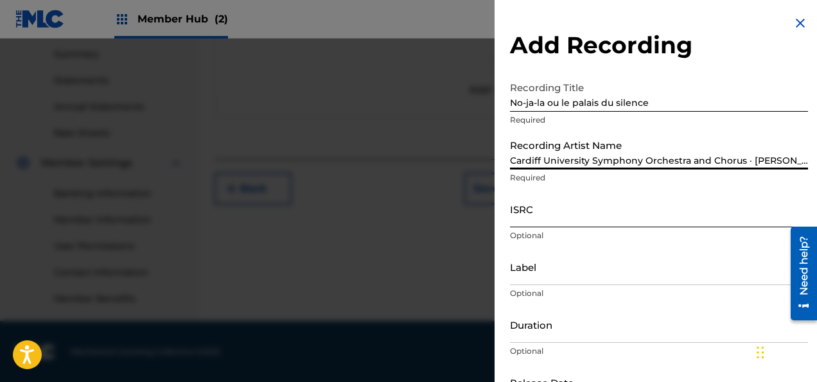
scroll to position [0, 0]
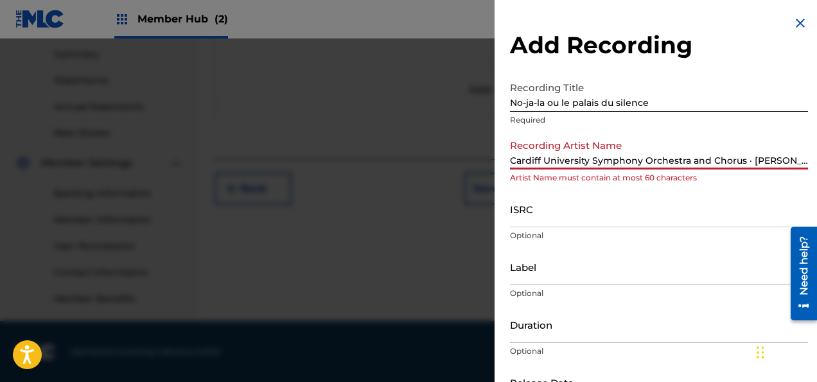
type input "Cardiff University Symphony Orchestra and Chorus · [PERSON_NAME]"
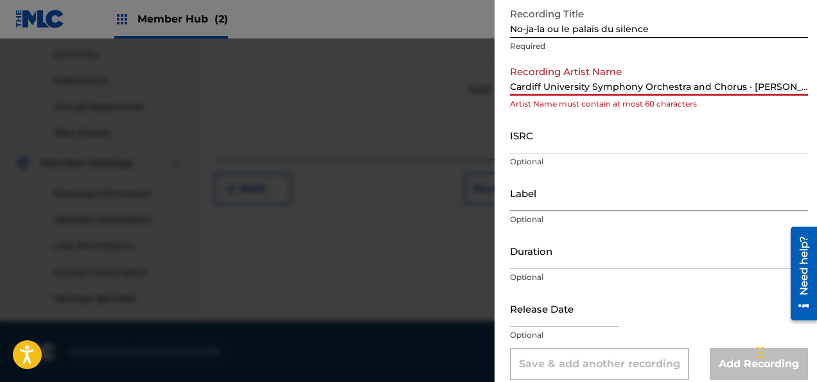
scroll to position [87, 0]
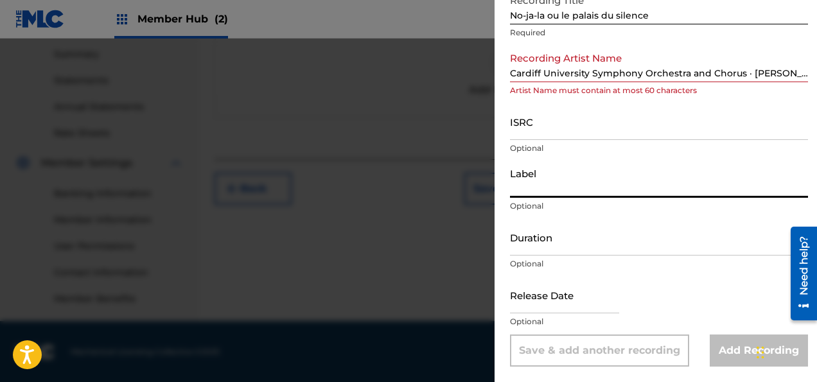
click at [537, 193] on input "Label" at bounding box center [659, 179] width 298 height 37
paste input "Prima Facie"
type input "Prima Facie"
click at [543, 248] on input "Duration" at bounding box center [659, 237] width 298 height 37
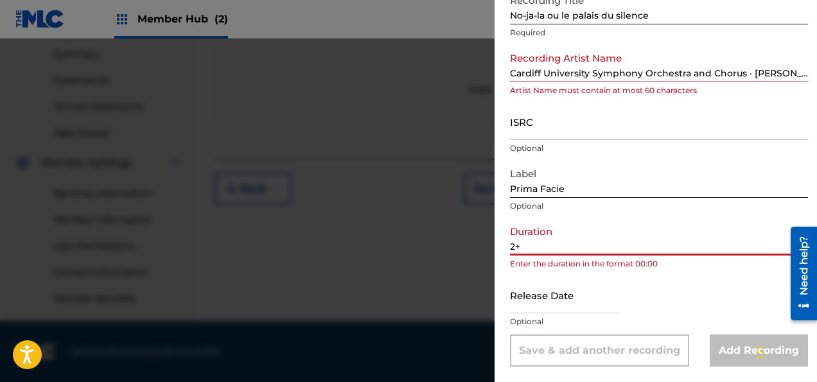
type input "2"
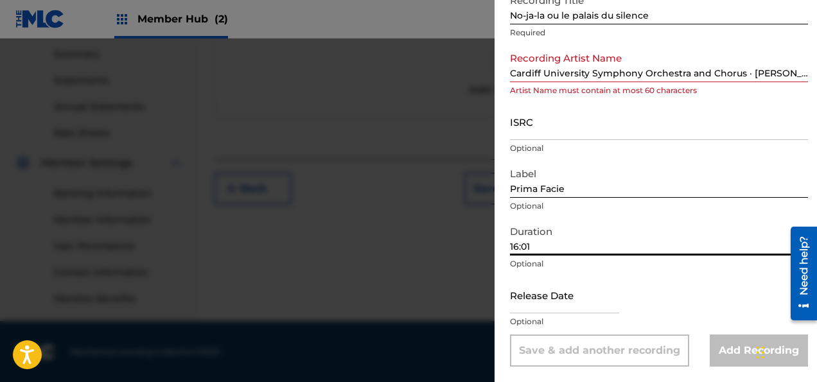
type input "16:01"
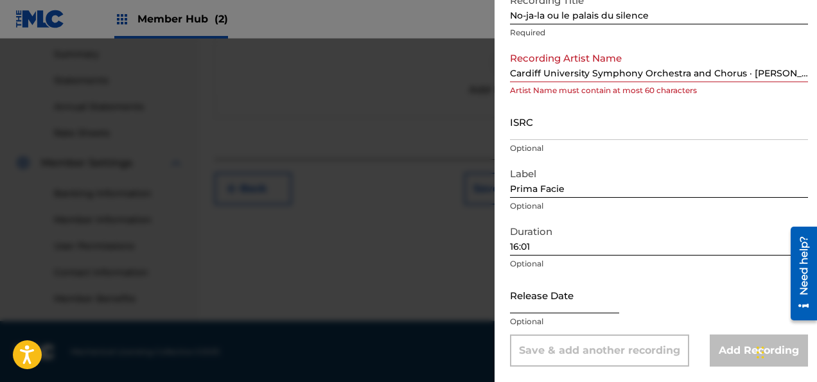
click at [567, 297] on input "text" at bounding box center [564, 295] width 109 height 37
select select "8"
select select "2025"
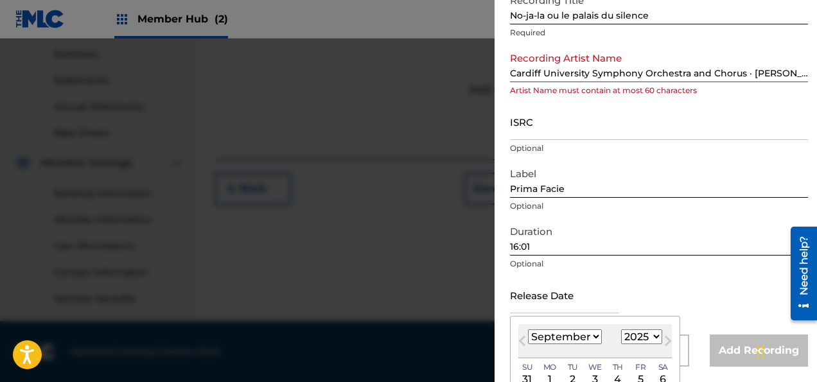
click at [528, 329] on select "January February March April May June July August September October November De…" at bounding box center [565, 336] width 74 height 15
select select "11"
click option "December" at bounding box center [0, 0] width 0 height 0
click at [621, 329] on select "1900 1901 1902 1903 1904 1905 1906 1907 1908 1909 1910 1911 1912 1913 1914 1915…" at bounding box center [641, 336] width 41 height 15
select select "1999"
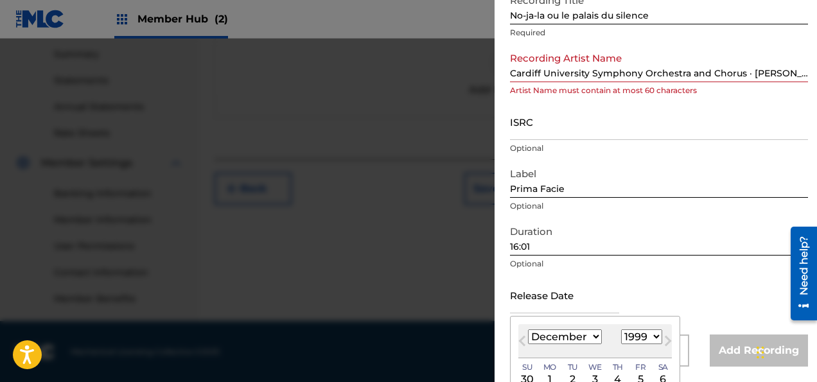
click option "1999" at bounding box center [0, 0] width 0 height 0
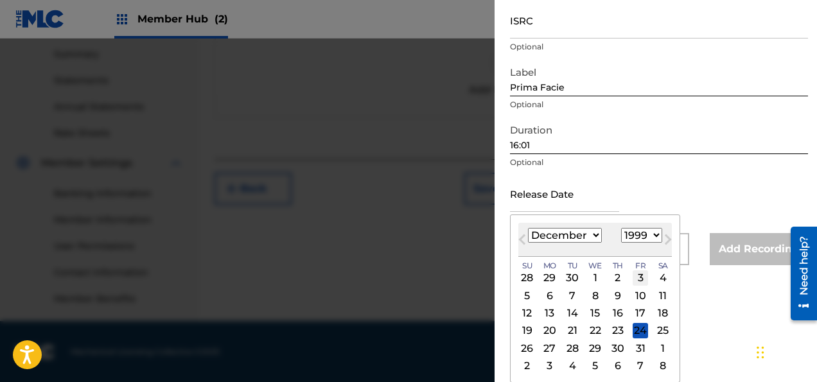
click at [638, 277] on div "3" at bounding box center [639, 277] width 15 height 15
type input "[DATE]"
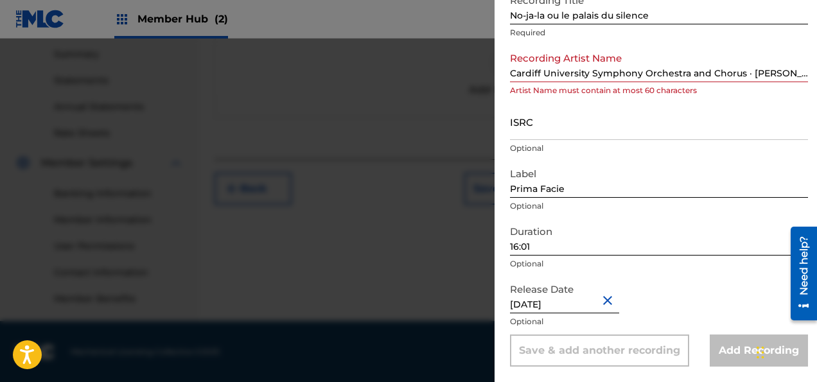
click at [744, 349] on div "Add Recording" at bounding box center [759, 351] width 98 height 32
click at [610, 353] on div "Save & add another recording" at bounding box center [599, 351] width 179 height 32
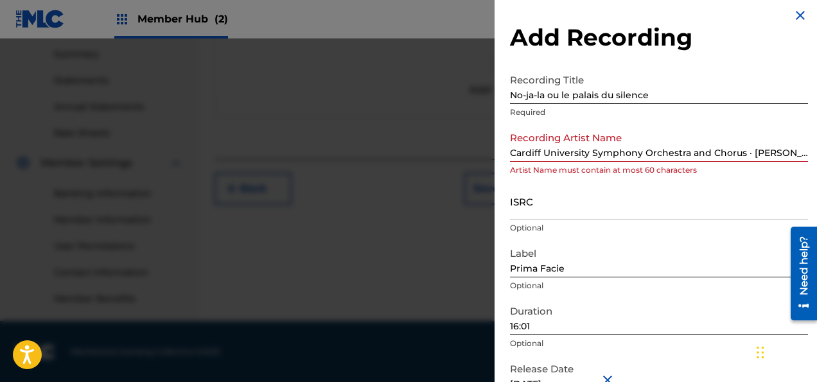
scroll to position [0, 0]
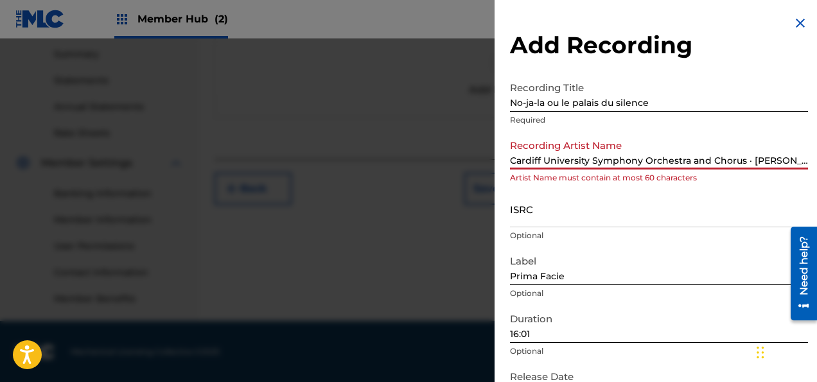
drag, startPoint x: 711, startPoint y: 159, endPoint x: 690, endPoint y: 154, distance: 21.7
click at [690, 154] on input "Cardiff University Symphony Orchestra and Chorus · [PERSON_NAME]" at bounding box center [659, 151] width 298 height 37
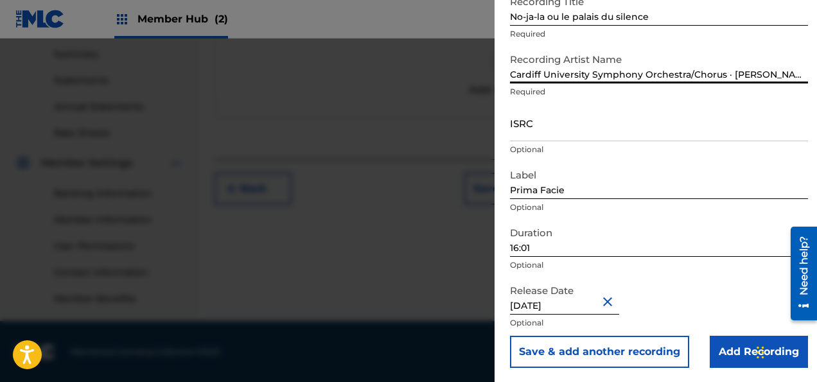
scroll to position [87, 0]
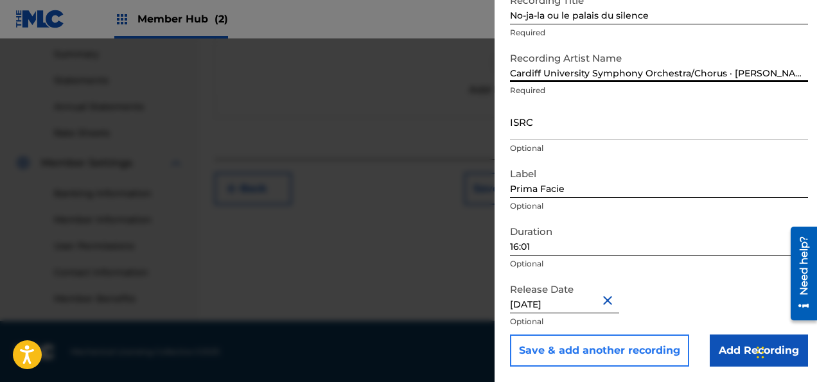
type input "Cardiff University Symphony Orchestra/Chorus · [PERSON_NAME]"
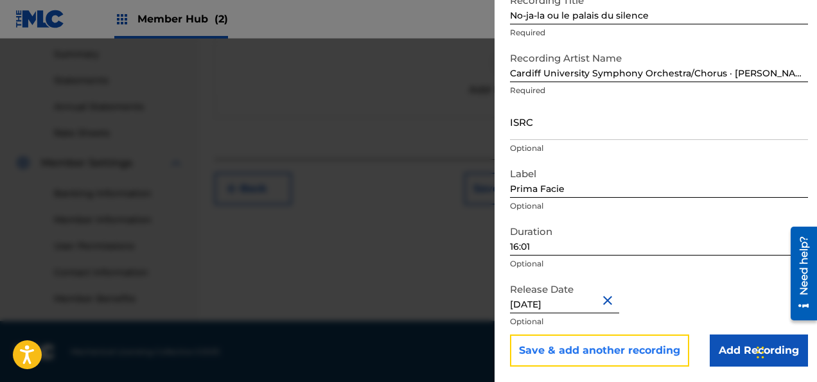
click at [622, 342] on button "Save & add another recording" at bounding box center [599, 351] width 179 height 32
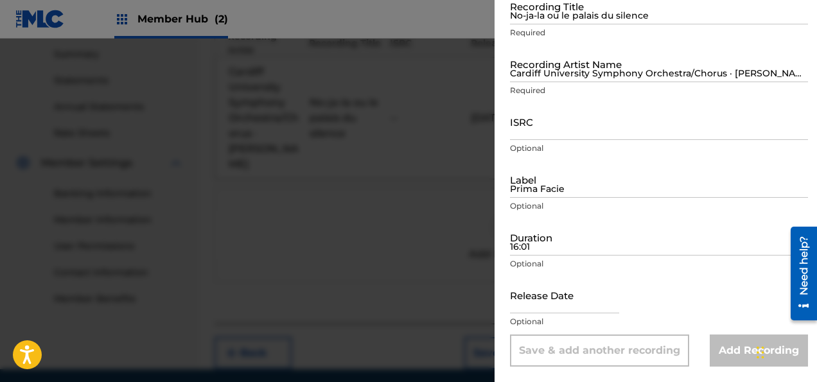
scroll to position [13, 0]
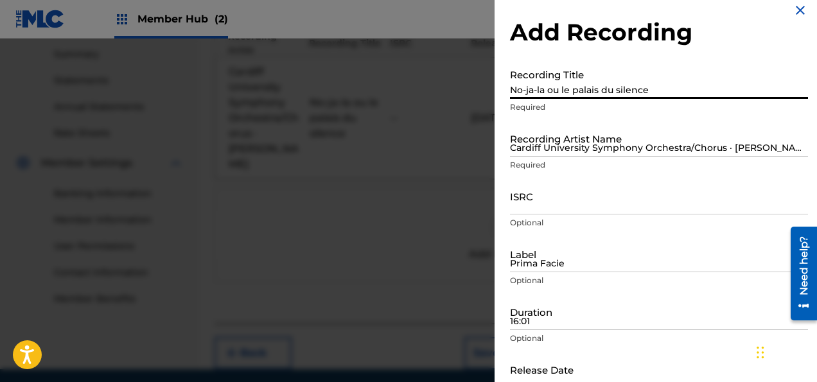
click at [559, 87] on input "No-ja-la ou le palais du silence" at bounding box center [659, 80] width 298 height 37
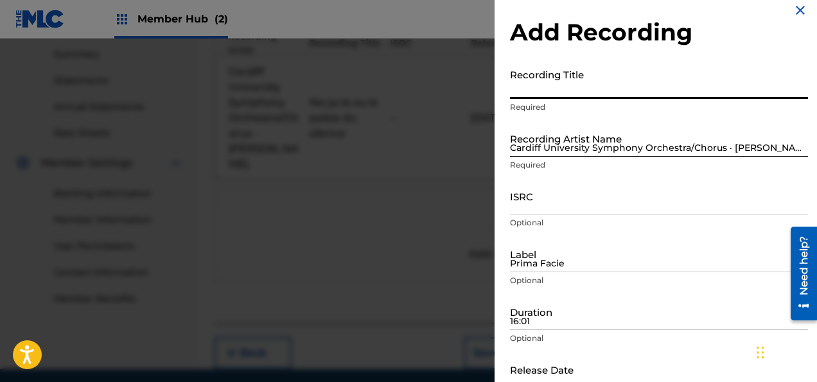
paste input "Le palais du silence, [PERSON_NAME] 130"
type input "Le palais du silence, [PERSON_NAME] 130"
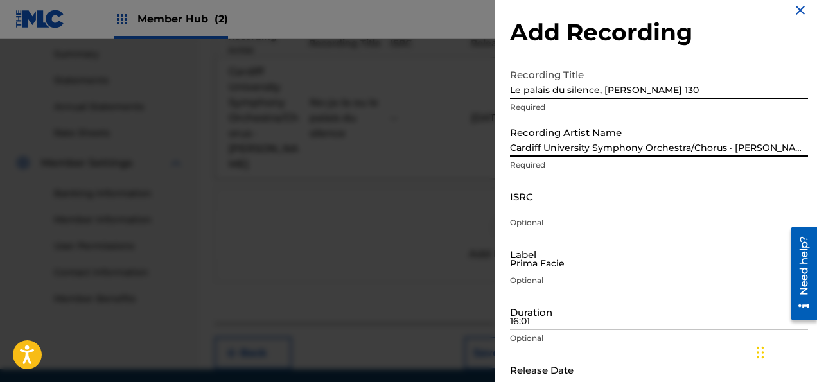
click at [539, 148] on input "Cardiff University Symphony Orchestra/Chorus · [PERSON_NAME]" at bounding box center [659, 138] width 298 height 37
type input "[PERSON_NAME]"
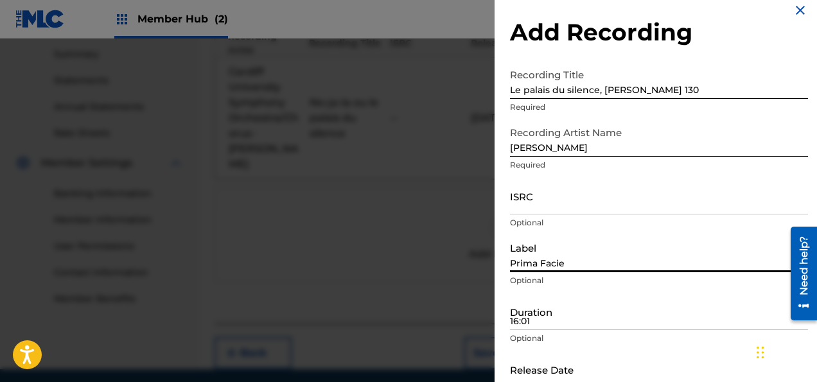
click at [587, 261] on input "Prima Facie" at bounding box center [659, 254] width 298 height 37
type input "Grand Piano"
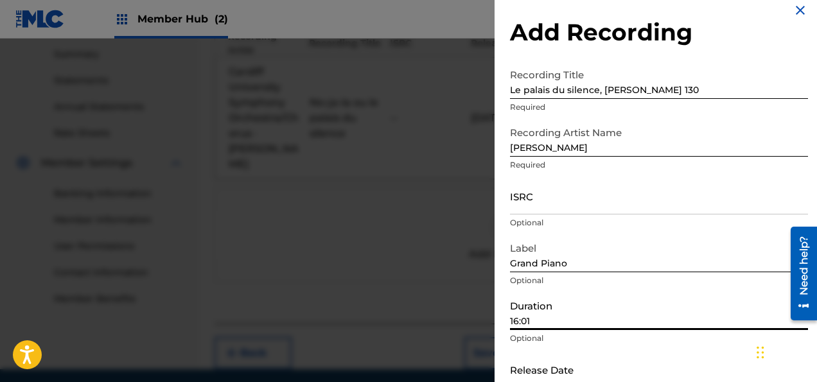
click at [553, 318] on input "16:01" at bounding box center [659, 311] width 298 height 37
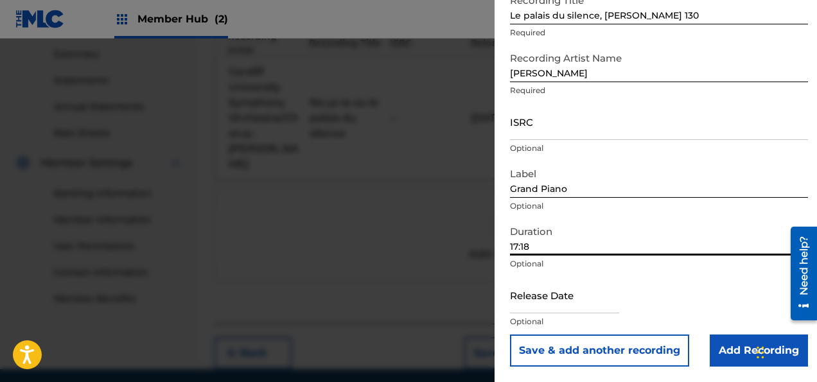
type input "17:18"
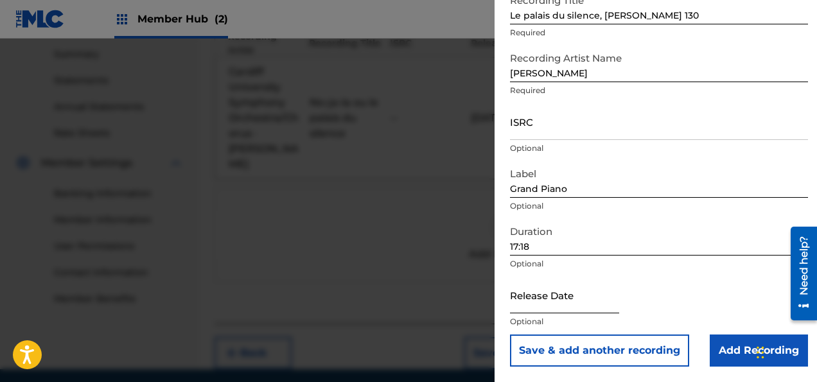
click at [544, 299] on input "text" at bounding box center [564, 295] width 109 height 37
select select "8"
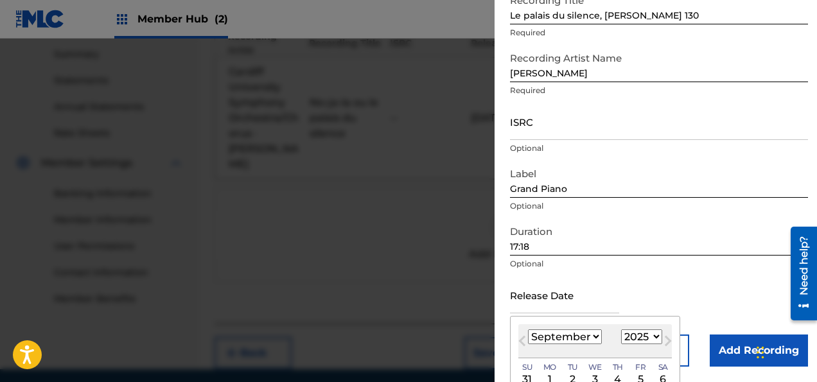
click at [621, 329] on select "1900 1901 1902 1903 1904 1905 1906 1907 1908 1909 1910 1911 1912 1913 1914 1915…" at bounding box center [641, 336] width 41 height 15
select select "2020"
click option "2020" at bounding box center [0, 0] width 0 height 0
click at [528, 329] on select "January February March April May June July August September October November De…" at bounding box center [565, 336] width 74 height 15
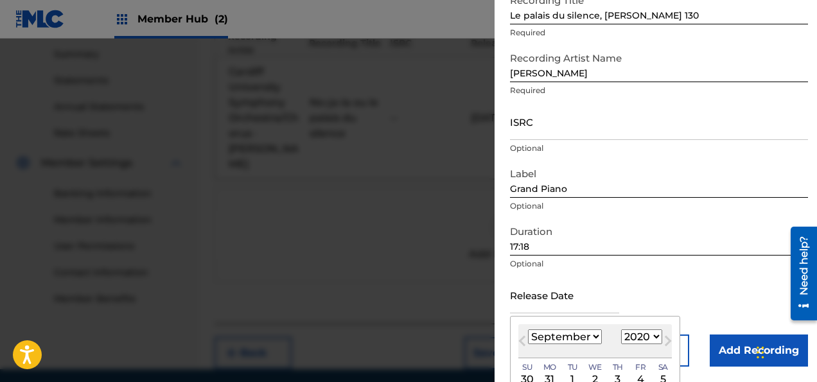
select select "2"
click option "March" at bounding box center [0, 0] width 0 height 0
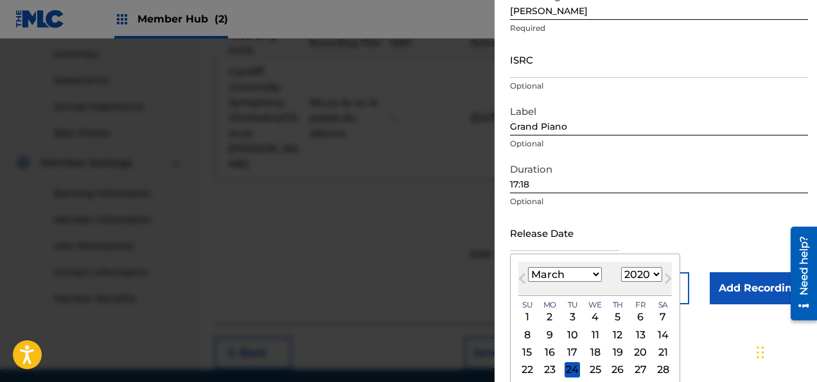
scroll to position [189, 0]
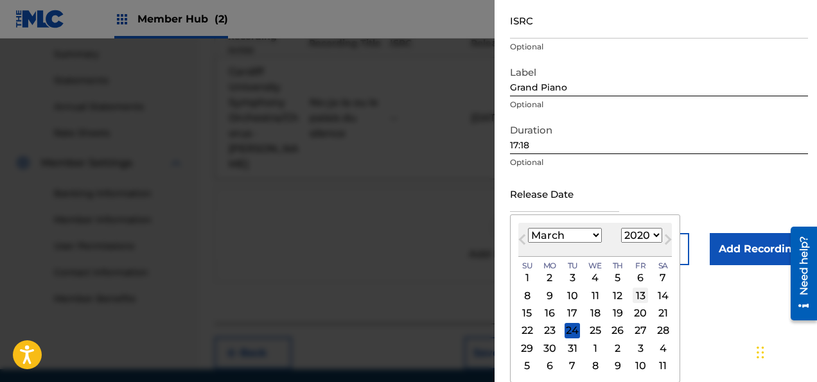
click at [640, 294] on div "13" at bounding box center [639, 295] width 15 height 15
type input "[DATE]"
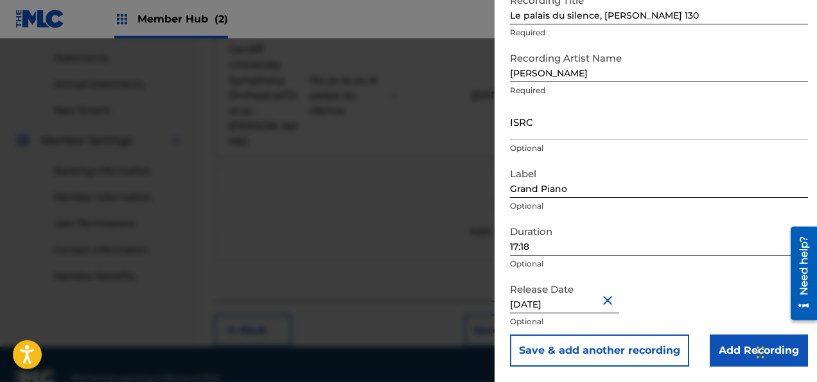
scroll to position [446, 0]
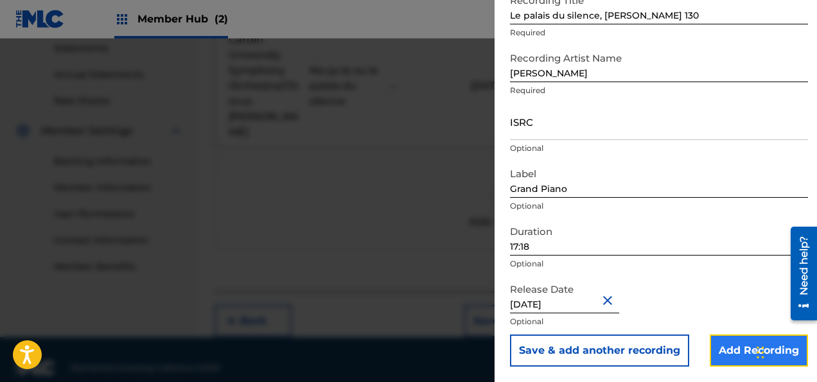
click at [734, 353] on input "Add Recording" at bounding box center [759, 351] width 98 height 32
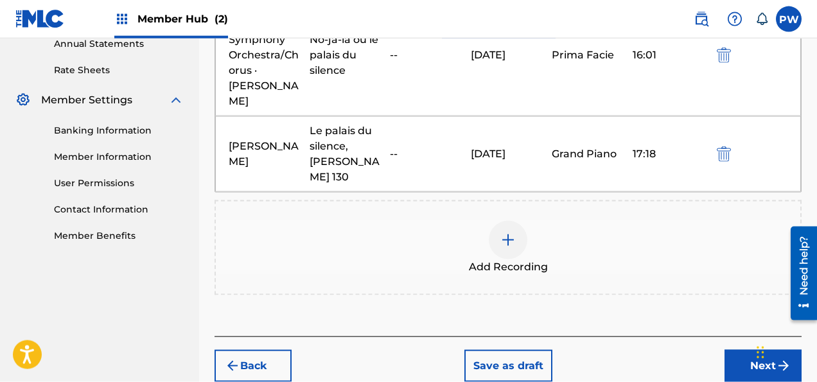
scroll to position [491, 0]
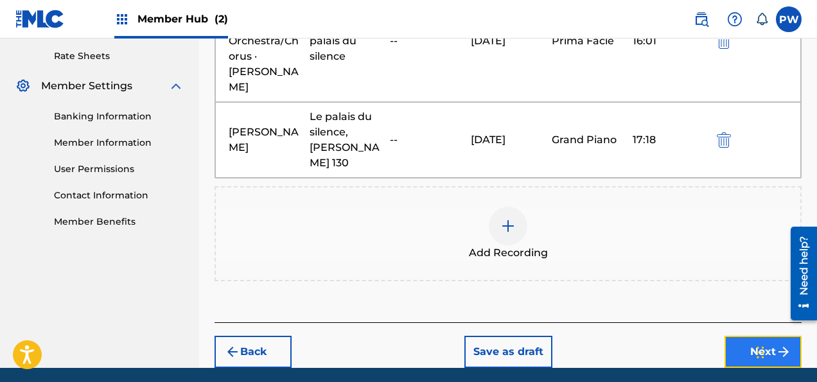
click at [764, 336] on button "Next" at bounding box center [762, 352] width 77 height 32
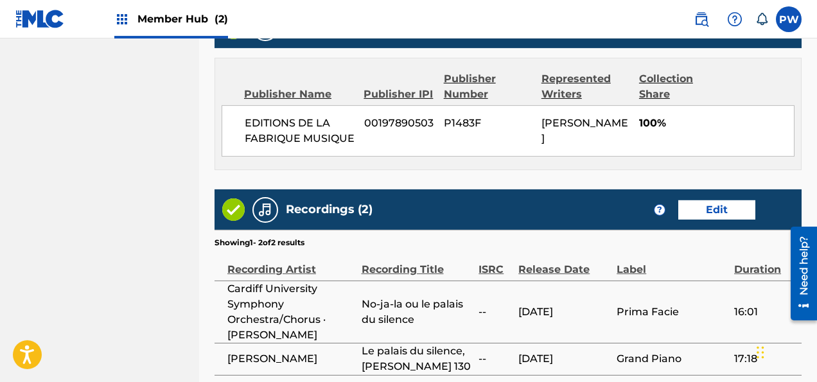
scroll to position [998, 0]
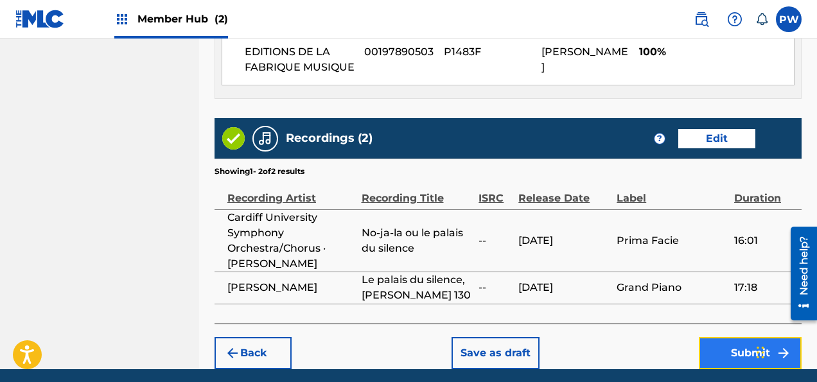
click at [716, 337] on button "Submit" at bounding box center [750, 353] width 103 height 32
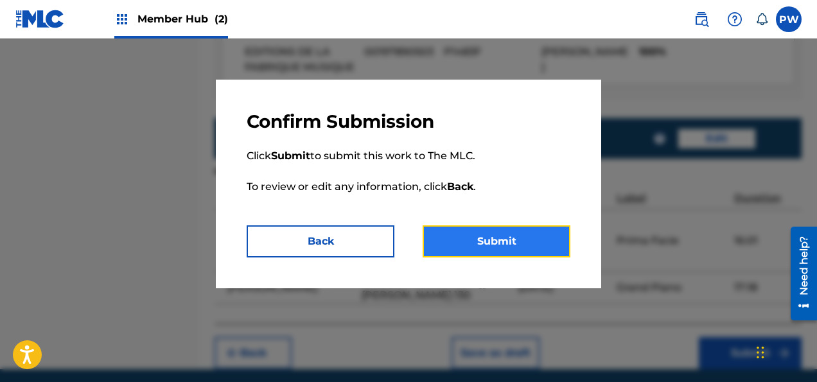
click at [470, 243] on button "Submit" at bounding box center [496, 241] width 148 height 32
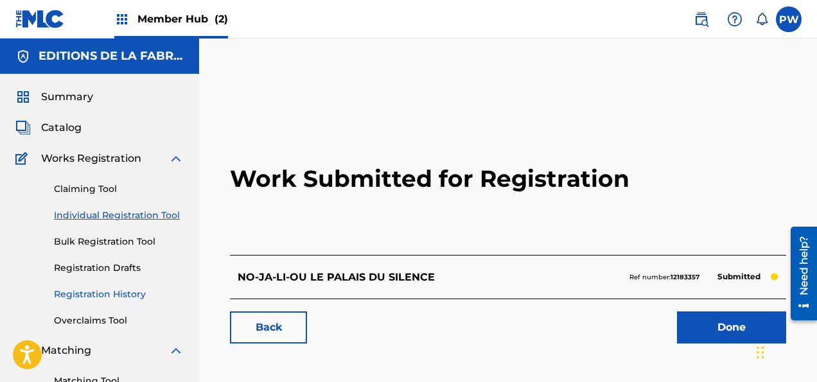
click at [129, 288] on link "Registration History" at bounding box center [119, 294] width 130 height 13
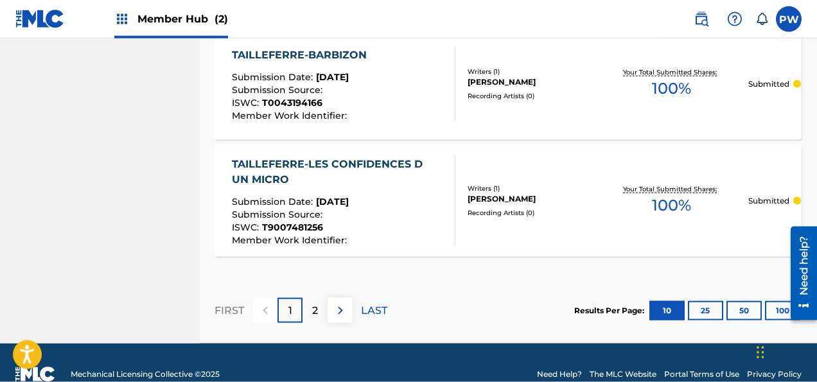
scroll to position [1343, 0]
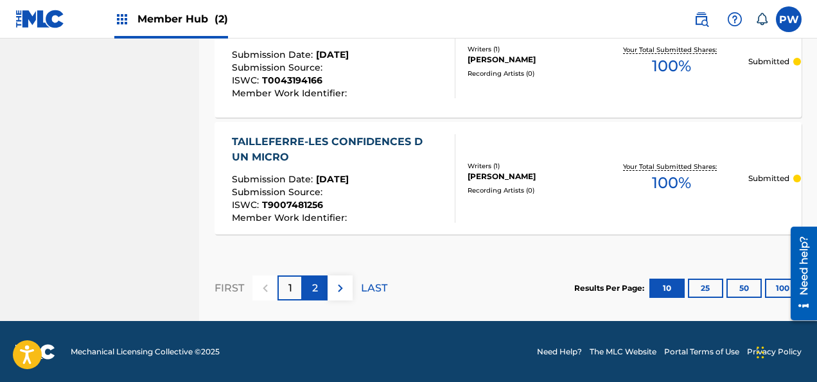
click at [321, 282] on div "2" at bounding box center [314, 287] width 25 height 25
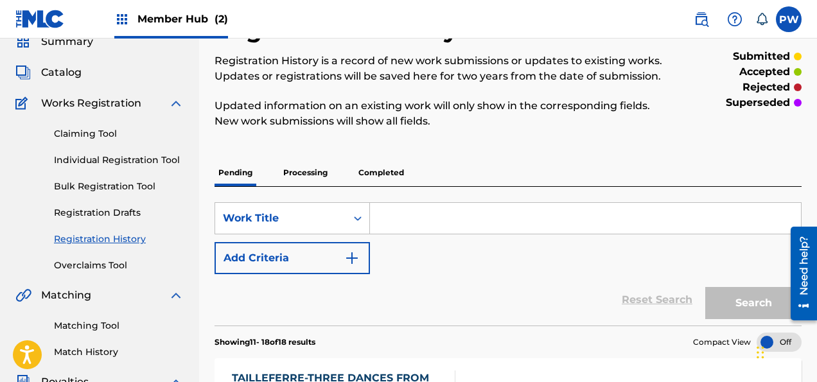
scroll to position [0, 0]
